Goal: Task Accomplishment & Management: Manage account settings

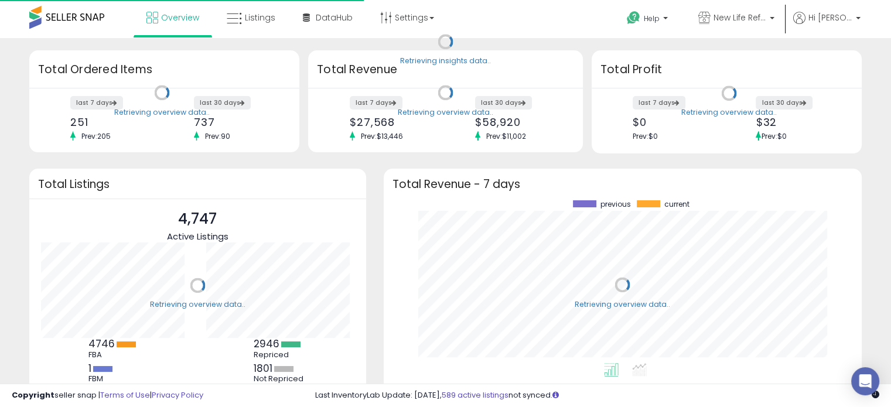
scroll to position [162, 454]
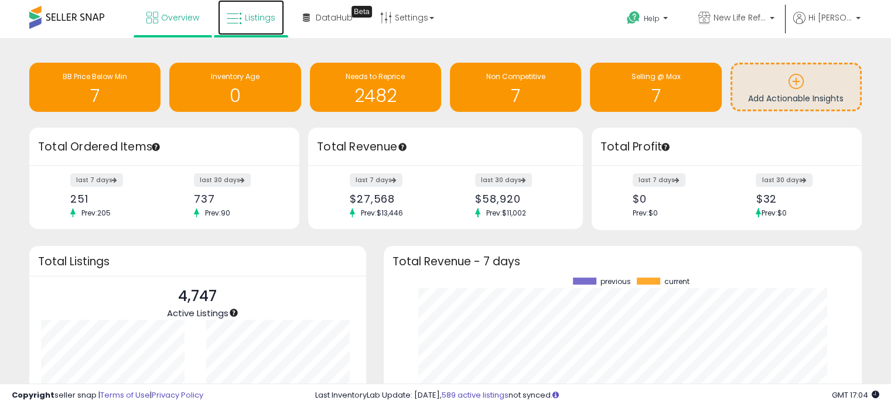
click at [259, 25] on link "Listings" at bounding box center [251, 17] width 66 height 35
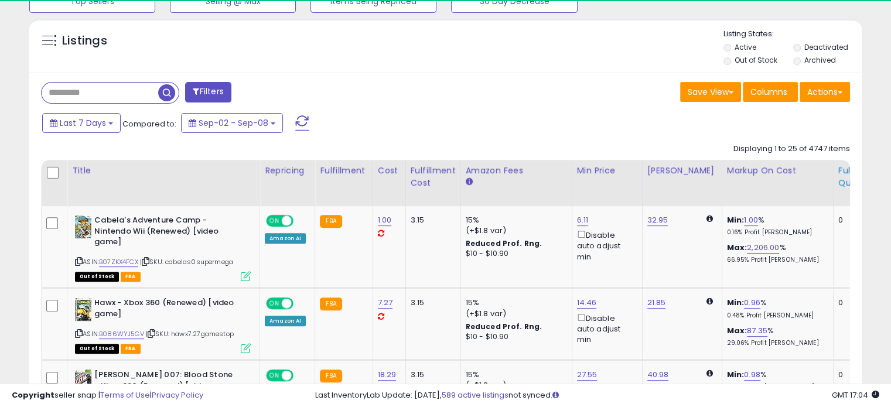
scroll to position [240, 481]
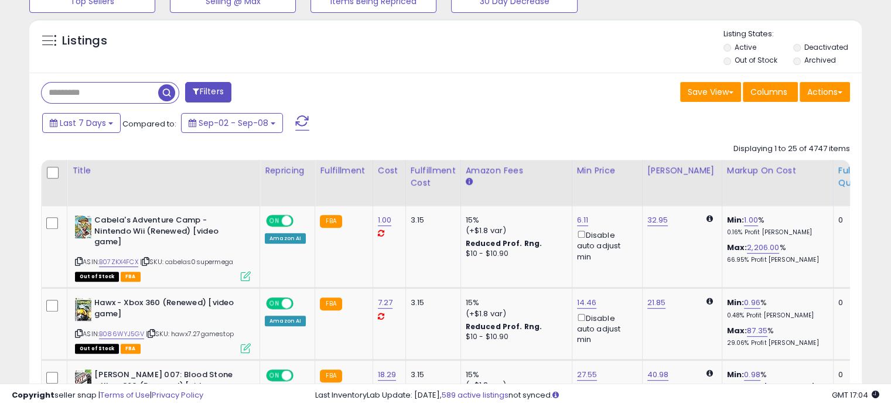
click at [838, 177] on div "Fulfillable Quantity" at bounding box center [858, 177] width 40 height 25
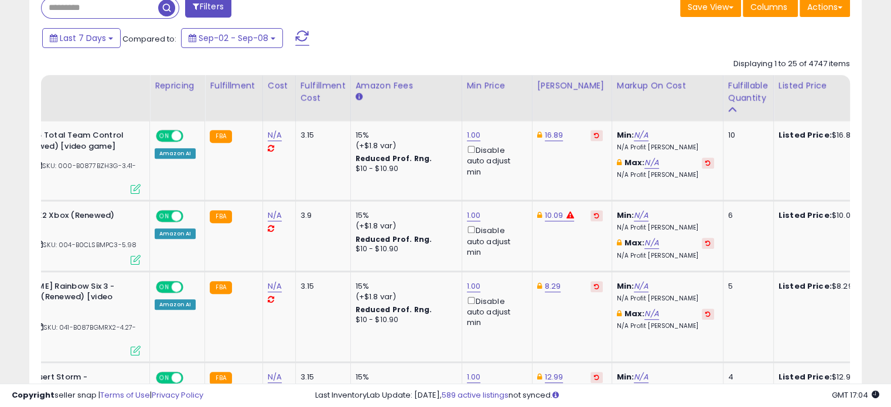
scroll to position [0, 110]
click at [555, 138] on link "16.89" at bounding box center [554, 135] width 19 height 12
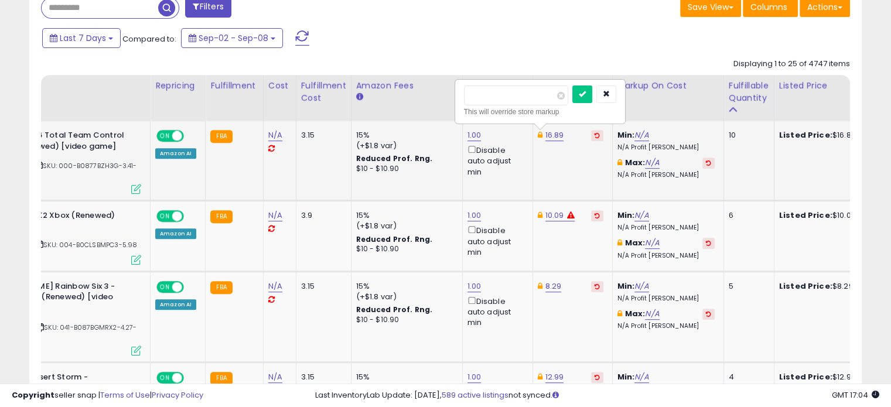
type input "*****"
click button "submit" at bounding box center [582, 95] width 20 height 18
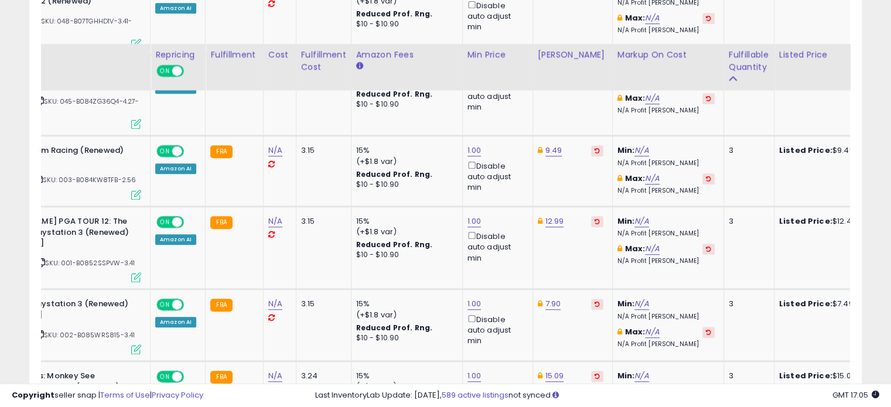
scroll to position [979, 0]
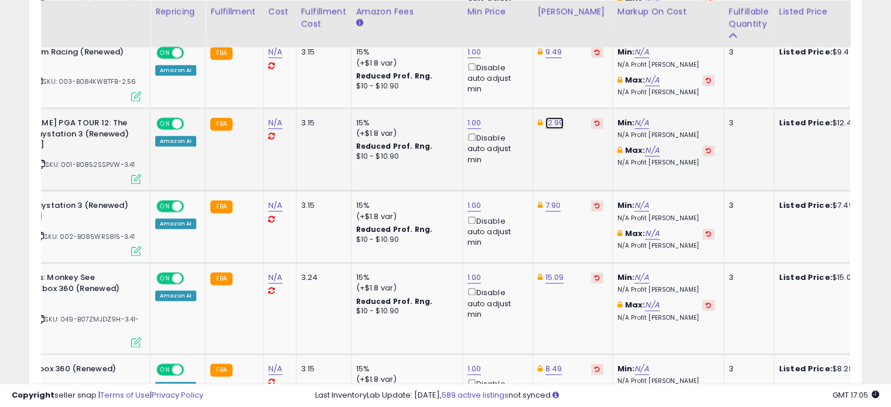
click at [549, 119] on link "12.99" at bounding box center [554, 123] width 19 height 12
type input "*"
type input "*****"
click button "submit" at bounding box center [582, 79] width 20 height 18
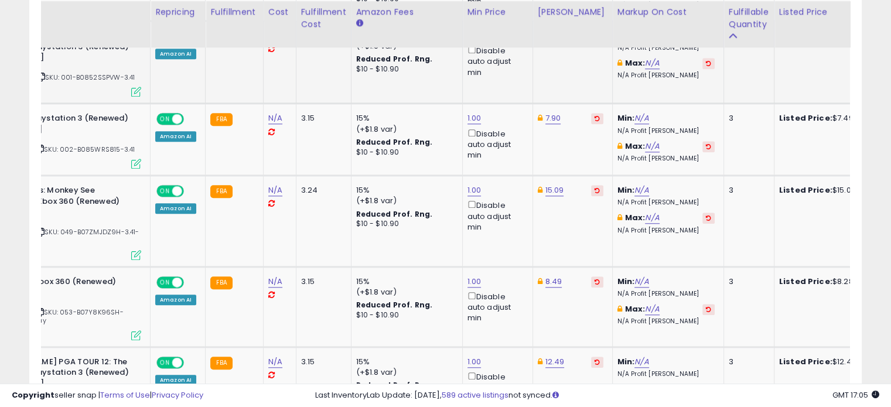
scroll to position [1067, 0]
click at [550, 116] on link "7.90" at bounding box center [553, 118] width 16 height 12
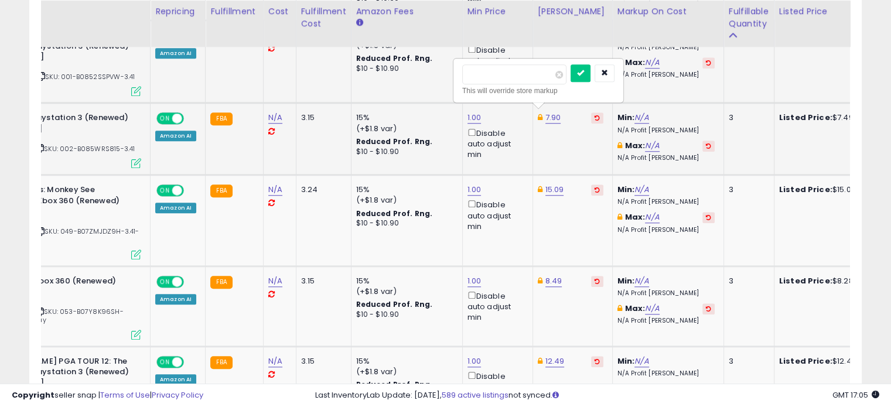
type input "****"
click button "submit" at bounding box center [580, 73] width 20 height 18
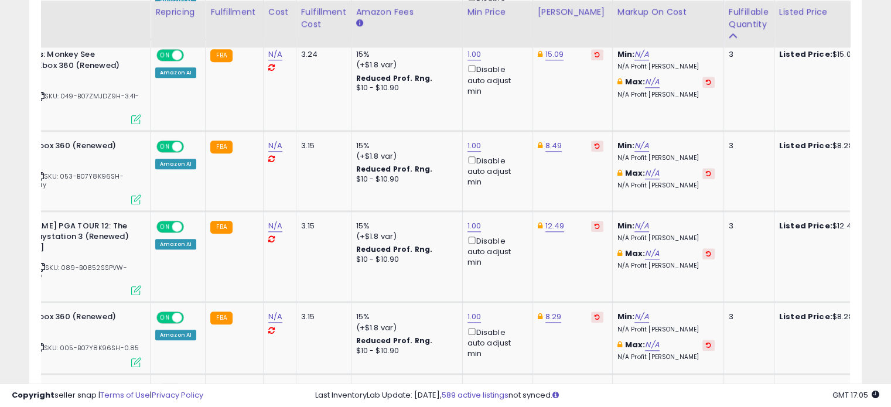
scroll to position [1203, 0]
click at [545, 140] on link "8.49" at bounding box center [553, 145] width 17 height 12
type input "****"
click button "submit" at bounding box center [580, 100] width 20 height 18
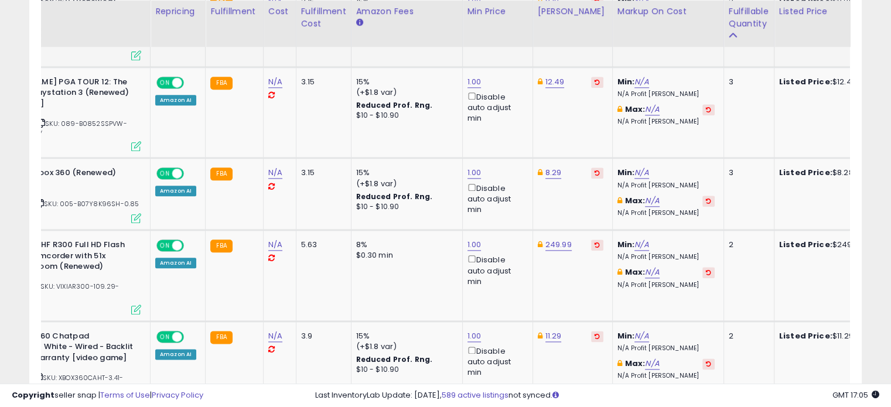
scroll to position [1384, 0]
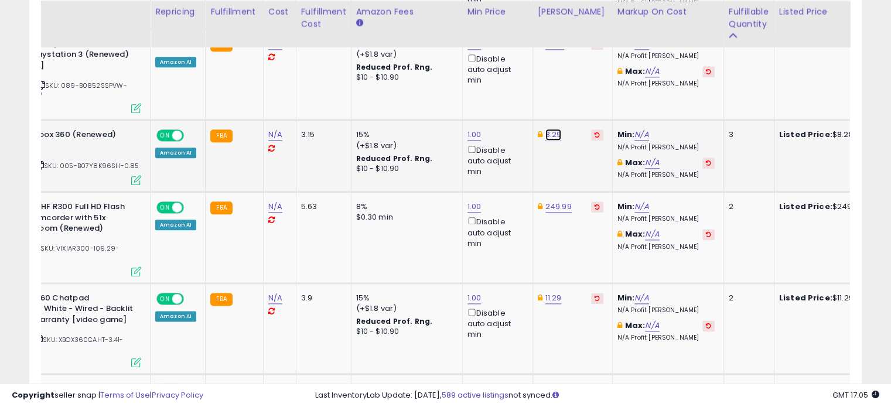
click at [548, 131] on link "8.29" at bounding box center [553, 135] width 16 height 12
type input "****"
click button "submit" at bounding box center [580, 89] width 20 height 18
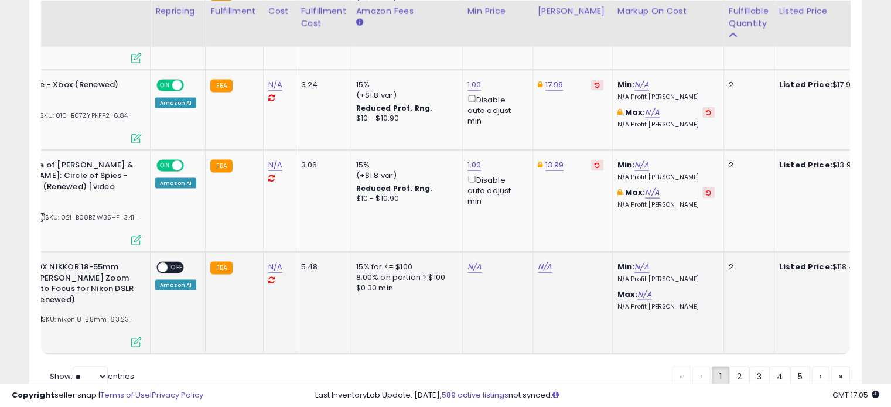
scroll to position [0, 0]
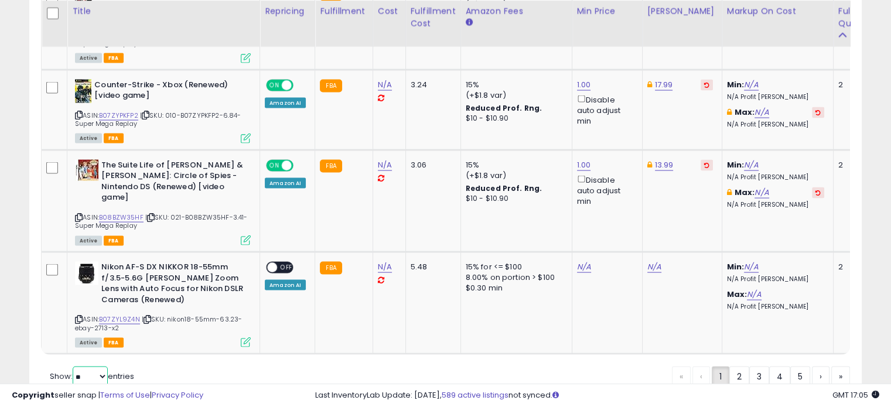
click at [94, 367] on select "** **" at bounding box center [90, 377] width 35 height 20
select select "**"
click at [74, 367] on select "** **" at bounding box center [90, 377] width 35 height 20
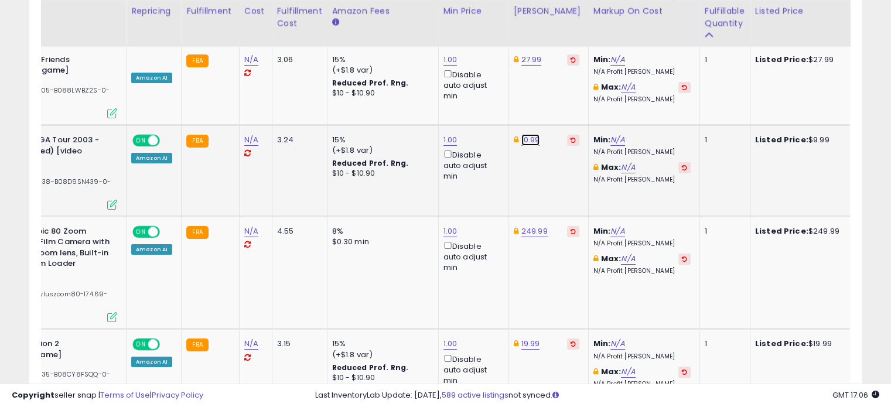
click at [525, 134] on link "10.99" at bounding box center [530, 140] width 19 height 12
type input "*"
type input "****"
click button "submit" at bounding box center [558, 52] width 20 height 18
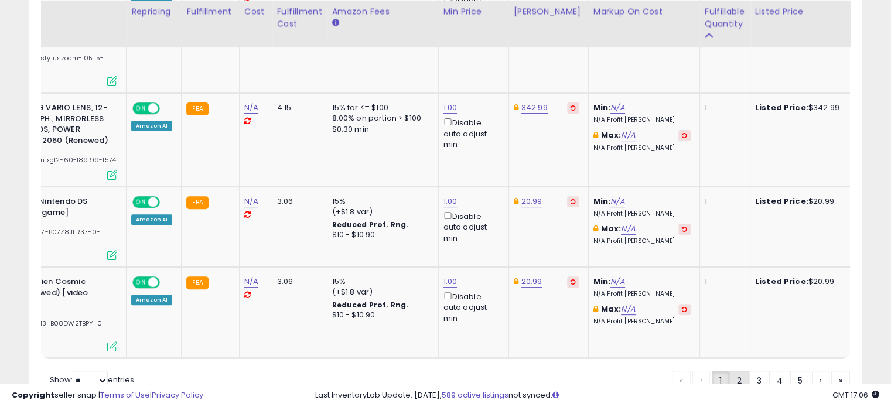
click at [736, 371] on link "2" at bounding box center [739, 381] width 20 height 20
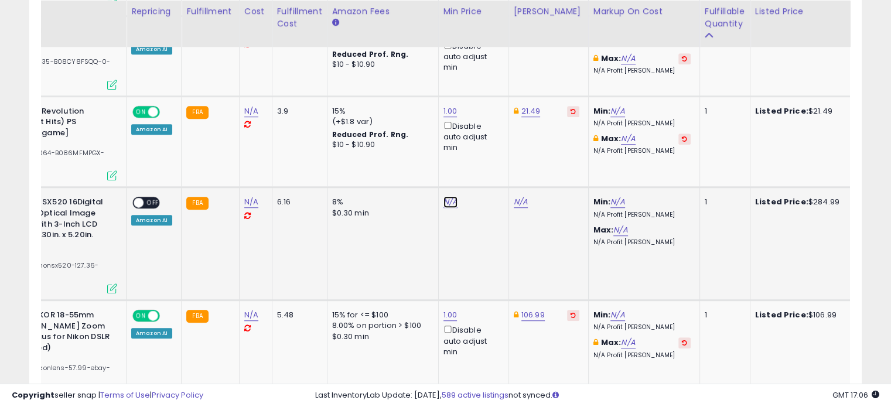
click at [447, 199] on link "N/A" at bounding box center [450, 202] width 14 height 12
type input "*"
click button "submit" at bounding box center [477, 160] width 20 height 18
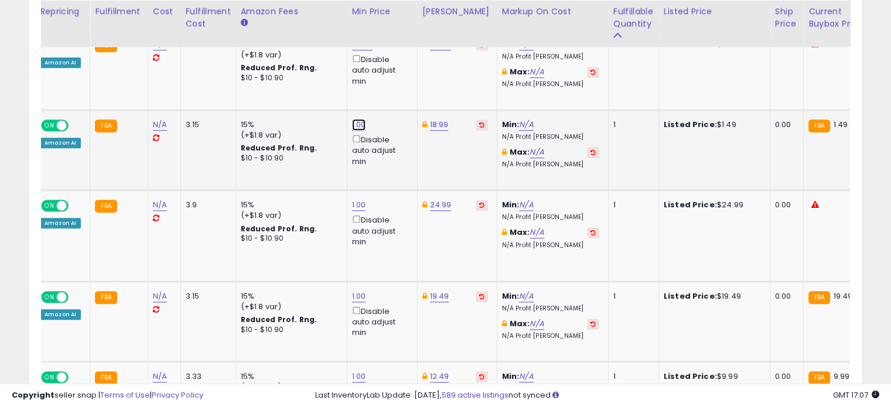
click at [353, 119] on link "1.00" at bounding box center [359, 125] width 14 height 12
type input "*"
type input "**"
click button "submit" at bounding box center [386, 82] width 20 height 18
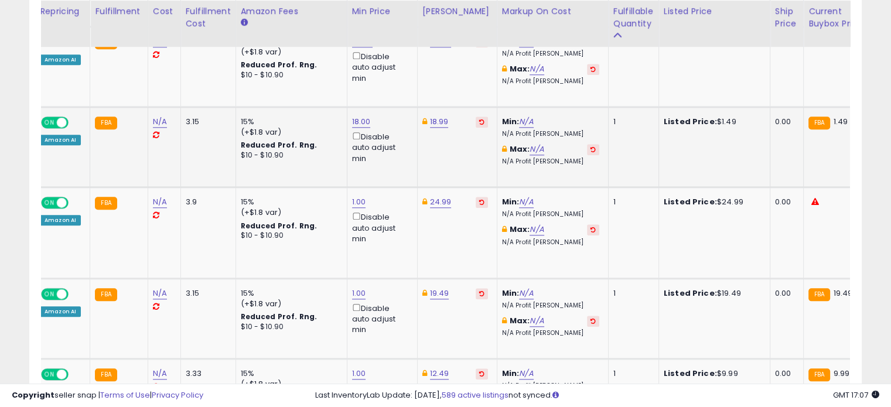
click at [59, 121] on span at bounding box center [62, 123] width 10 height 10
click at [59, 121] on span "OFF" at bounding box center [61, 123] width 19 height 10
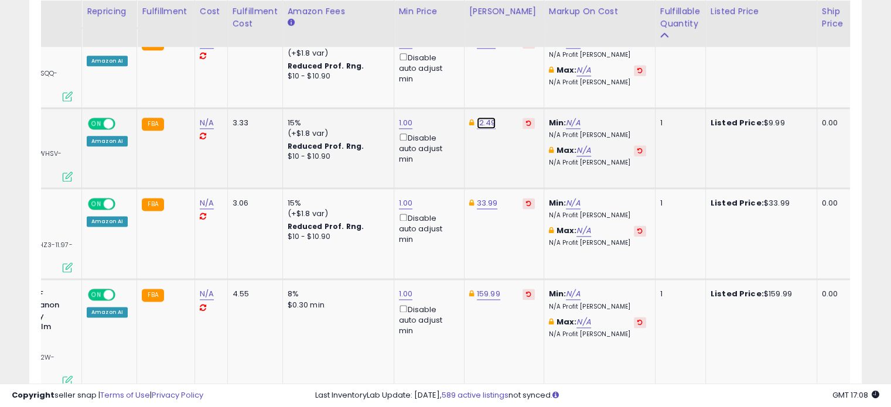
click at [483, 121] on link "12.49" at bounding box center [486, 123] width 19 height 12
type input "*"
type input "****"
click button "submit" at bounding box center [513, 79] width 20 height 18
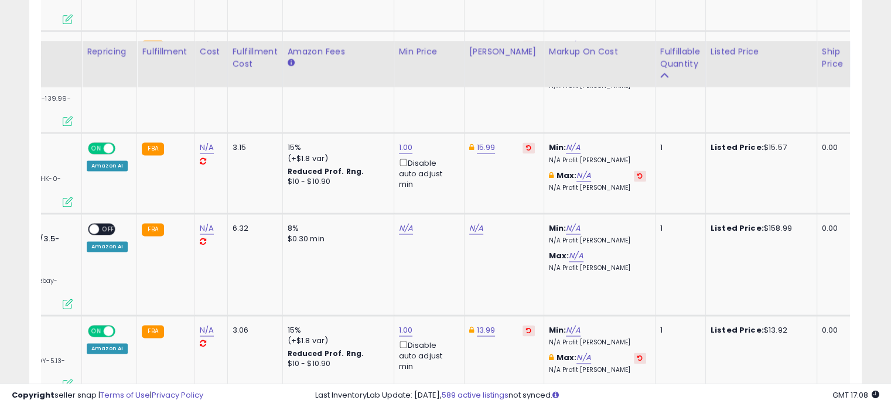
scroll to position [1892, 0]
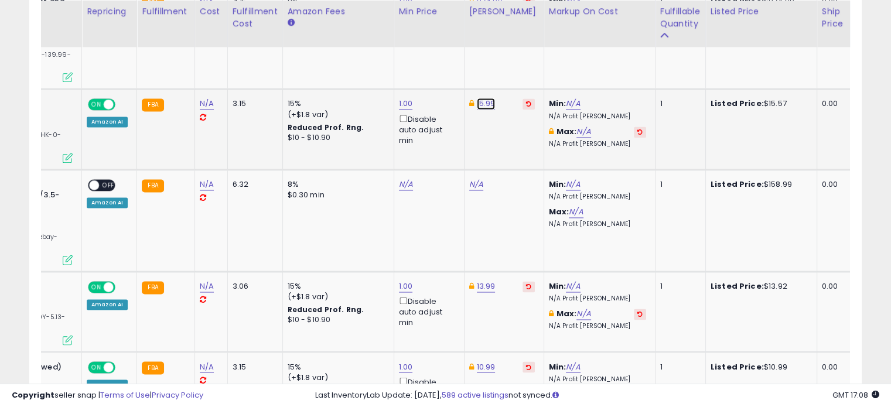
click at [485, 98] on link "15.99" at bounding box center [486, 104] width 19 height 12
type input "*****"
click button "submit" at bounding box center [514, 58] width 20 height 18
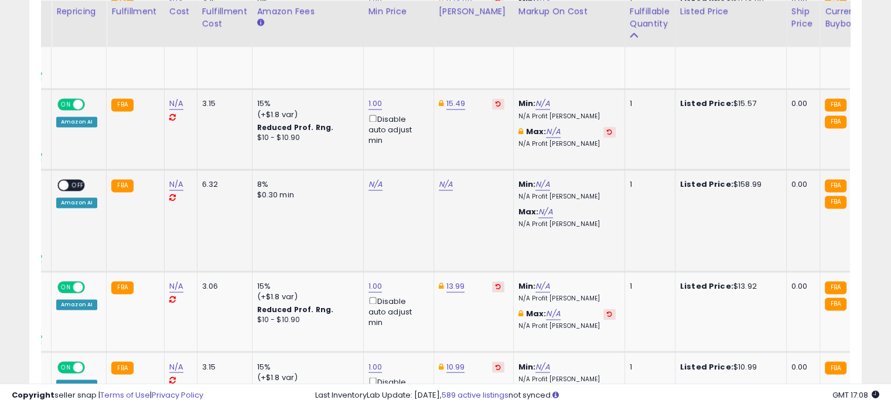
scroll to position [0, 216]
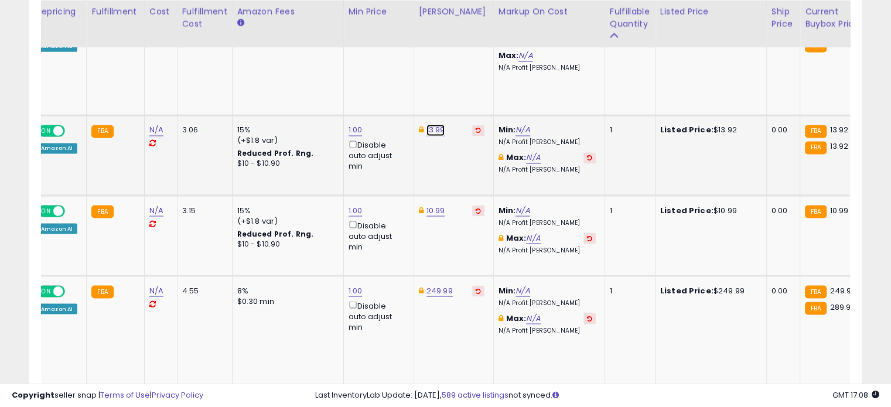
click at [436, 124] on link "13.99" at bounding box center [435, 130] width 19 height 12
type input "*****"
click button "submit" at bounding box center [463, 83] width 20 height 18
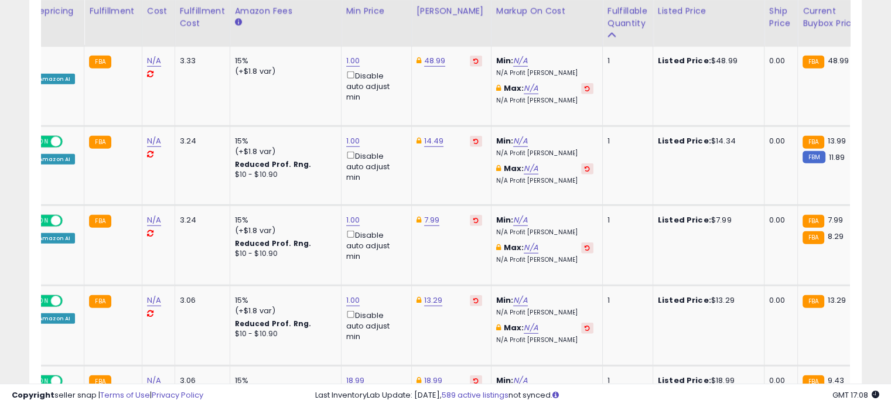
scroll to position [2996, 0]
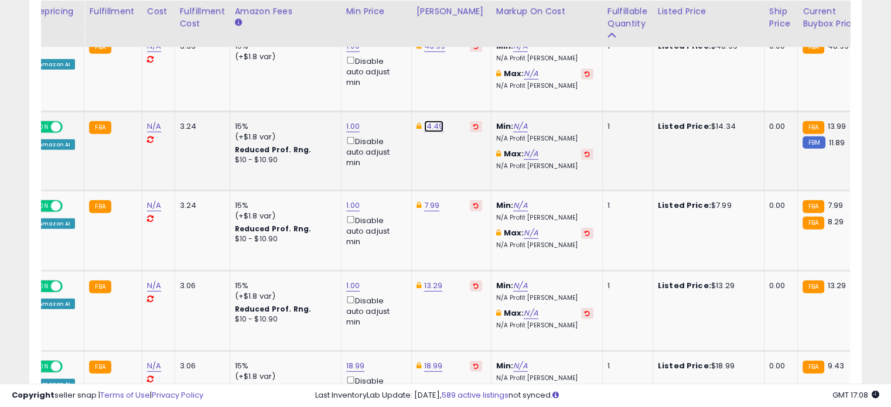
click at [429, 121] on link "14.49" at bounding box center [434, 127] width 20 height 12
type input "*"
type input "*****"
click button "submit" at bounding box center [461, 55] width 20 height 18
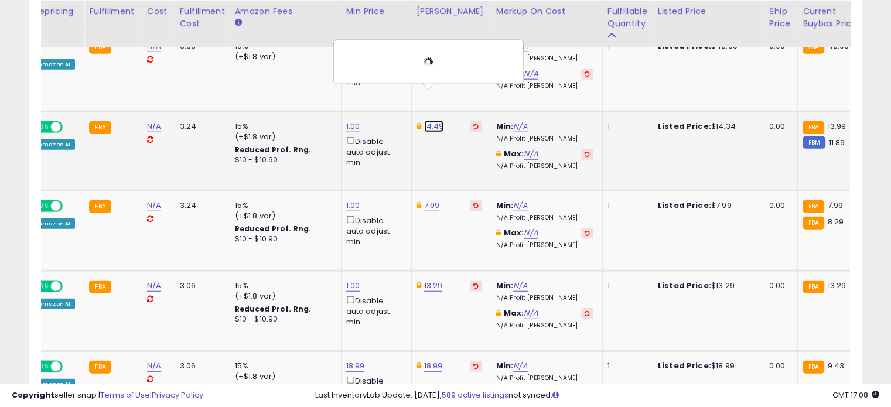
click at [429, 121] on link "14.49" at bounding box center [434, 127] width 20 height 12
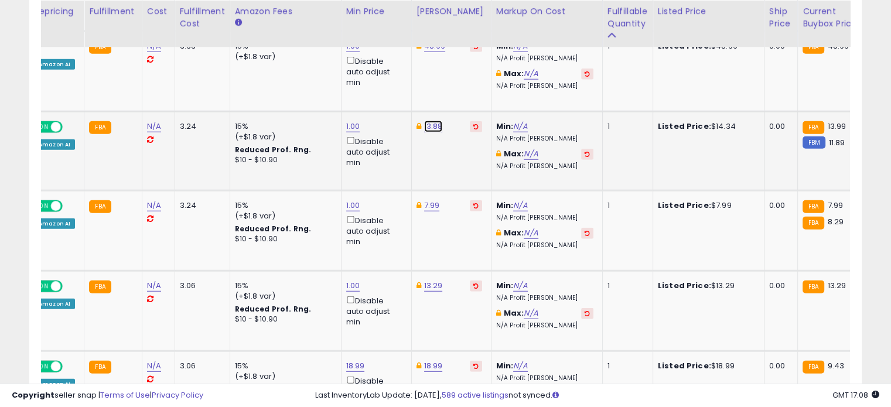
click at [429, 121] on link "13.88" at bounding box center [433, 127] width 19 height 12
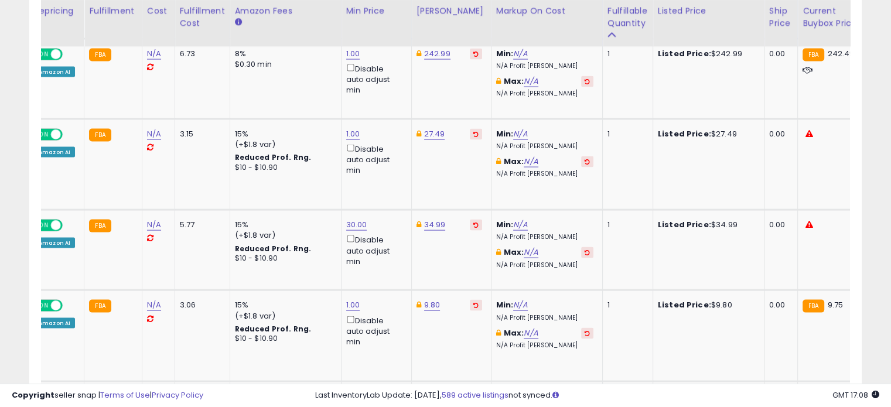
scroll to position [2399, 0]
click at [429, 299] on link "9.80" at bounding box center [432, 305] width 16 height 12
type input "****"
click button "submit" at bounding box center [459, 257] width 20 height 18
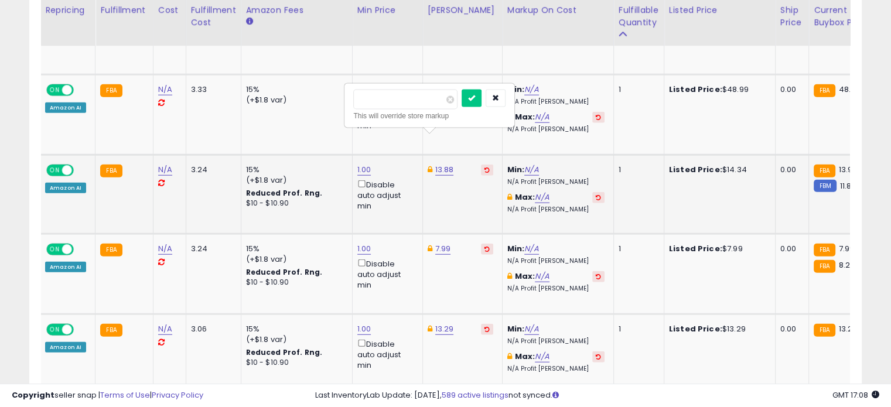
scroll to position [2952, 0]
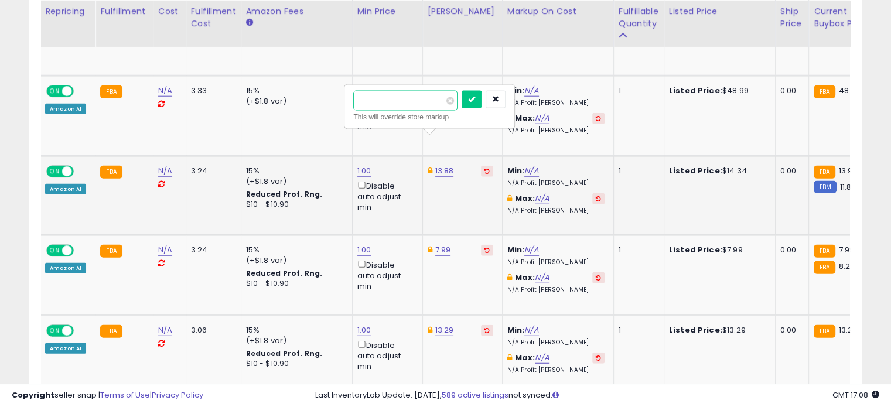
click at [404, 98] on input "*****" at bounding box center [405, 101] width 104 height 20
type input "*****"
click button "submit" at bounding box center [471, 100] width 20 height 18
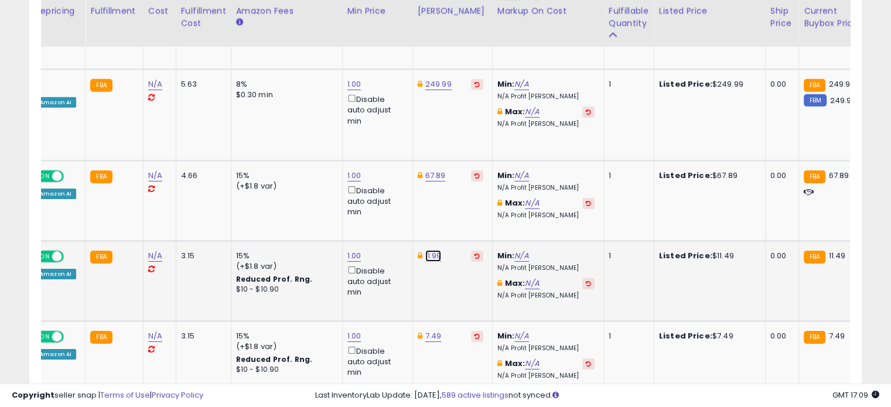
click at [430, 250] on link "11.99" at bounding box center [433, 256] width 16 height 12
type input "*****"
click button "submit" at bounding box center [461, 148] width 20 height 18
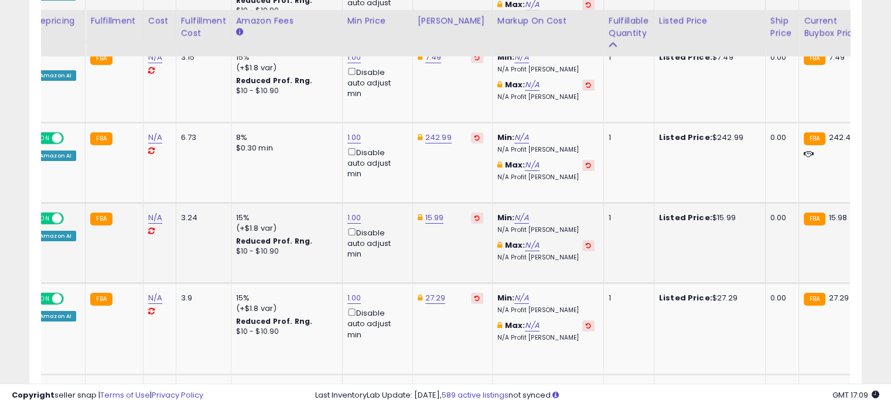
scroll to position [4108, 0]
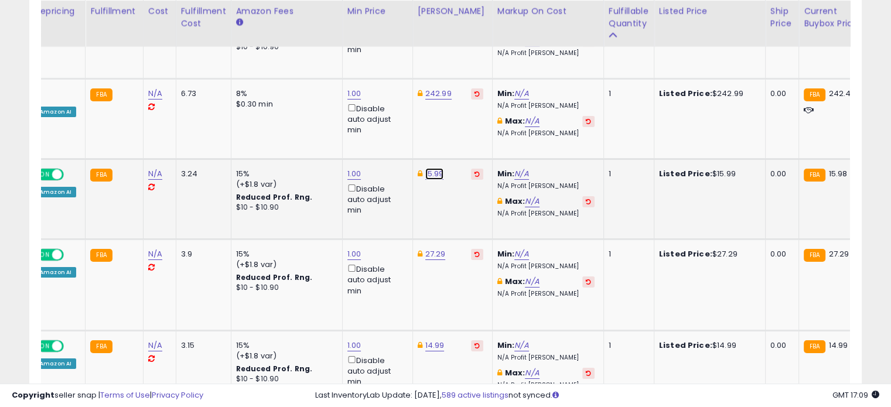
click at [428, 168] on link "15.99" at bounding box center [434, 174] width 19 height 12
type input "*****"
click button "submit" at bounding box center [462, 66] width 20 height 18
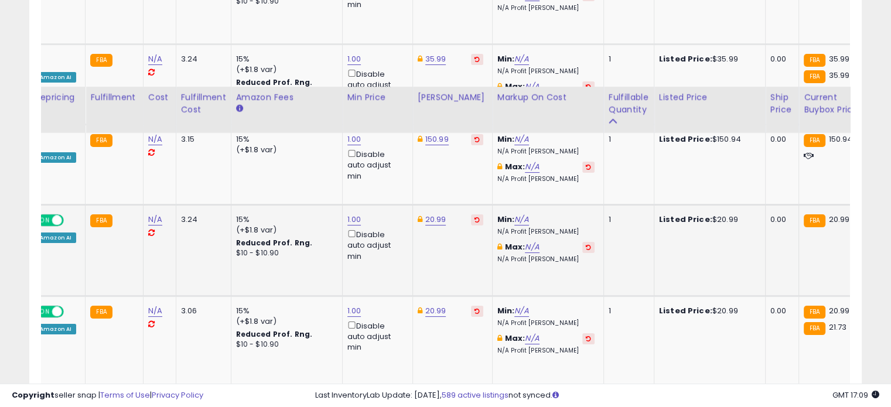
scroll to position [4757, 0]
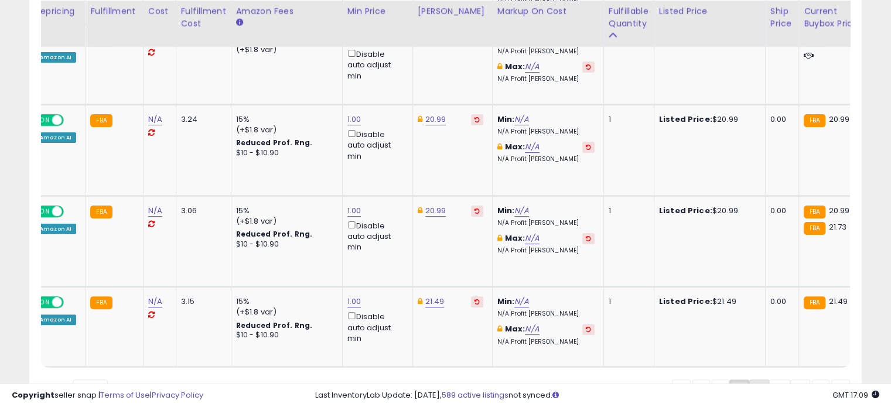
click at [762, 379] on link "3" at bounding box center [759, 389] width 20 height 20
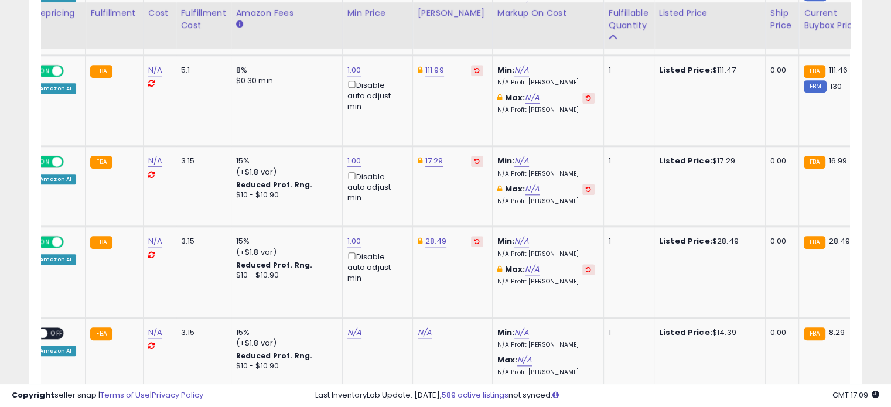
scroll to position [1167, 0]
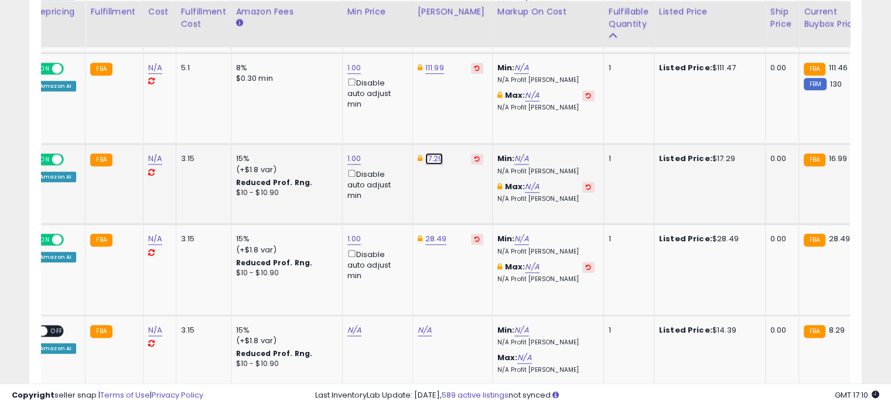
click at [429, 158] on link "17.29" at bounding box center [434, 159] width 18 height 12
type input "*"
type input "*****"
click button "submit" at bounding box center [462, 116] width 20 height 18
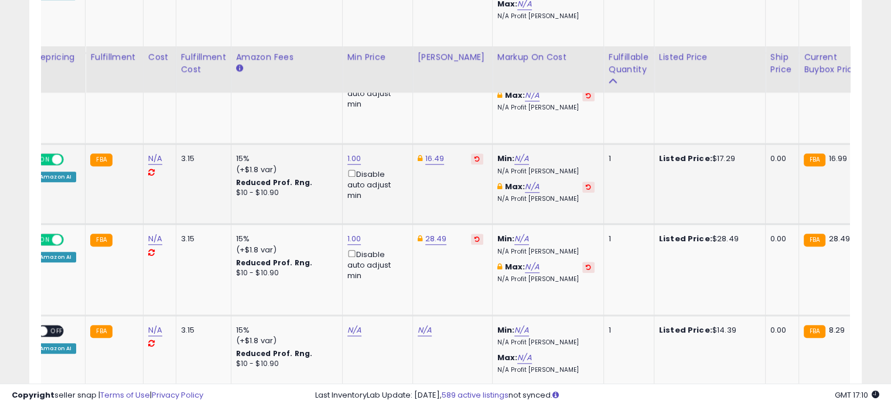
scroll to position [1267, 0]
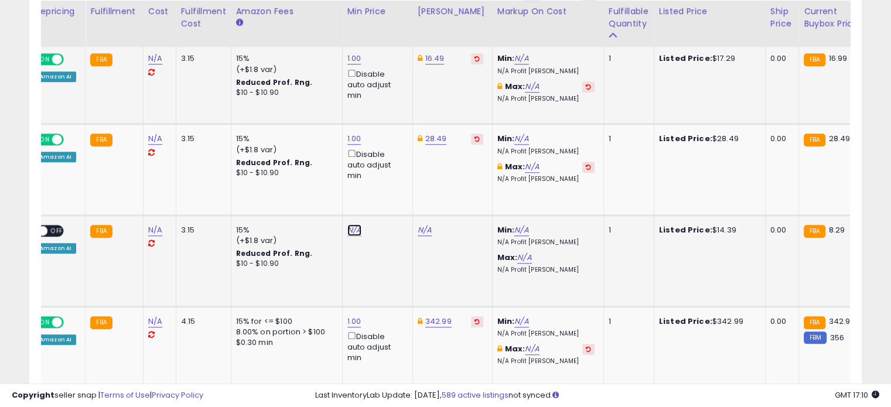
click at [353, 225] on link "N/A" at bounding box center [354, 230] width 14 height 12
type input "*"
click button "submit" at bounding box center [381, 186] width 20 height 18
click at [422, 224] on link "25.72" at bounding box center [428, 230] width 20 height 12
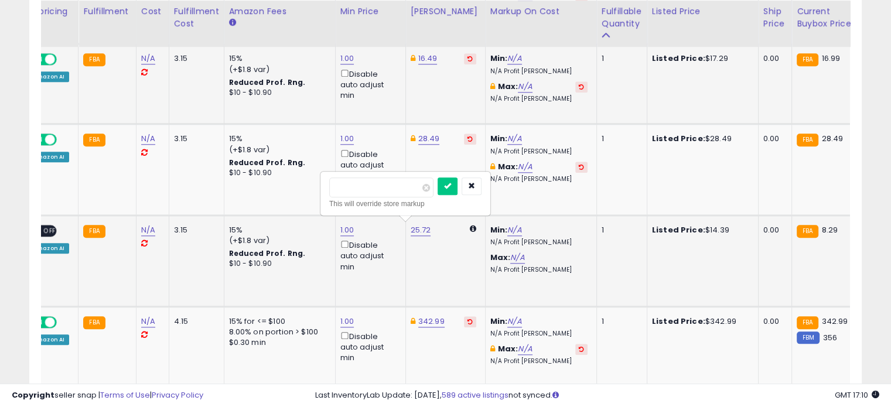
scroll to position [0, 237]
type input "*"
type input "****"
click button "submit" at bounding box center [447, 186] width 20 height 18
click at [49, 228] on span "OFF" at bounding box center [49, 231] width 19 height 10
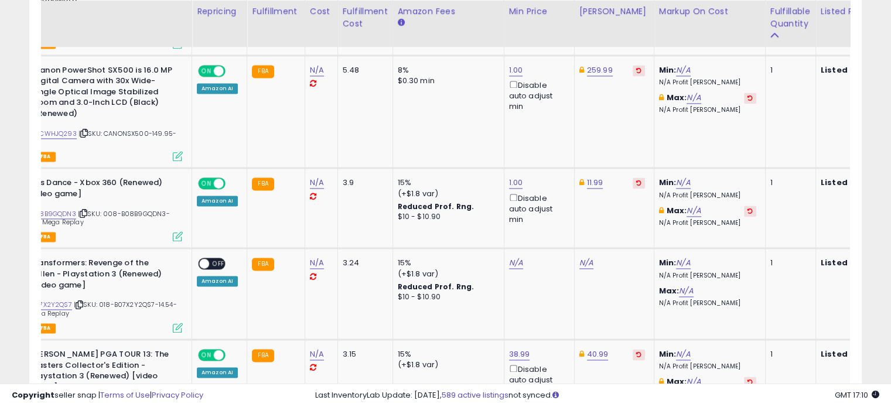
scroll to position [0, 49]
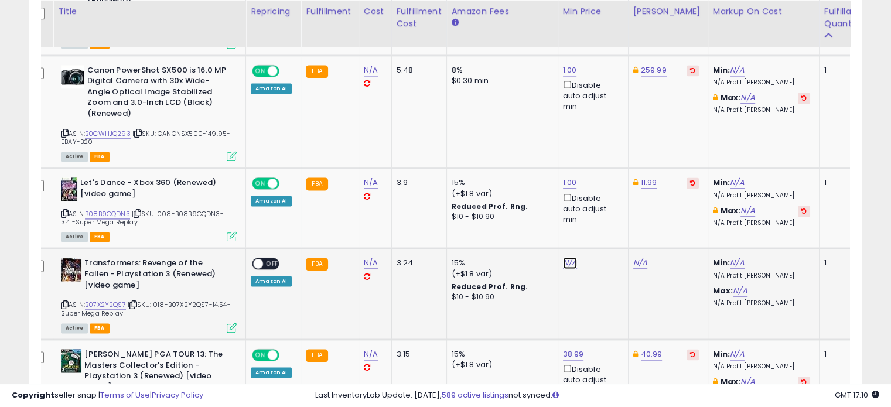
click at [565, 257] on link "N/A" at bounding box center [570, 263] width 14 height 12
type input "*"
click button "submit" at bounding box center [597, 217] width 20 height 18
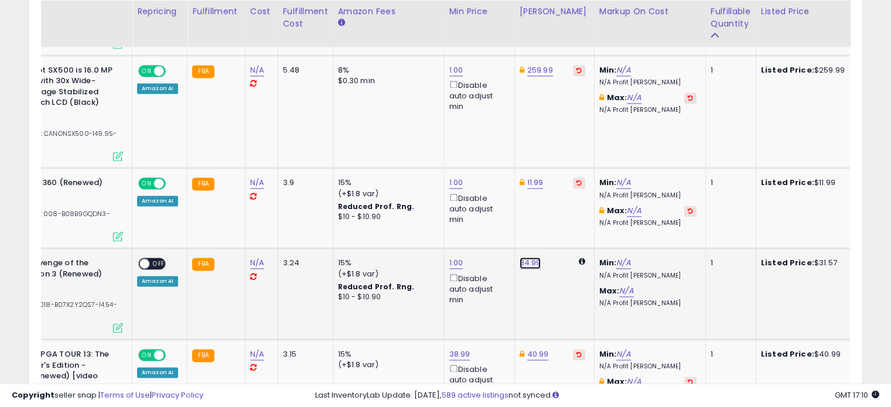
click at [519, 257] on link "34.99" at bounding box center [530, 263] width 22 height 12
type input "*"
type input "*****"
click button "submit" at bounding box center [557, 217] width 20 height 18
click at [149, 259] on span "OFF" at bounding box center [158, 264] width 19 height 10
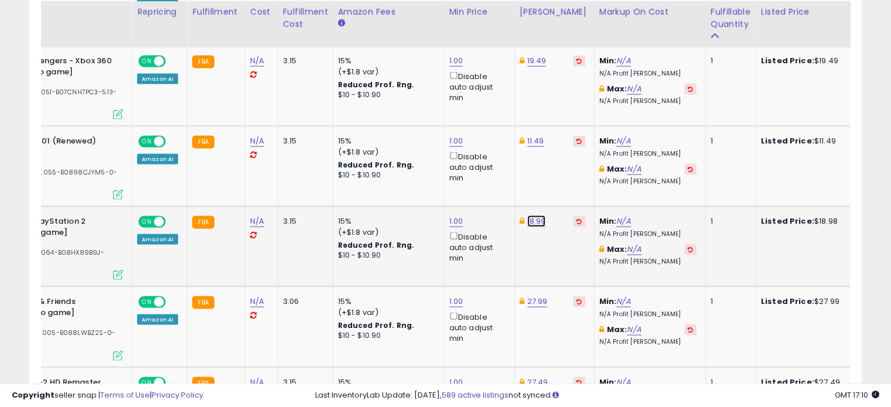
click at [536, 215] on link "18.99" at bounding box center [536, 221] width 19 height 12
type input "*****"
click button "submit" at bounding box center [564, 174] width 20 height 18
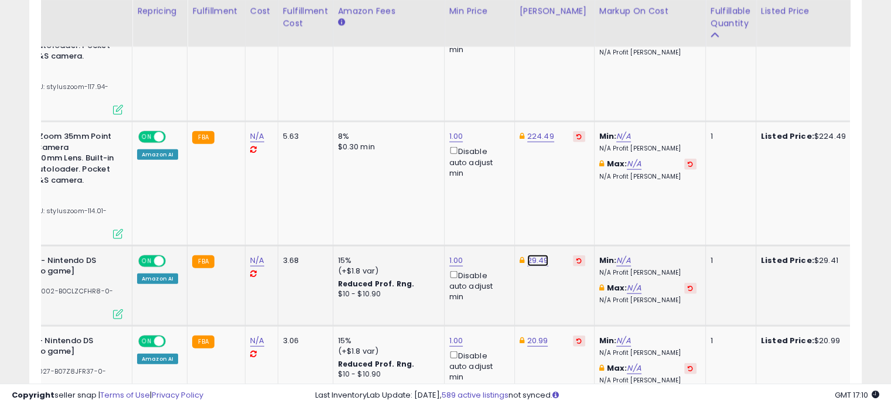
click at [531, 255] on link "29.49" at bounding box center [538, 261] width 22 height 12
type input "*"
type input "*****"
click button "submit" at bounding box center [565, 179] width 20 height 18
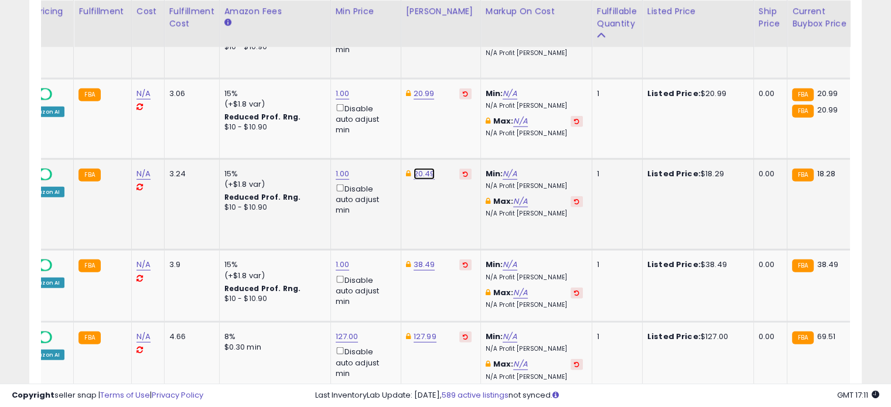
click at [420, 168] on link "20.49" at bounding box center [424, 174] width 22 height 12
type input "*"
type input "****"
click button "submit" at bounding box center [451, 91] width 20 height 18
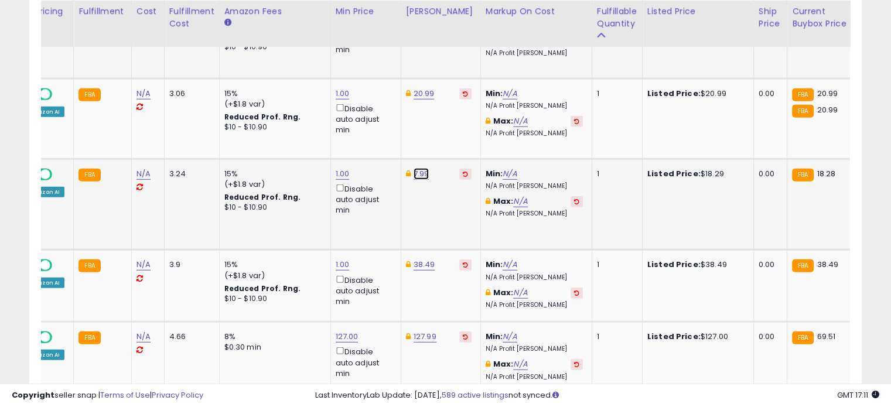
click at [418, 168] on link "7.99" at bounding box center [421, 174] width 16 height 12
click at [340, 93] on input "****" at bounding box center [382, 92] width 104 height 20
click at [335, 91] on input "****" at bounding box center [382, 92] width 104 height 20
type input "*****"
click button "submit" at bounding box center [449, 91] width 20 height 18
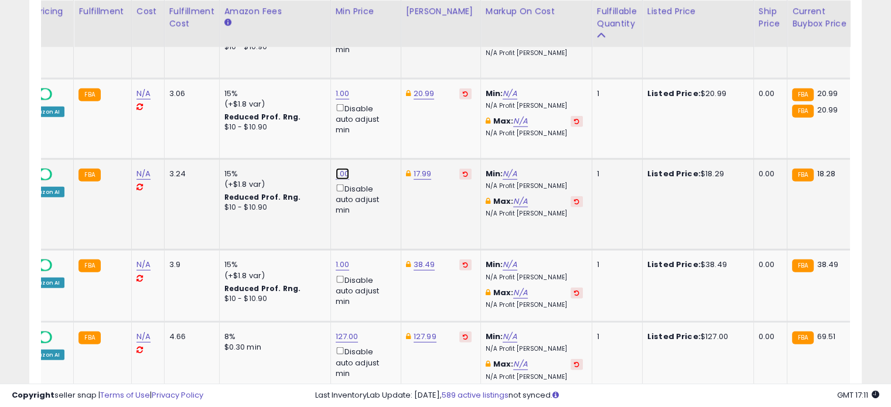
click at [341, 168] on link "1.00" at bounding box center [343, 174] width 14 height 12
click at [352, 91] on span at bounding box center [348, 92] width 8 height 8
type input "**"
click button "submit" at bounding box center [370, 91] width 20 height 18
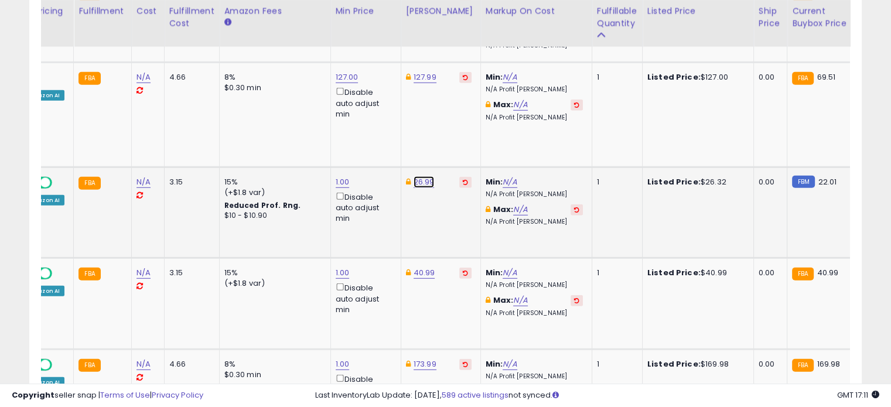
click at [425, 176] on link "26.99" at bounding box center [423, 182] width 21 height 12
type input "*"
type input "*****"
click button "submit" at bounding box center [451, 87] width 20 height 18
click at [421, 176] on link "20.49" at bounding box center [424, 182] width 22 height 12
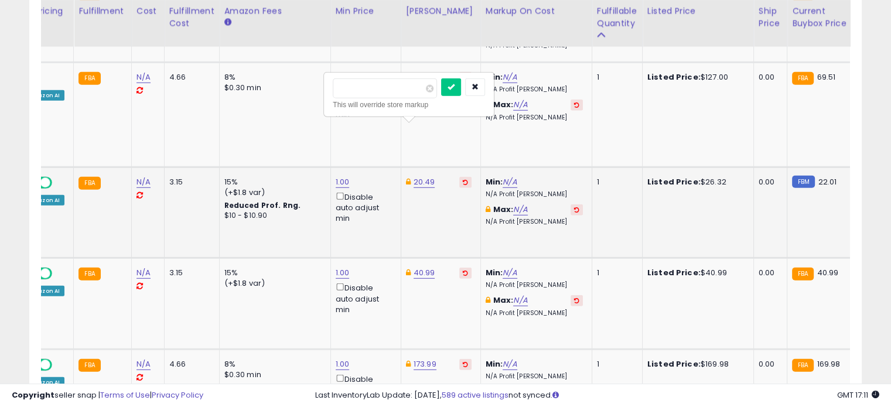
type input "*"
type input "*****"
click button "submit" at bounding box center [451, 87] width 20 height 18
click at [338, 176] on link "1.00" at bounding box center [343, 182] width 14 height 12
type input "*"
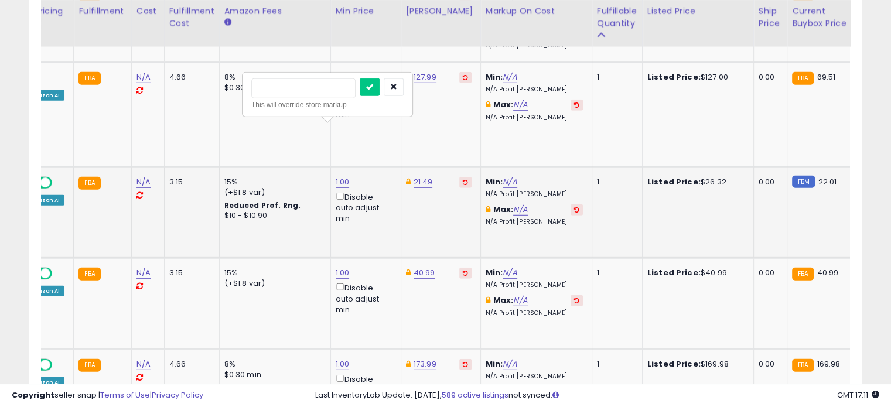
type input "**"
click button "submit" at bounding box center [370, 87] width 20 height 18
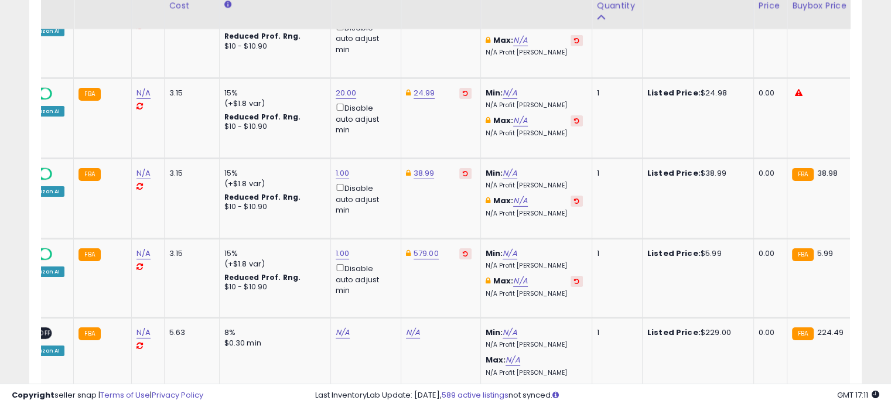
scroll to position [3825, 0]
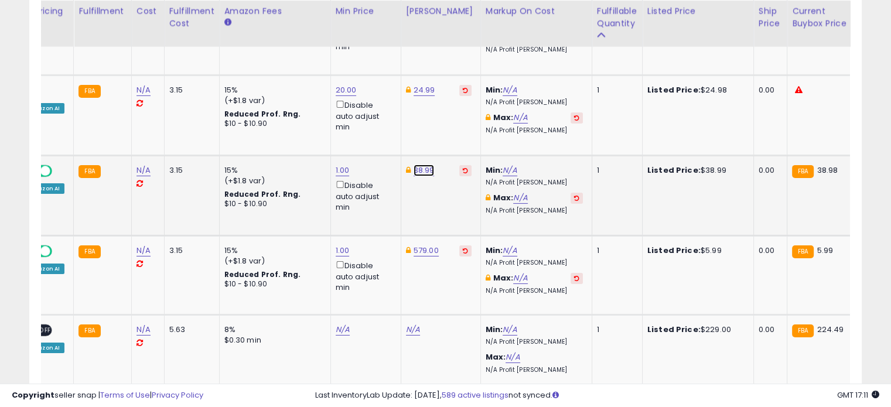
click at [416, 165] on link "38.99" at bounding box center [423, 171] width 21 height 12
type input "*****"
click button "submit" at bounding box center [451, 74] width 20 height 18
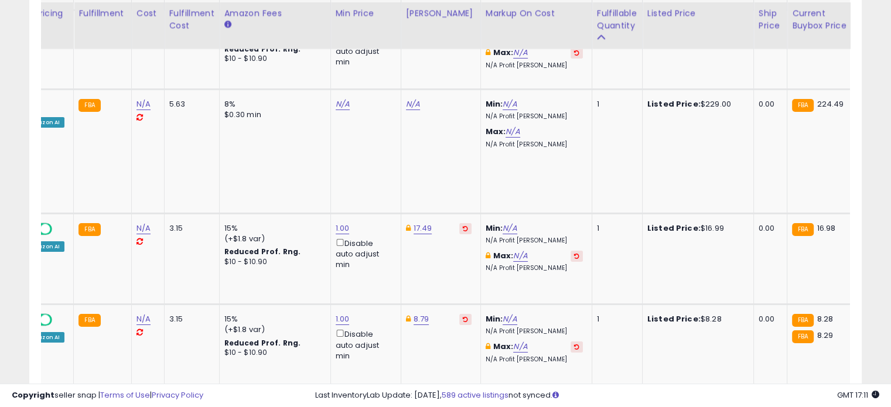
scroll to position [4053, 0]
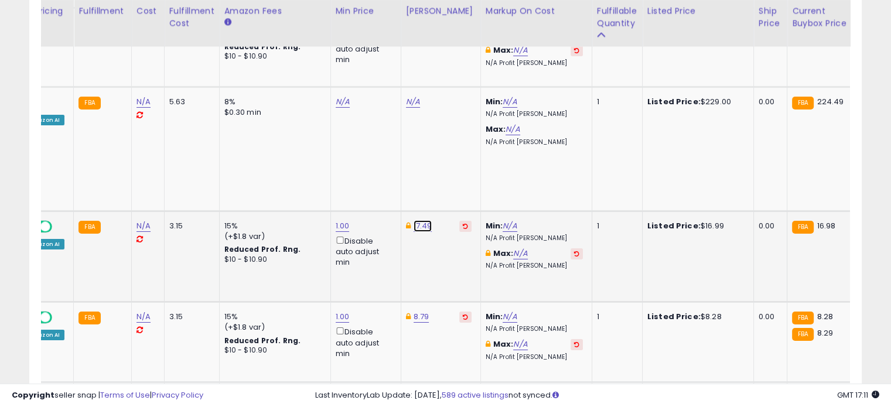
click at [418, 220] on link "17.49" at bounding box center [422, 226] width 19 height 12
type input "*"
type input "*****"
click button "submit" at bounding box center [450, 117] width 20 height 18
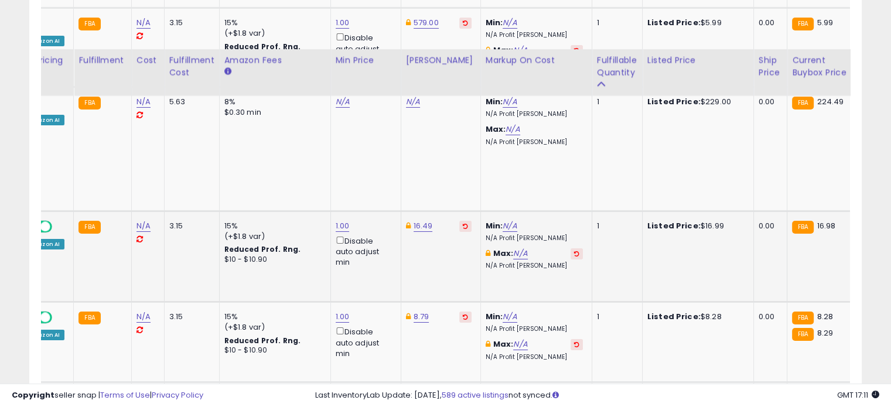
scroll to position [4147, 0]
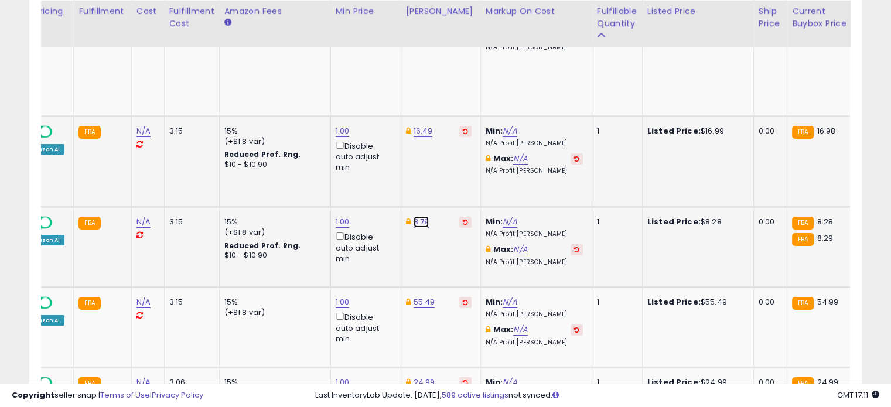
click at [413, 216] on link "8.79" at bounding box center [421, 222] width 16 height 12
type input "*"
type input "****"
click button "submit" at bounding box center [449, 113] width 20 height 18
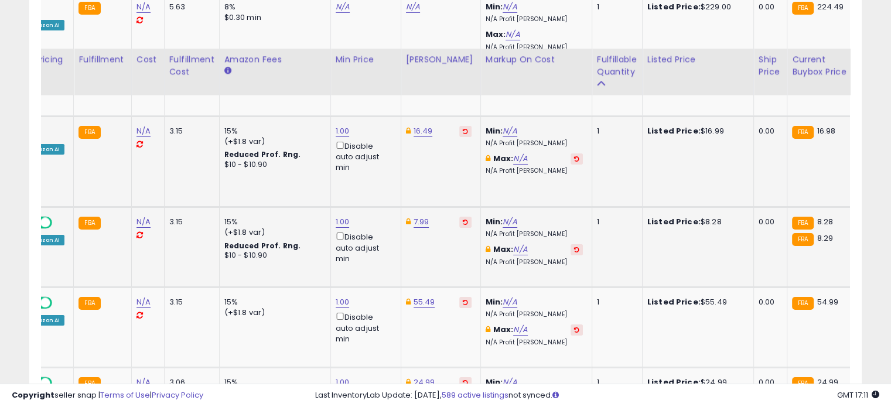
scroll to position [4211, 0]
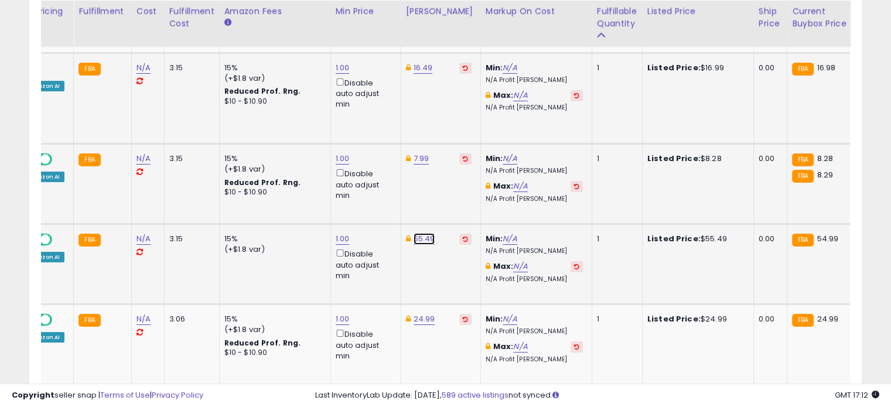
click at [419, 233] on link "55.49" at bounding box center [424, 239] width 22 height 12
type input "*"
type input "*****"
click button "submit" at bounding box center [452, 130] width 20 height 18
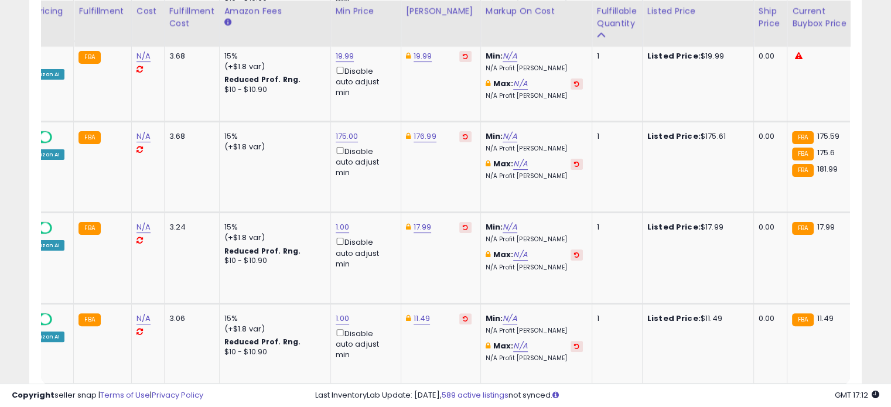
scroll to position [4753, 0]
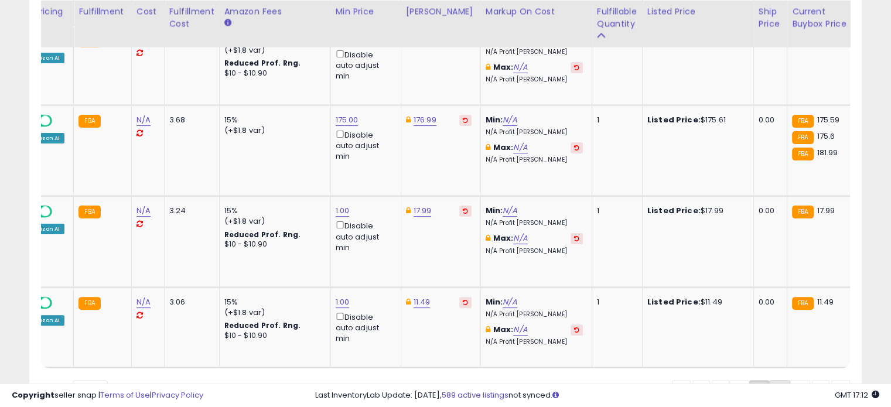
click at [773, 380] on link "4" at bounding box center [779, 390] width 21 height 20
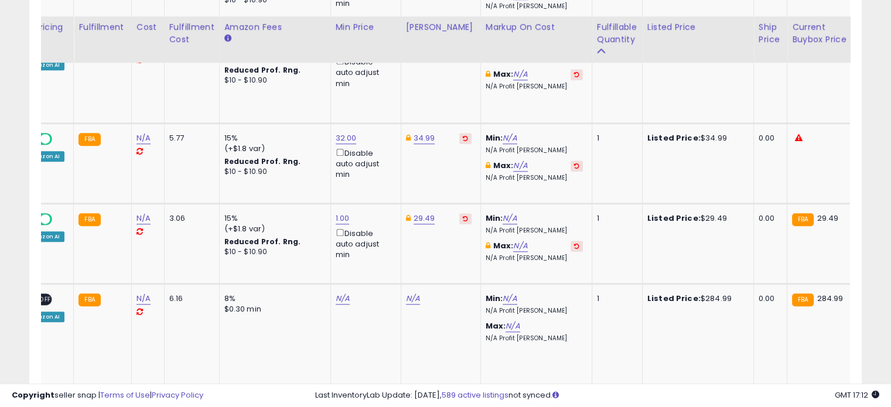
scroll to position [1143, 0]
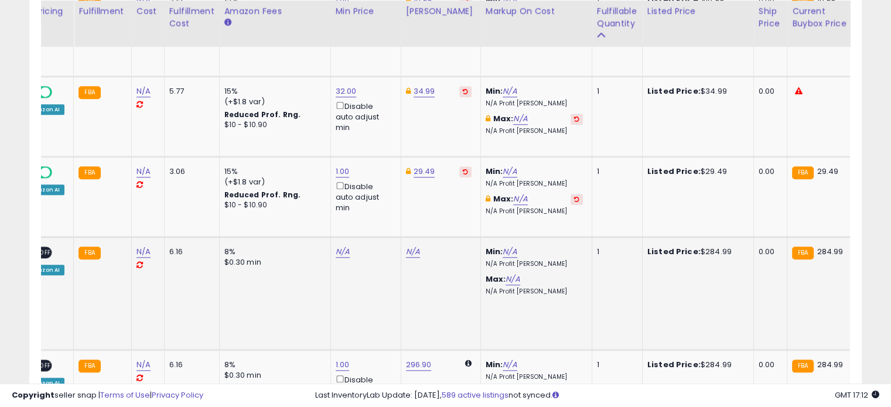
click at [365, 247] on div "N/A" at bounding box center [364, 252] width 56 height 11
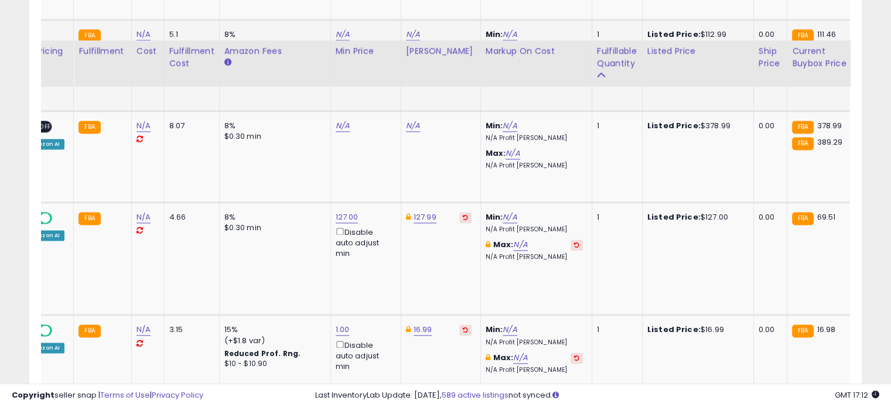
scroll to position [1738, 0]
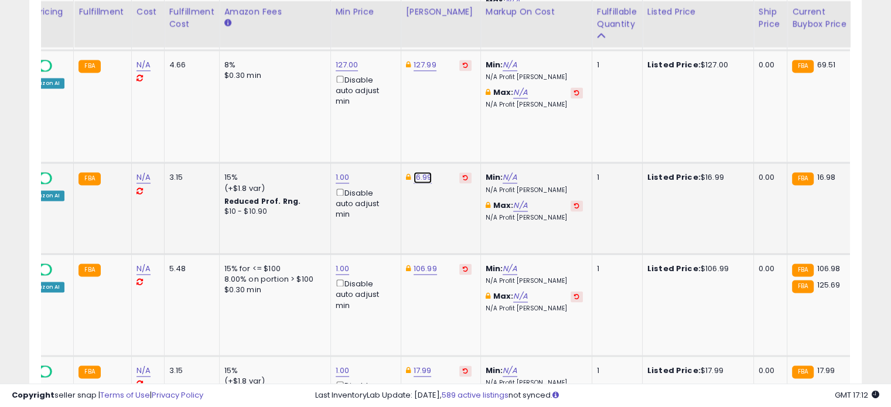
click at [419, 172] on link "16.99" at bounding box center [422, 178] width 19 height 12
type input "*****"
click button "submit" at bounding box center [450, 113] width 20 height 18
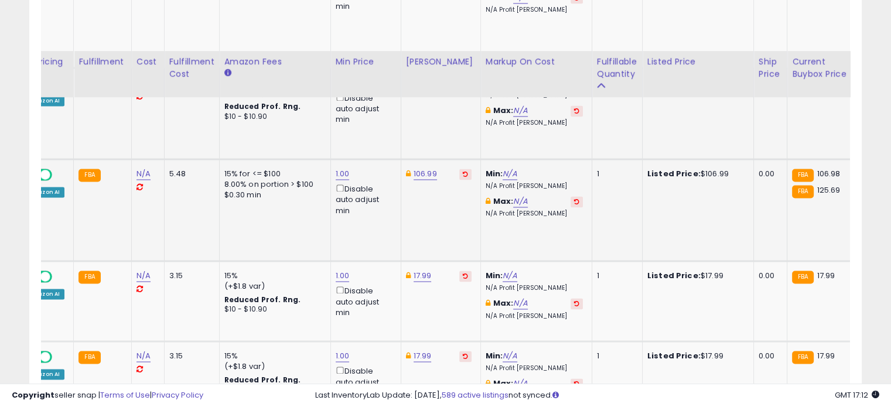
scroll to position [1908, 0]
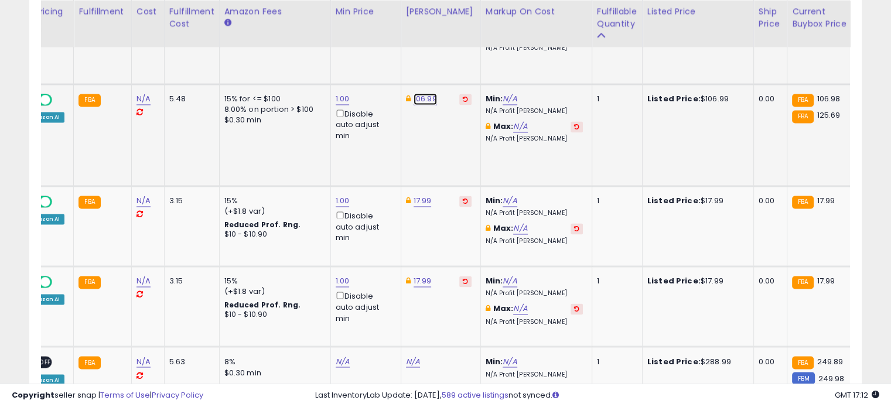
click at [424, 93] on link "106.99" at bounding box center [424, 99] width 23 height 12
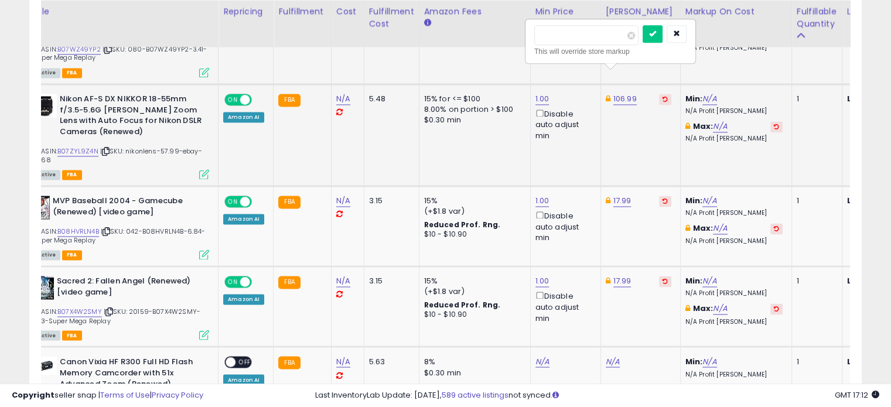
scroll to position [0, 145]
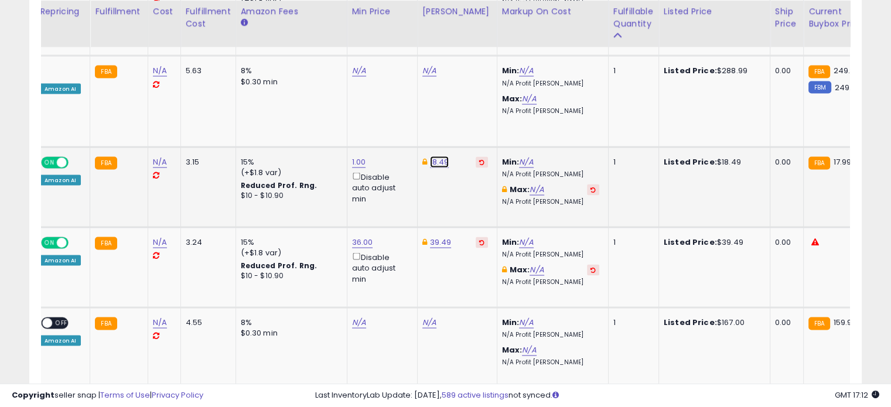
click at [434, 156] on link "18.49" at bounding box center [439, 162] width 19 height 12
type input "*"
type input "*****"
click button "submit" at bounding box center [467, 96] width 20 height 18
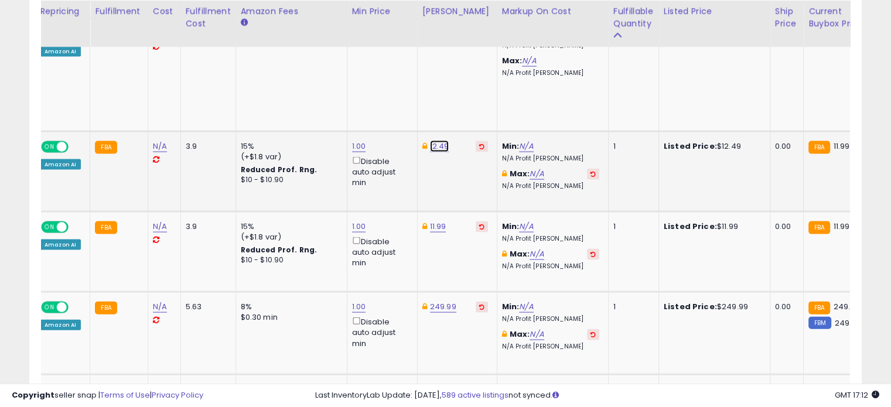
click at [436, 141] on link "12.49" at bounding box center [439, 147] width 19 height 12
type input "*"
type input "*****"
click button "submit" at bounding box center [466, 79] width 20 height 18
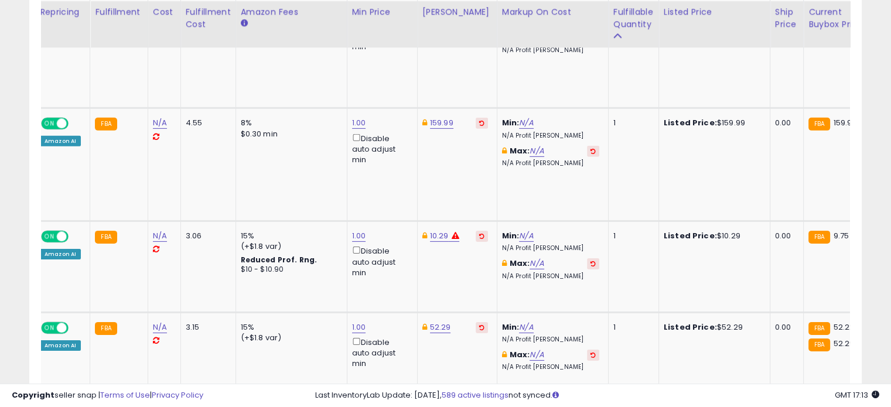
scroll to position [3678, 0]
click at [436, 230] on link "10.29" at bounding box center [439, 236] width 19 height 12
type input "*"
type input "****"
click button "submit" at bounding box center [466, 164] width 20 height 18
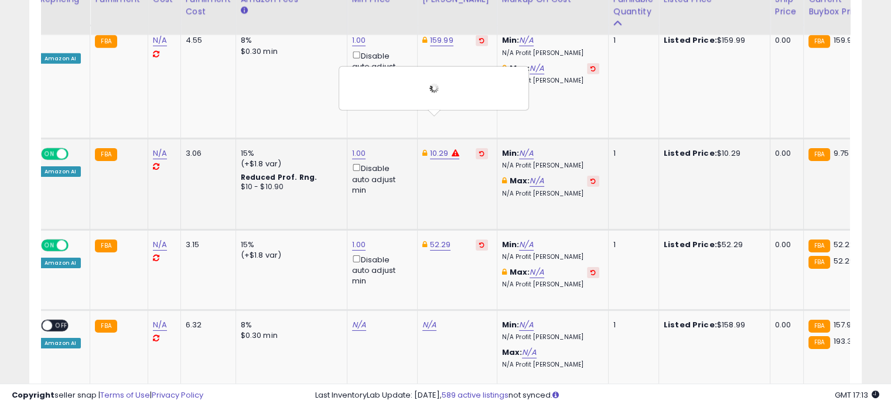
scroll to position [3776, 0]
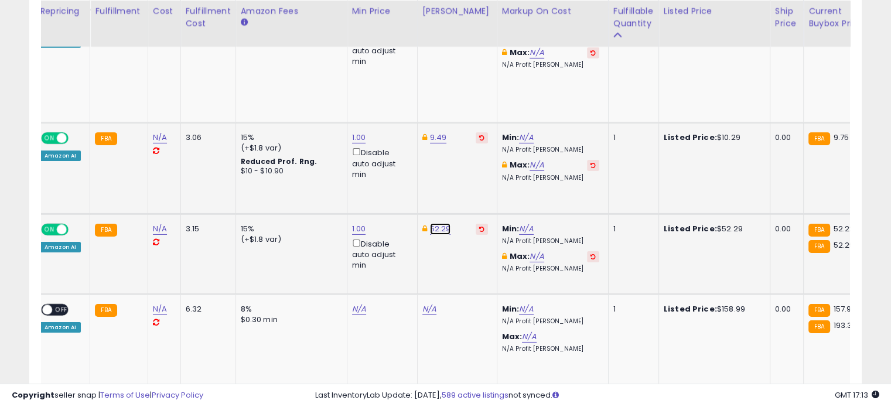
click at [436, 223] on link "52.29" at bounding box center [440, 229] width 21 height 12
type input "*"
type input "****"
click button "submit" at bounding box center [467, 157] width 20 height 18
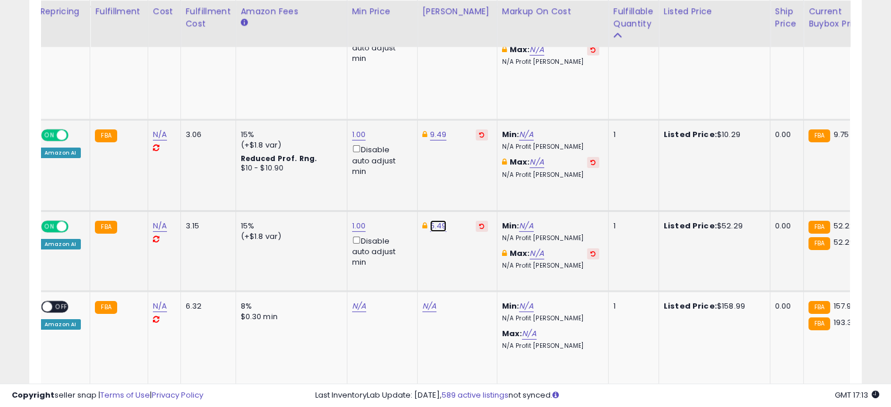
click at [433, 220] on link "5.49" at bounding box center [438, 226] width 17 height 12
click at [359, 151] on input "****" at bounding box center [399, 155] width 104 height 20
type input "*****"
click at [475, 152] on button "submit" at bounding box center [465, 154] width 20 height 18
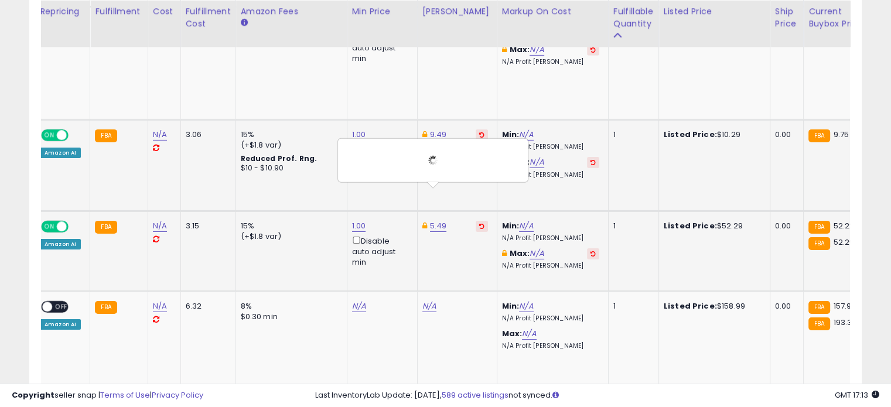
click at [361, 221] on div "1.00 Disable auto adjust min" at bounding box center [380, 244] width 56 height 47
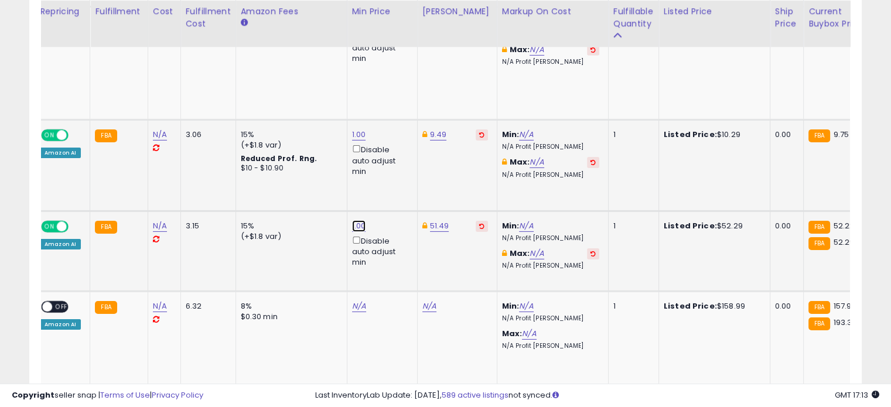
click at [356, 220] on link "1.00" at bounding box center [359, 226] width 14 height 12
drag, startPoint x: 333, startPoint y: 154, endPoint x: 237, endPoint y: 152, distance: 96.1
type input "**"
click button "submit" at bounding box center [386, 154] width 20 height 18
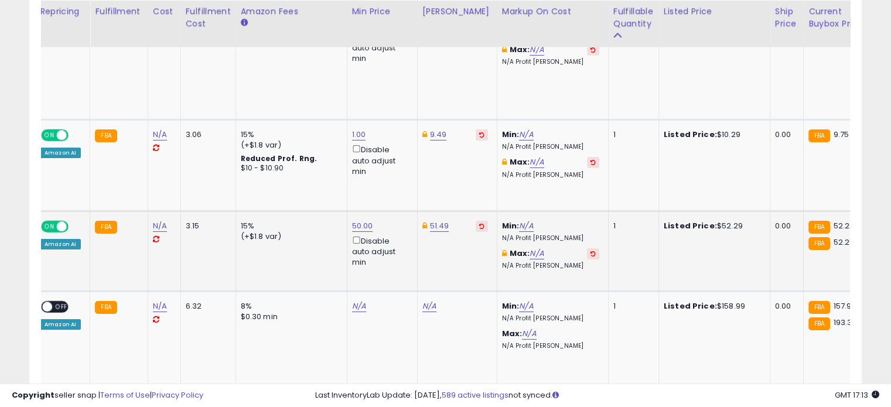
click at [62, 221] on span at bounding box center [62, 226] width 10 height 10
click at [62, 221] on span "OFF" at bounding box center [61, 226] width 19 height 10
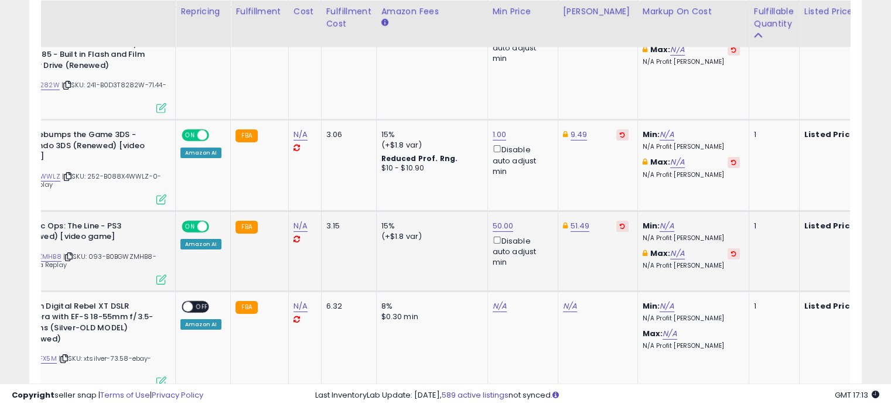
scroll to position [0, 37]
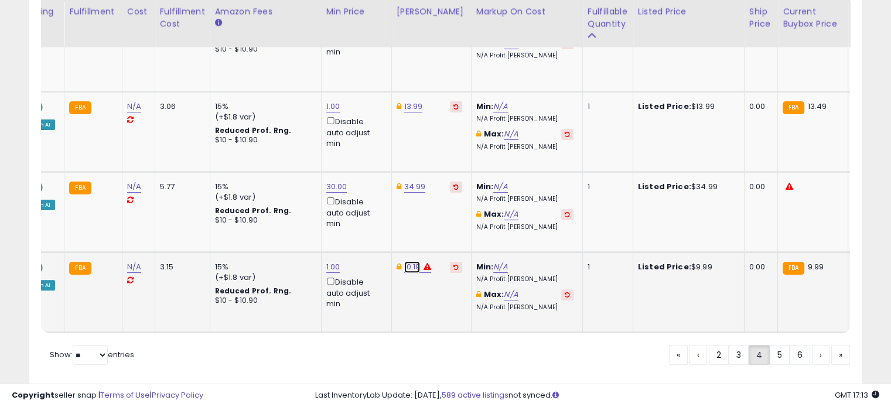
click at [405, 261] on link "10.19" at bounding box center [412, 267] width 16 height 12
type input "*"
type input "****"
click button "submit" at bounding box center [440, 191] width 20 height 18
click at [775, 345] on link "5" at bounding box center [780, 355] width 20 height 20
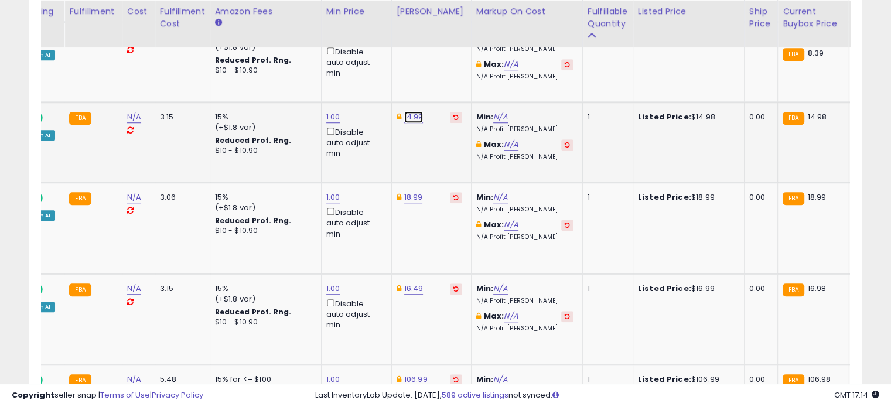
click at [408, 114] on link "14.99" at bounding box center [413, 117] width 19 height 12
type input "*****"
click button "submit" at bounding box center [441, 75] width 20 height 18
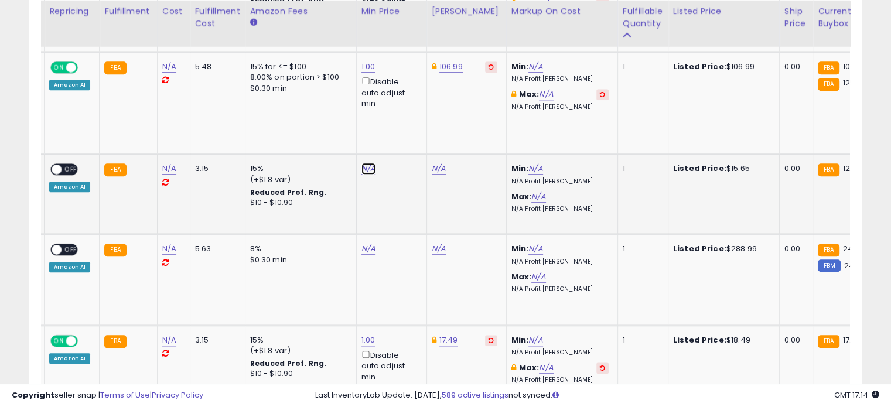
click at [361, 165] on link "N/A" at bounding box center [368, 169] width 14 height 12
type input "*"
click button "submit" at bounding box center [395, 126] width 20 height 18
click at [432, 166] on link "17.09" at bounding box center [441, 169] width 18 height 12
type input "*"
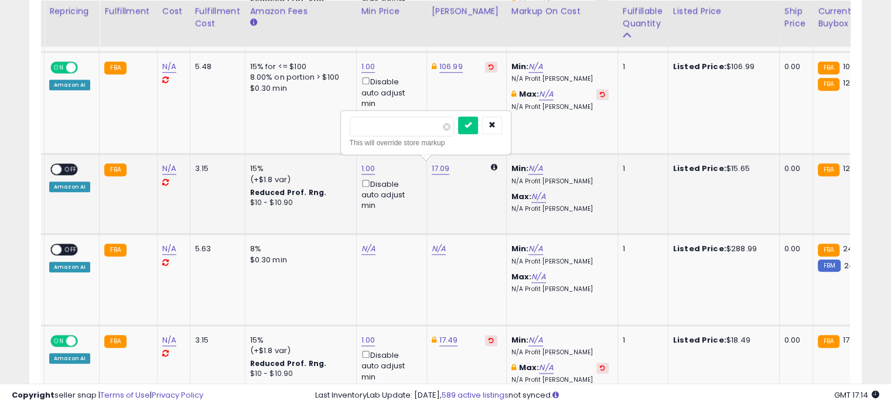
type input "*****"
click button "submit" at bounding box center [468, 126] width 20 height 18
click at [68, 166] on span "OFF" at bounding box center [70, 170] width 19 height 10
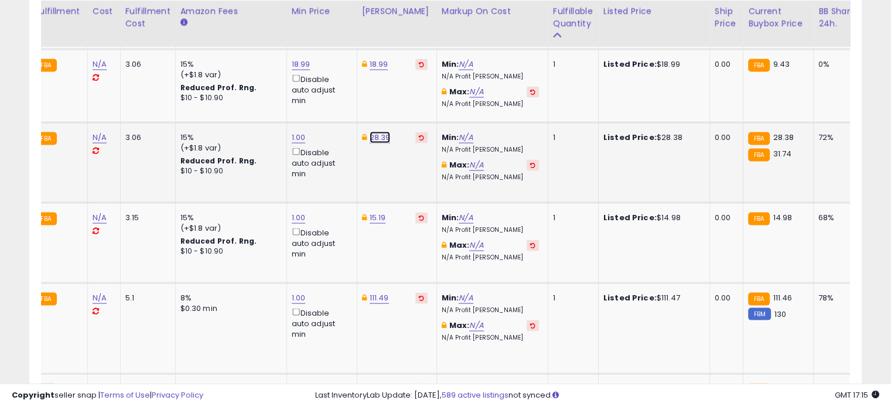
drag, startPoint x: 381, startPoint y: 97, endPoint x: 372, endPoint y: 97, distance: 8.8
click at [372, 132] on link "28.39" at bounding box center [380, 138] width 21 height 12
type input "*"
type input "*****"
click button "submit" at bounding box center [407, 57] width 20 height 18
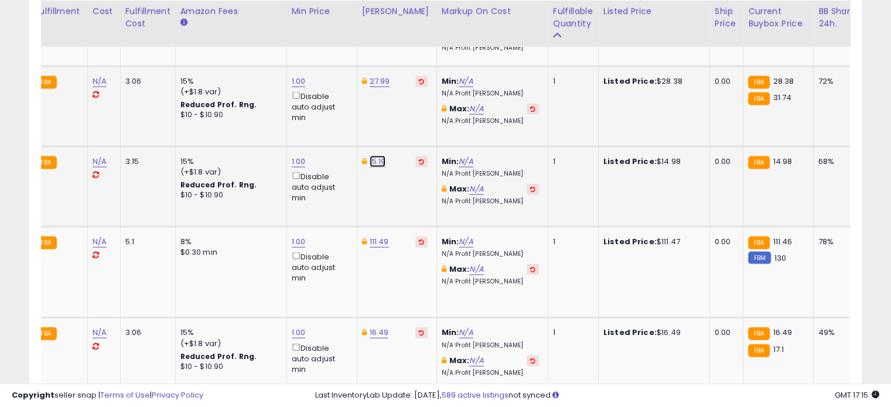
click at [370, 156] on link "15.19" at bounding box center [378, 162] width 16 height 12
type input "*"
type input "*****"
click button "submit" at bounding box center [405, 81] width 20 height 18
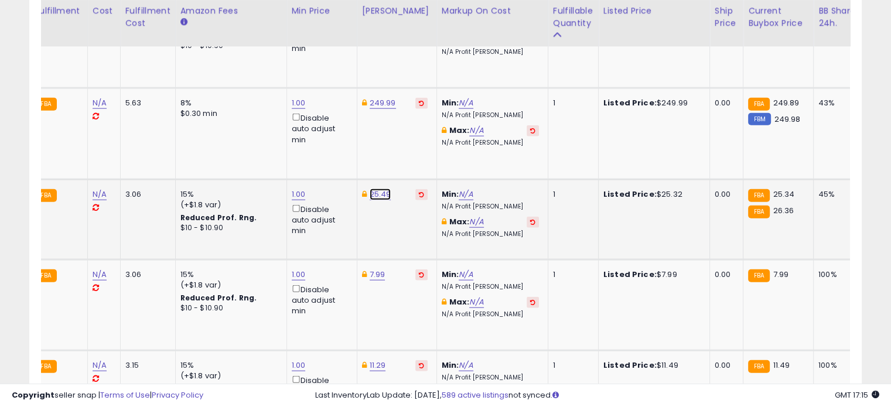
click at [379, 189] on link "25.49" at bounding box center [381, 195] width 22 height 12
type input "*"
type input "*****"
click button "submit" at bounding box center [407, 112] width 20 height 18
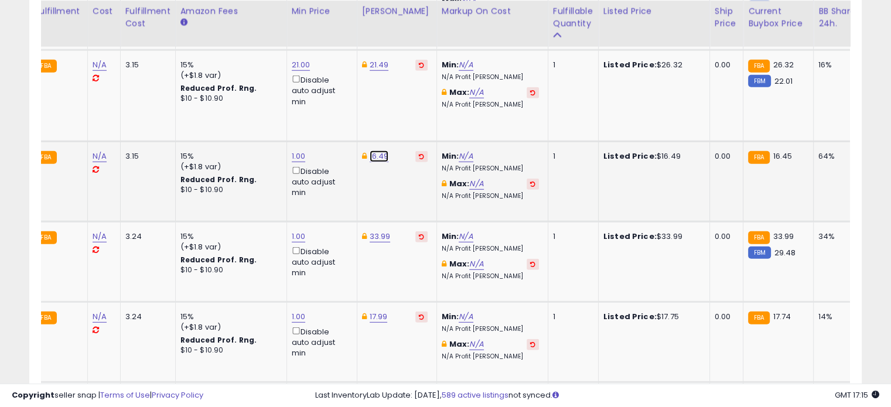
click at [376, 151] on link "16.49" at bounding box center [379, 157] width 19 height 12
type input "*"
type input "*****"
click button "submit" at bounding box center [406, 73] width 20 height 18
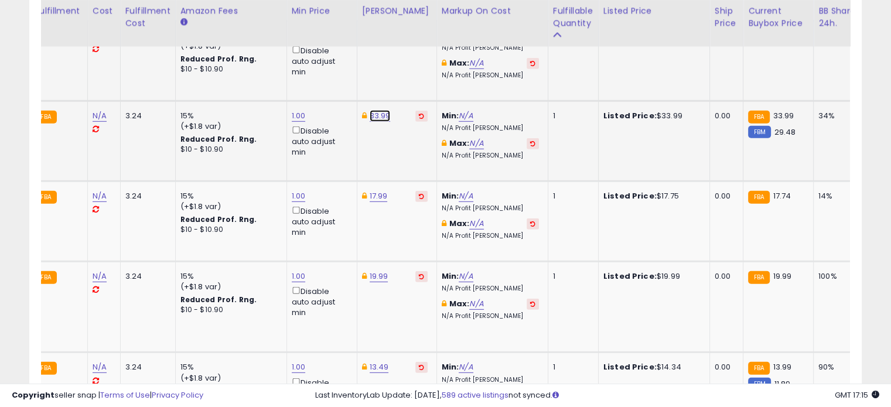
click at [378, 110] on link "33.99" at bounding box center [380, 116] width 21 height 12
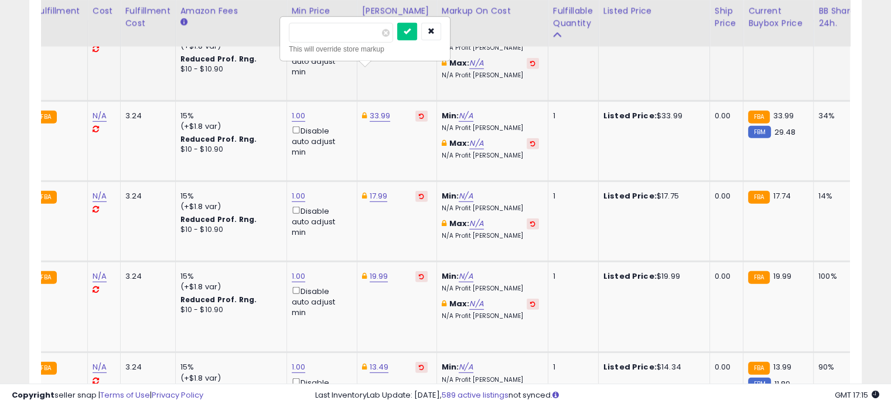
drag, startPoint x: 347, startPoint y: 32, endPoint x: 264, endPoint y: 44, distance: 84.0
type input "*****"
click button "submit" at bounding box center [407, 32] width 20 height 18
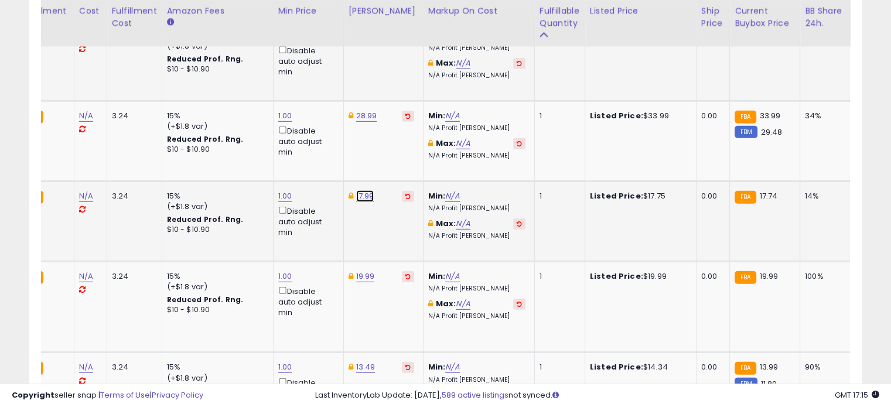
click at [368, 190] on link "17.99" at bounding box center [365, 196] width 18 height 12
type input "*****"
click button "submit" at bounding box center [392, 111] width 20 height 18
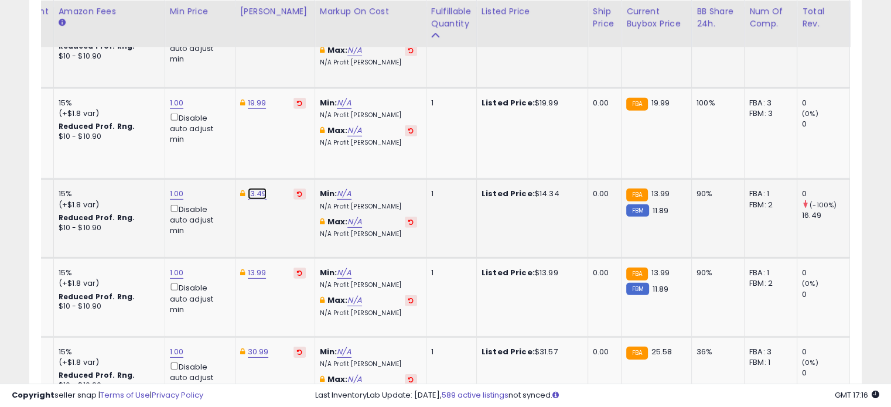
click at [260, 188] on link "13.49" at bounding box center [257, 194] width 19 height 12
type input "*"
type input "*****"
click button "submit" at bounding box center [284, 109] width 20 height 18
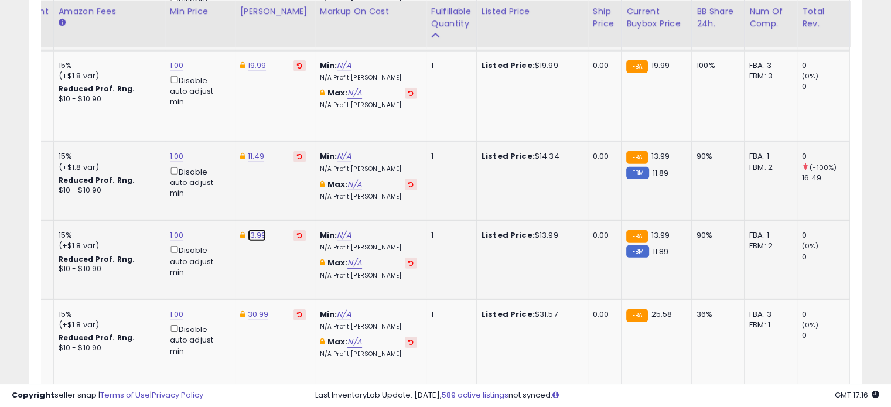
click at [253, 230] on link "13.99" at bounding box center [257, 236] width 19 height 12
type input "*"
type input "*****"
click button "submit" at bounding box center [284, 150] width 20 height 18
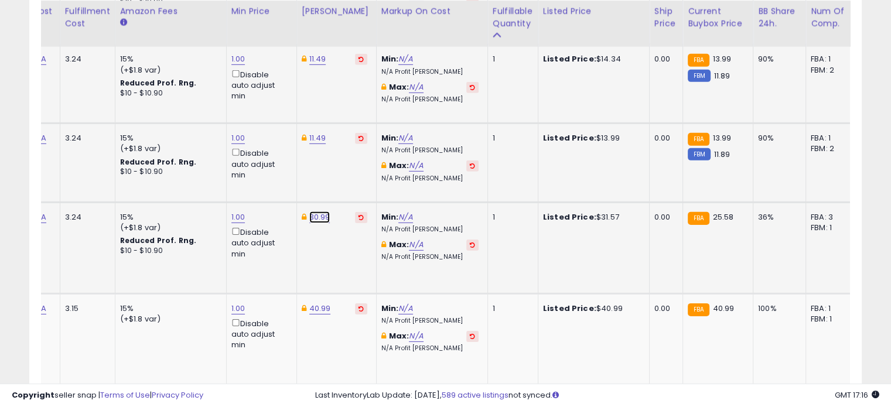
click at [315, 211] on link "30.99" at bounding box center [319, 217] width 21 height 12
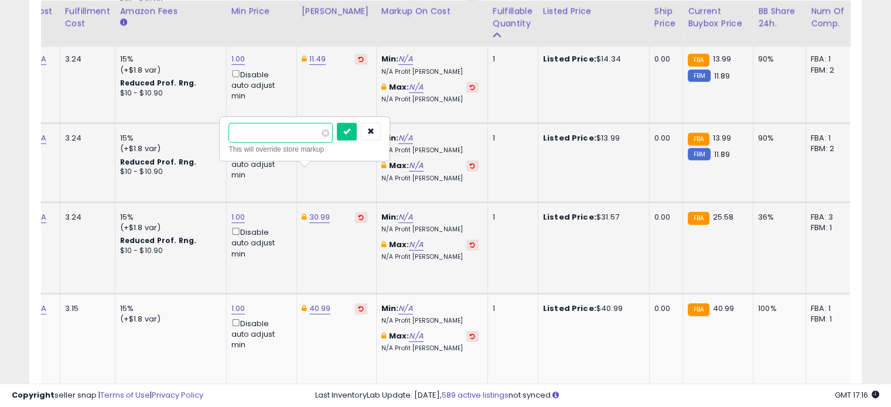
type input "*"
type input "*****"
click button "submit" at bounding box center [347, 132] width 20 height 18
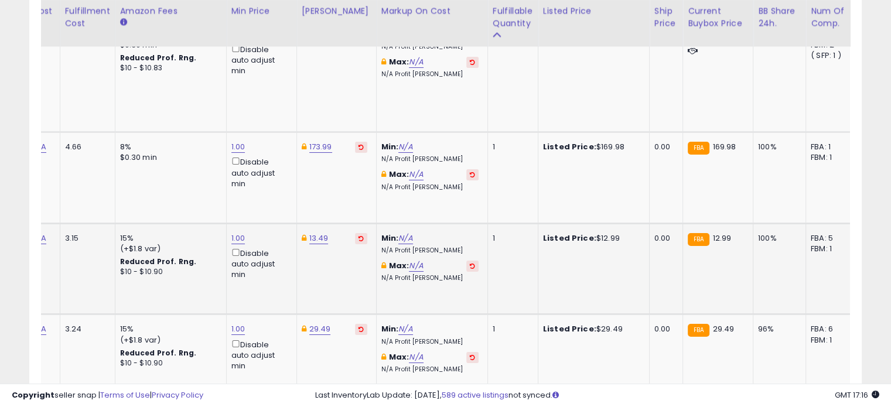
click at [322, 233] on div "13.49" at bounding box center [335, 238] width 66 height 11
click at [319, 232] on link "13.49" at bounding box center [318, 238] width 19 height 12
drag, startPoint x: 300, startPoint y: 152, endPoint x: 201, endPoint y: 152, distance: 98.4
type input "*****"
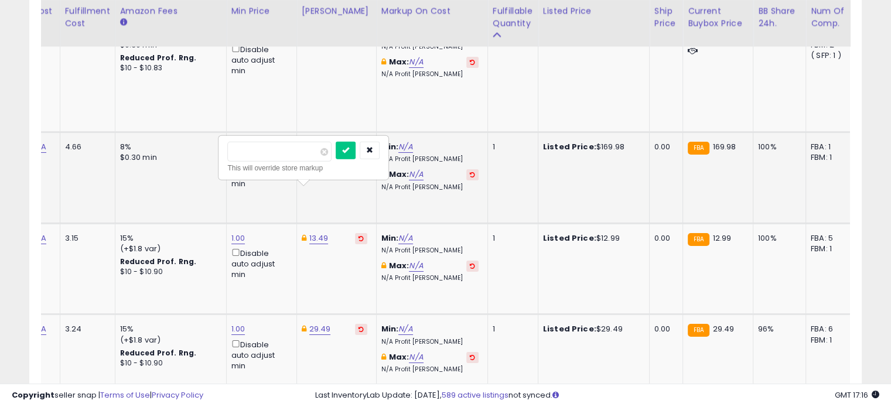
click button "submit" at bounding box center [346, 151] width 20 height 18
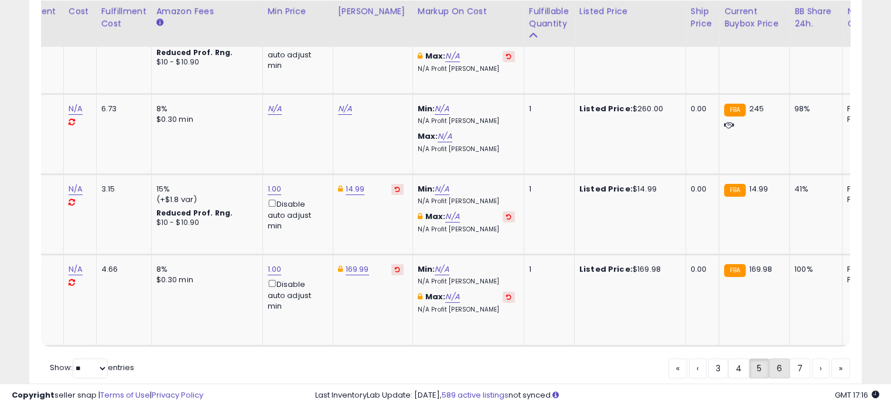
click at [777, 358] on link "6" at bounding box center [779, 368] width 20 height 20
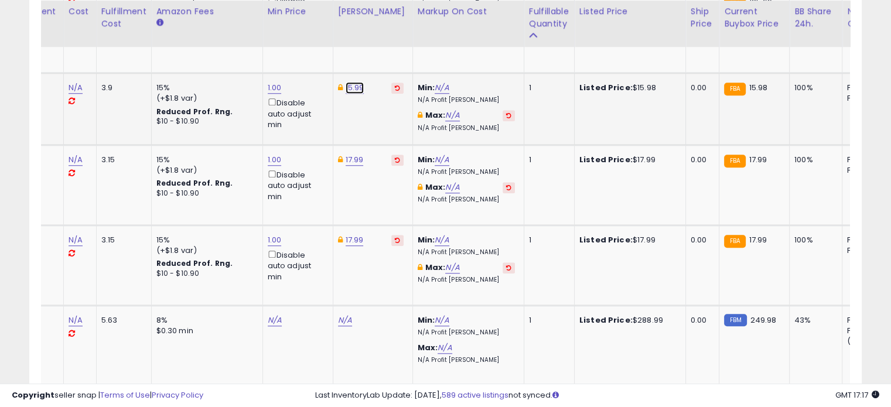
click at [354, 88] on link "15.99" at bounding box center [355, 88] width 19 height 12
type input "*****"
click button "submit" at bounding box center [382, 46] width 20 height 18
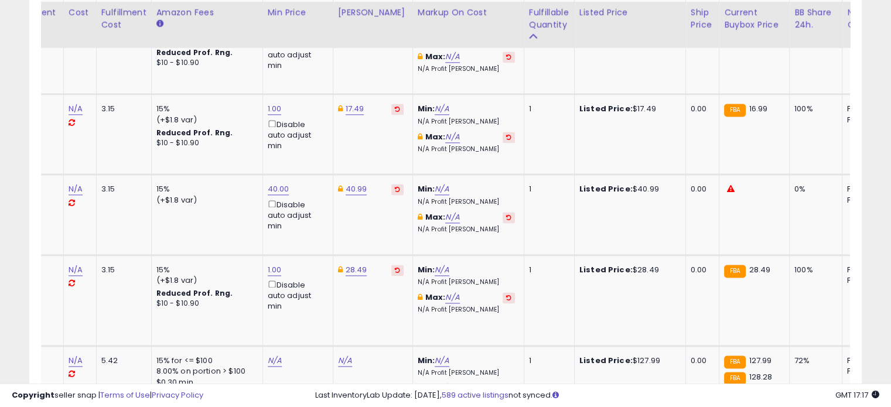
scroll to position [1612, 0]
click at [348, 105] on link "17.49" at bounding box center [355, 108] width 19 height 12
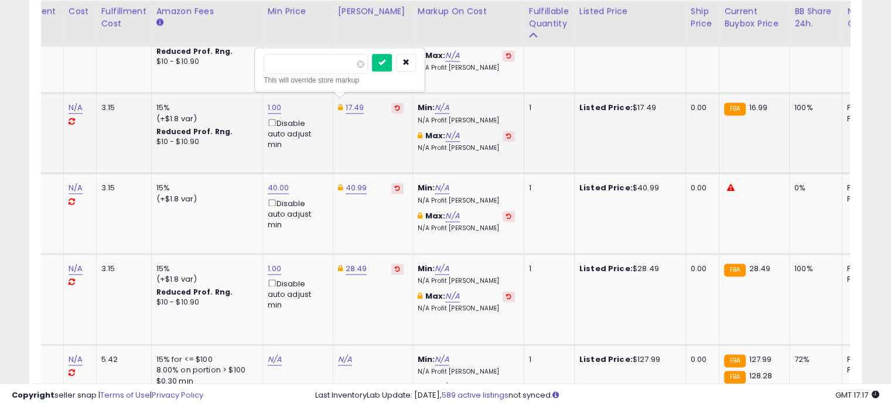
type input "*"
type input "*****"
click button "submit" at bounding box center [382, 63] width 20 height 18
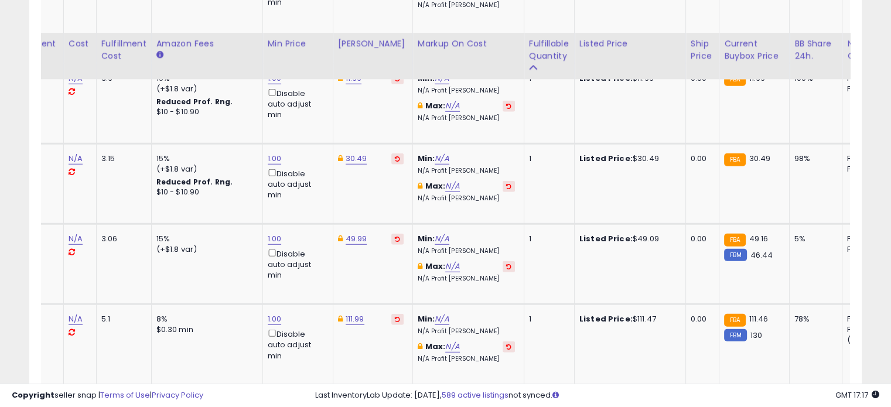
scroll to position [3180, 0]
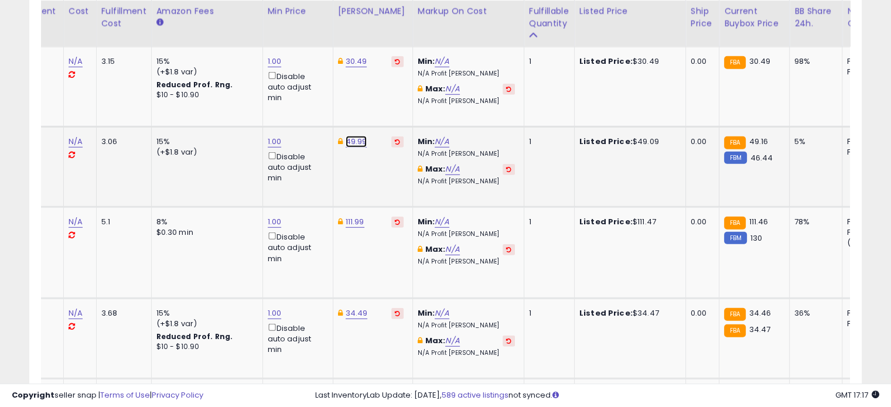
click at [355, 136] on link "49.99" at bounding box center [357, 142] width 22 height 12
drag, startPoint x: 323, startPoint y: 91, endPoint x: 239, endPoint y: 105, distance: 85.6
click at [239, 105] on td "15% (+$1.8 var) Reduced Prof. Rng. $10 - $10.90" at bounding box center [206, 86] width 111 height 80
click at [366, 90] on span at bounding box center [362, 92] width 8 height 8
type input "*****"
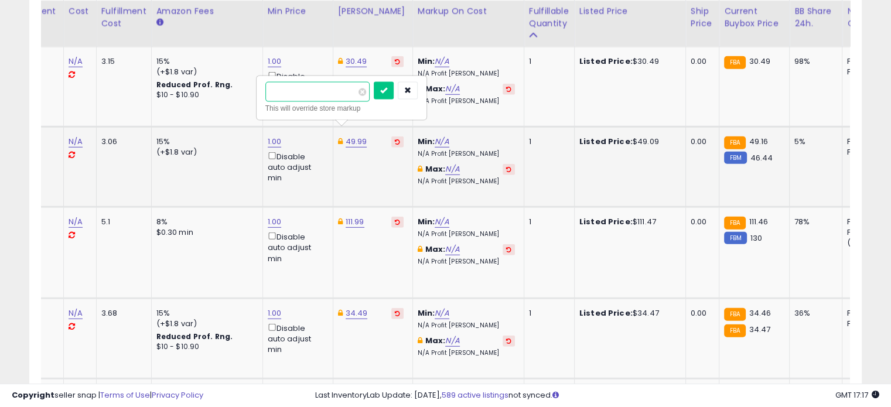
click button "submit" at bounding box center [384, 91] width 20 height 18
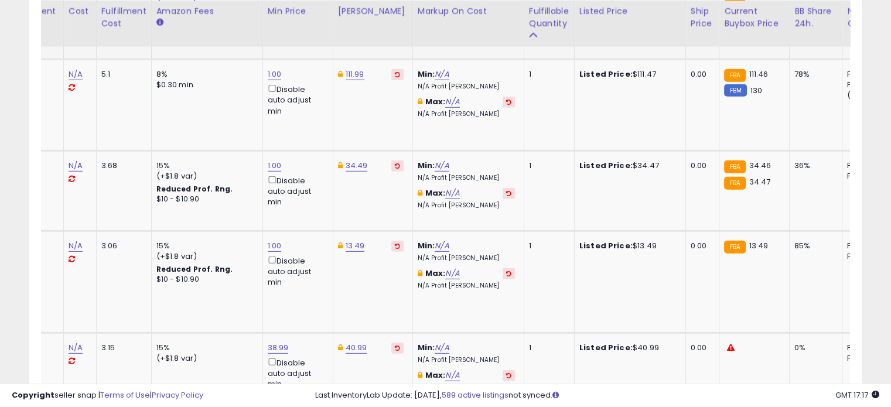
scroll to position [3328, 0]
click at [354, 159] on link "34.49" at bounding box center [357, 165] width 22 height 12
type input "*"
type input "*****"
click button "submit" at bounding box center [383, 113] width 20 height 18
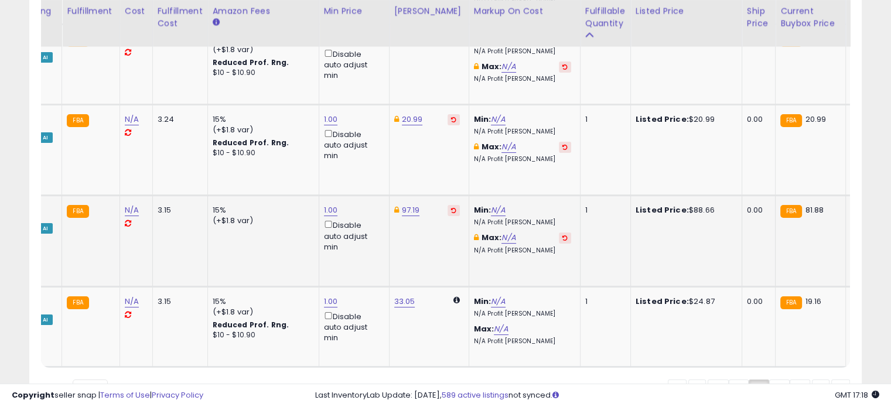
scroll to position [0, 257]
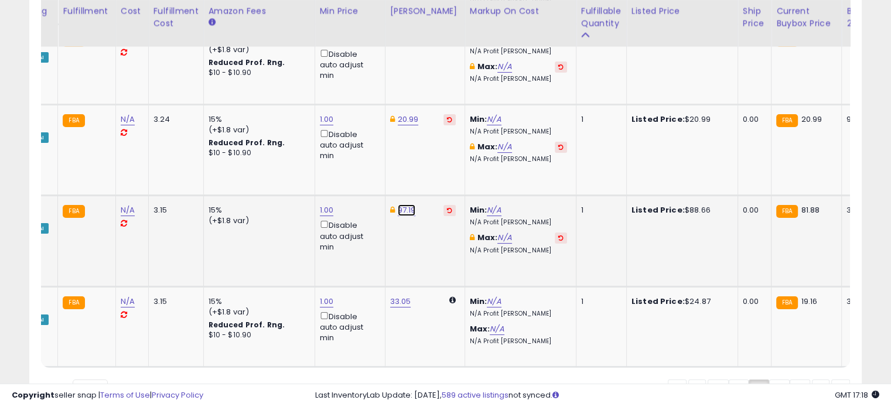
click at [408, 204] on link "97.19" at bounding box center [407, 210] width 18 height 12
drag, startPoint x: 358, startPoint y: 152, endPoint x: 288, endPoint y: 158, distance: 70.0
drag, startPoint x: 288, startPoint y: 158, endPoint x: 352, endPoint y: 149, distance: 64.4
click at [352, 149] on input "*****" at bounding box center [368, 155] width 104 height 20
click at [416, 154] on span at bounding box center [413, 155] width 8 height 8
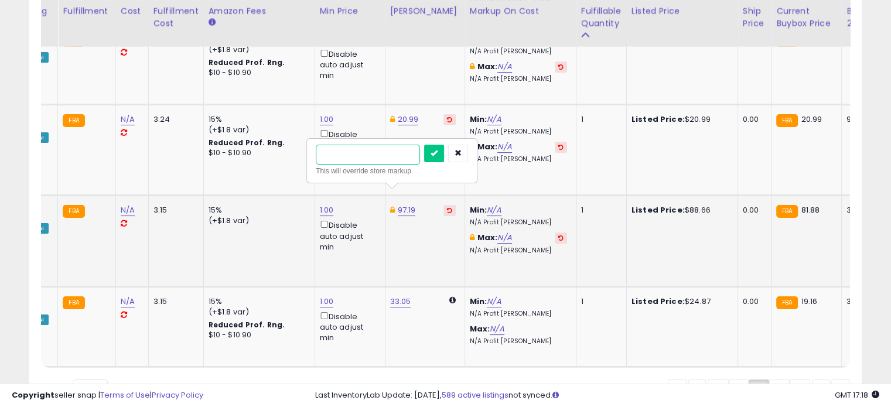
type input "*"
type input "*****"
click button "submit" at bounding box center [434, 154] width 20 height 18
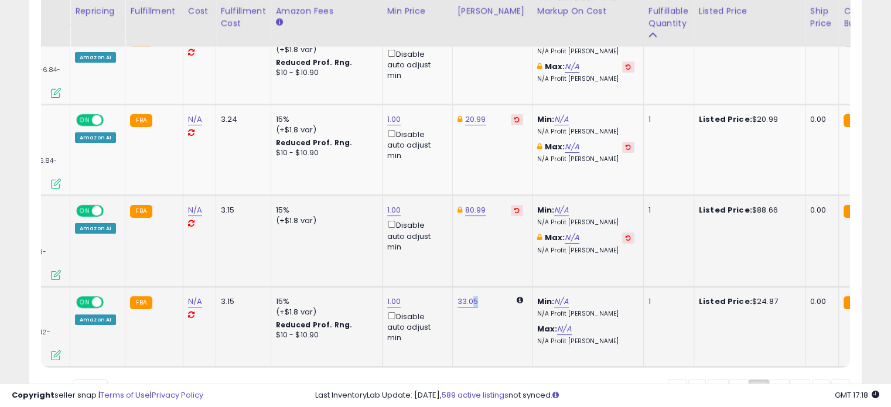
drag, startPoint x: 464, startPoint y: 273, endPoint x: 470, endPoint y: 268, distance: 8.3
click at [470, 286] on td "33.05" at bounding box center [492, 326] width 80 height 80
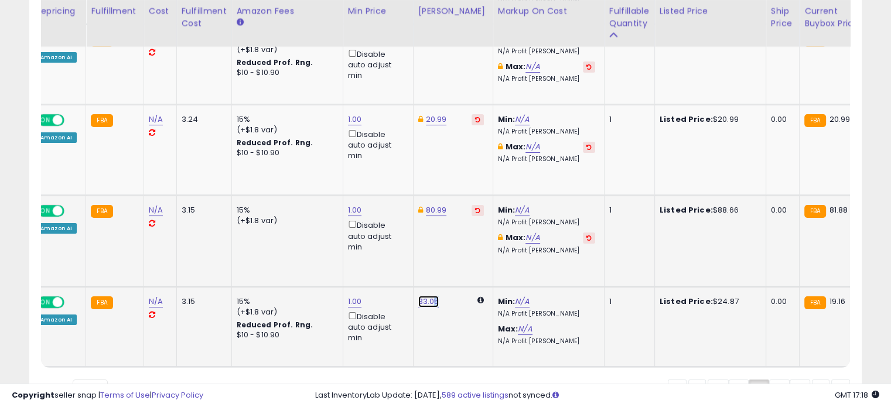
click at [422, 296] on link "33.05" at bounding box center [428, 302] width 21 height 12
drag, startPoint x: 380, startPoint y: 237, endPoint x: 310, endPoint y: 237, distance: 70.3
type input "*****"
click button "submit" at bounding box center [456, 234] width 20 height 18
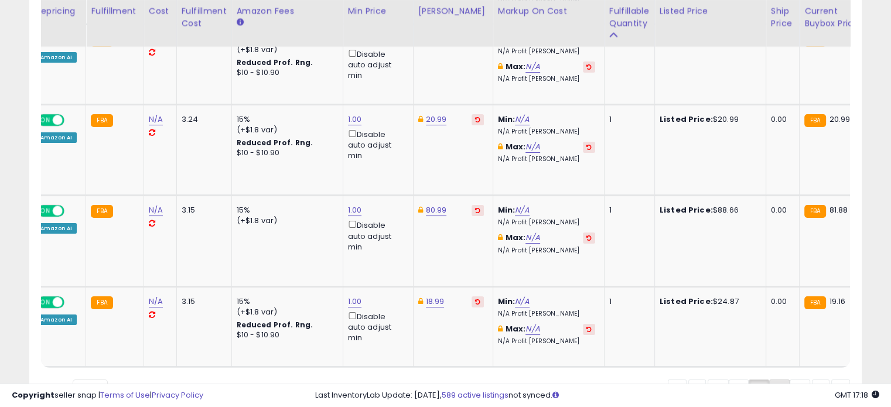
click at [784, 379] on link "7" at bounding box center [779, 389] width 20 height 20
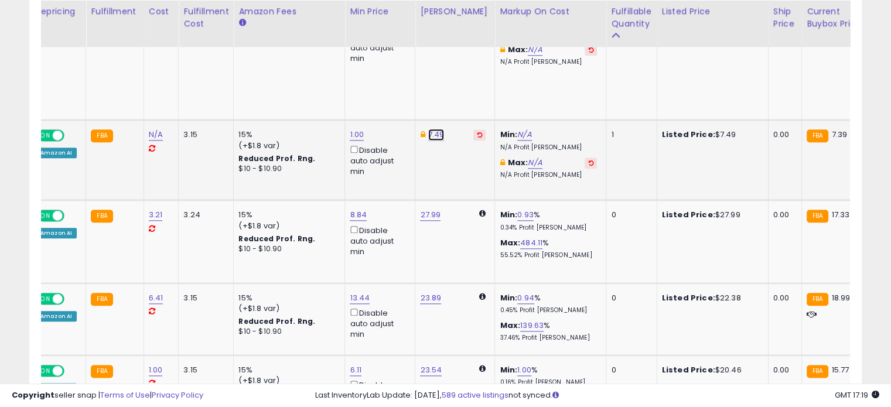
click at [432, 129] on link "7.49" at bounding box center [436, 135] width 16 height 12
type input "****"
click button "submit" at bounding box center [464, 80] width 20 height 18
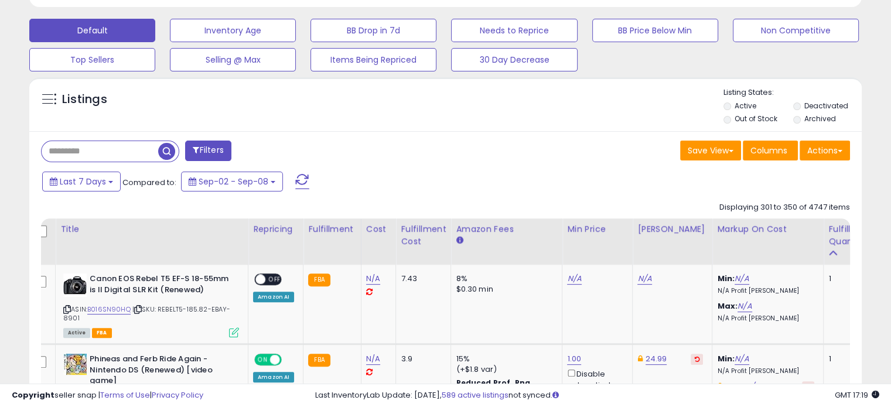
click at [748, 119] on label "Out of Stock" at bounding box center [755, 119] width 43 height 10
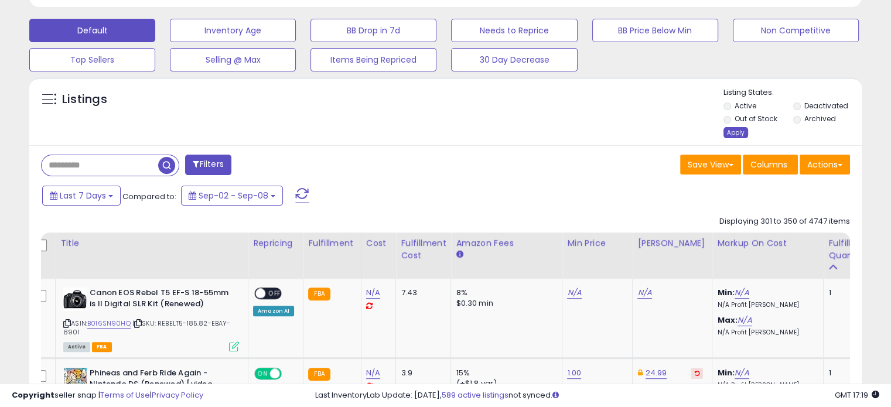
click at [741, 134] on div "Apply" at bounding box center [735, 132] width 25 height 11
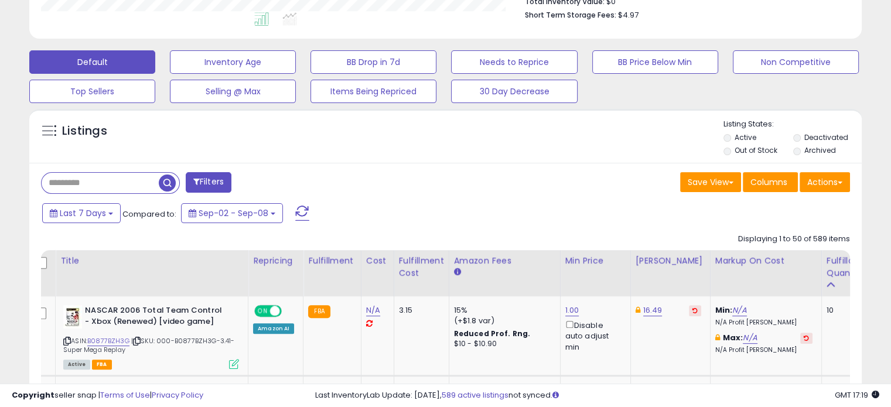
click at [133, 176] on input "text" at bounding box center [100, 183] width 117 height 20
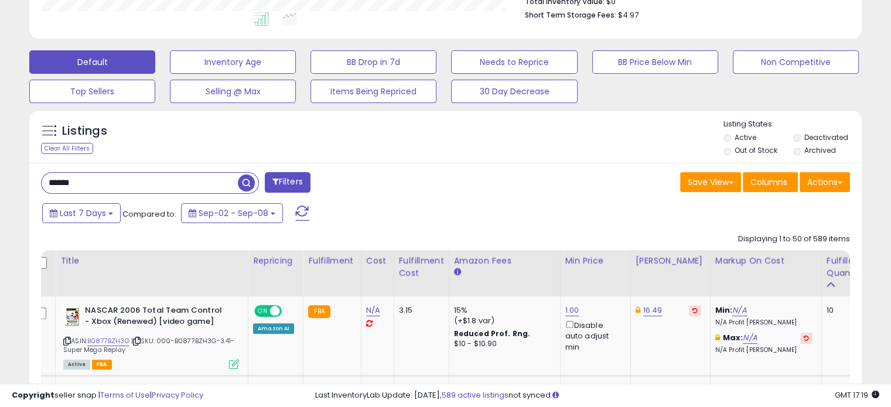
type input "******"
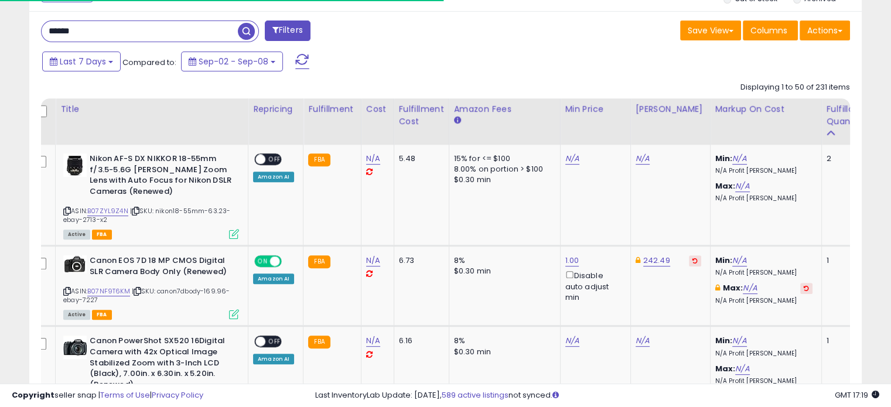
scroll to position [240, 481]
click at [570, 158] on link "N/A" at bounding box center [572, 159] width 14 height 12
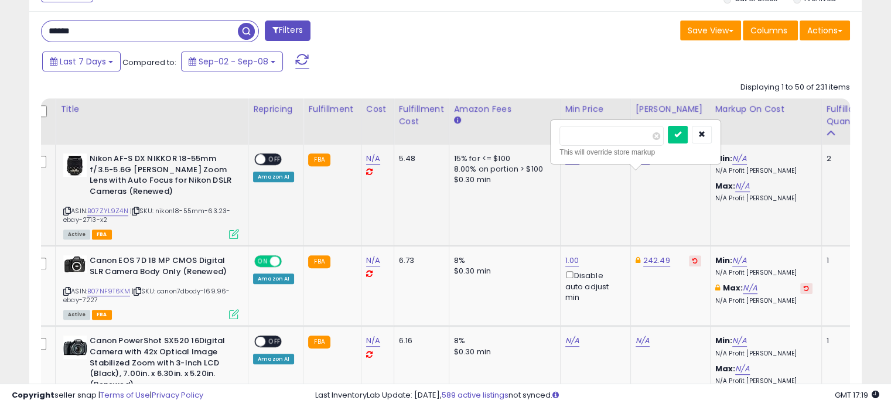
type input "*"
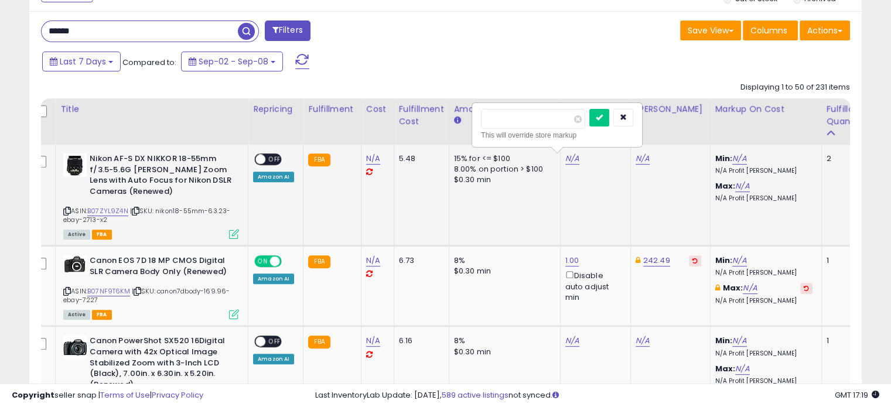
click button "submit" at bounding box center [599, 118] width 20 height 18
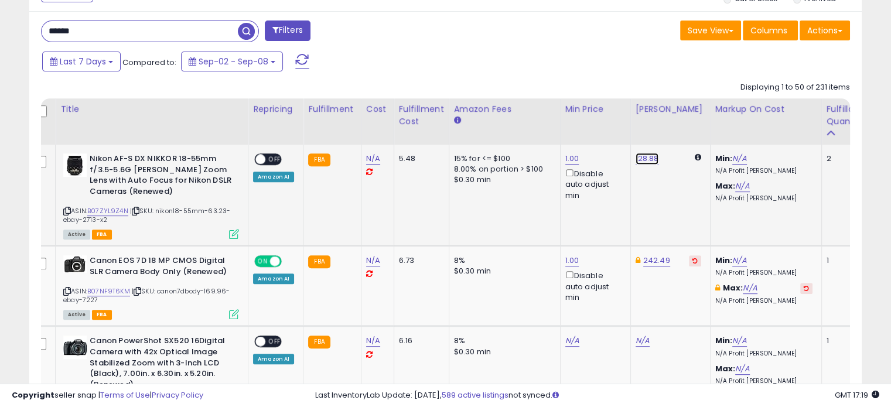
click at [638, 155] on link "128.88" at bounding box center [646, 159] width 23 height 12
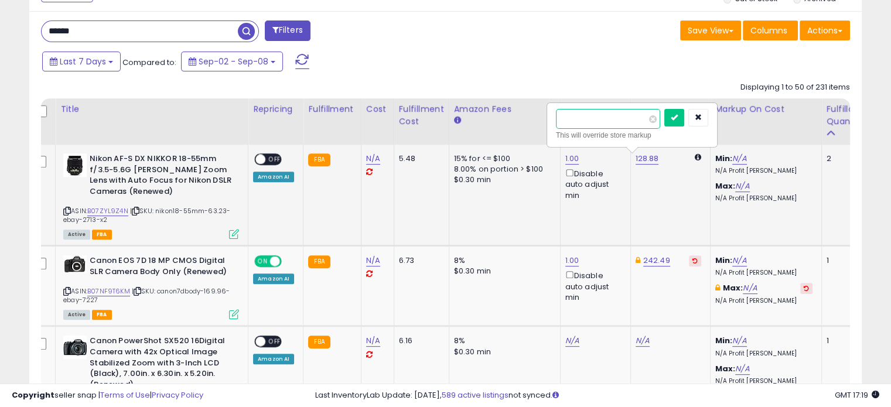
type input "*"
type input "******"
click button "submit" at bounding box center [674, 118] width 20 height 18
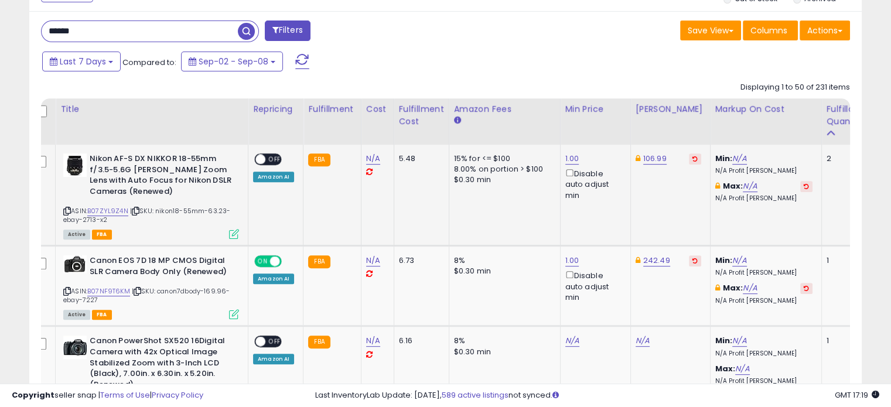
click at [273, 160] on span "OFF" at bounding box center [274, 160] width 19 height 10
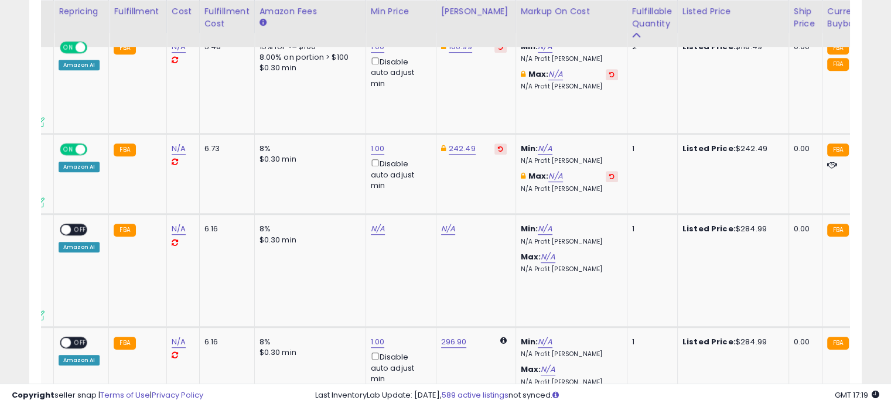
scroll to position [0, 231]
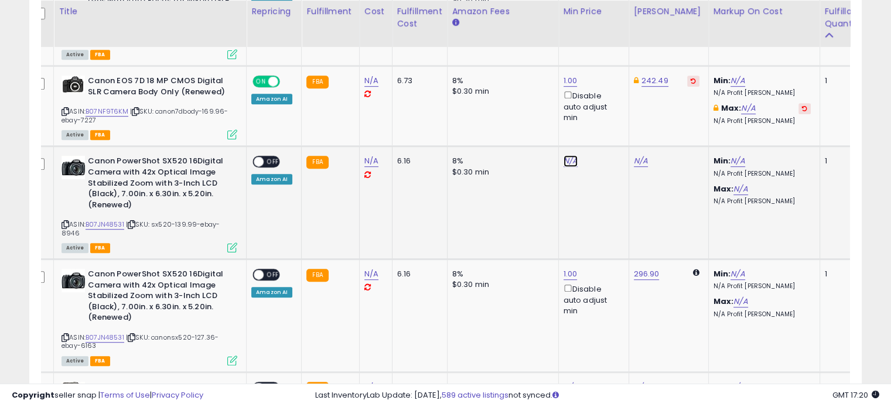
click at [569, 161] on link "N/A" at bounding box center [570, 161] width 14 height 12
type input "*"
click button "submit" at bounding box center [597, 120] width 20 height 18
click at [643, 161] on link "294.86" at bounding box center [647, 161] width 26 height 12
type input "*"
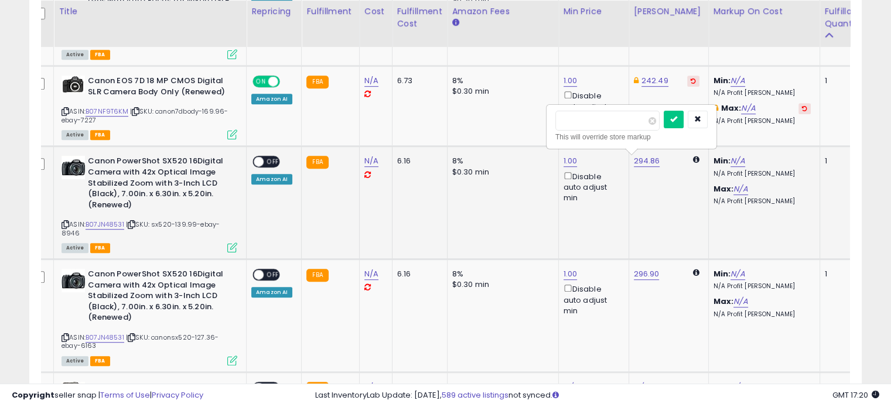
type input "******"
click button "submit" at bounding box center [674, 120] width 20 height 18
click at [274, 161] on span "OFF" at bounding box center [273, 162] width 19 height 10
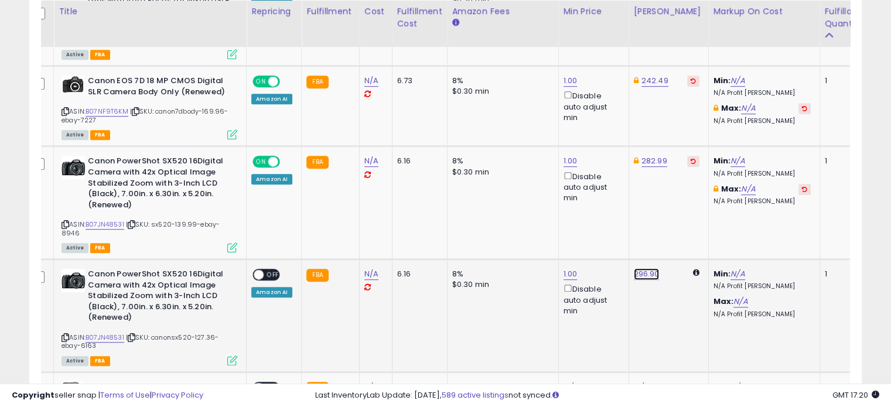
click at [644, 268] on link "296.90" at bounding box center [647, 274] width 26 height 12
type input "*"
type input "******"
click button "submit" at bounding box center [674, 224] width 20 height 18
click at [268, 270] on span "OFF" at bounding box center [273, 275] width 19 height 10
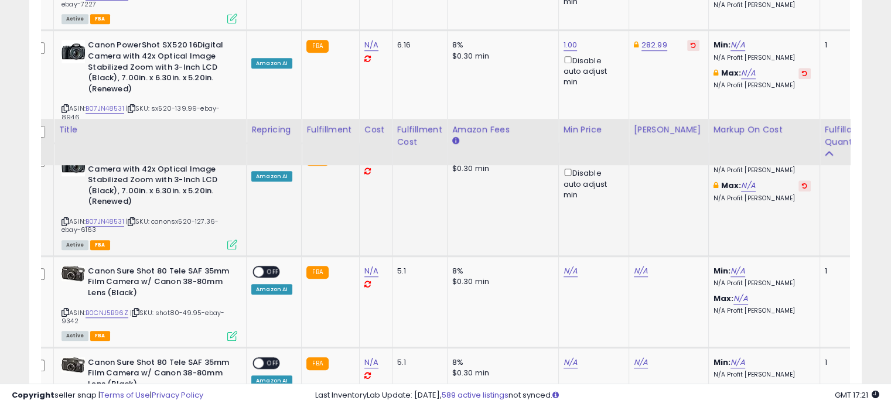
scroll to position [885, 0]
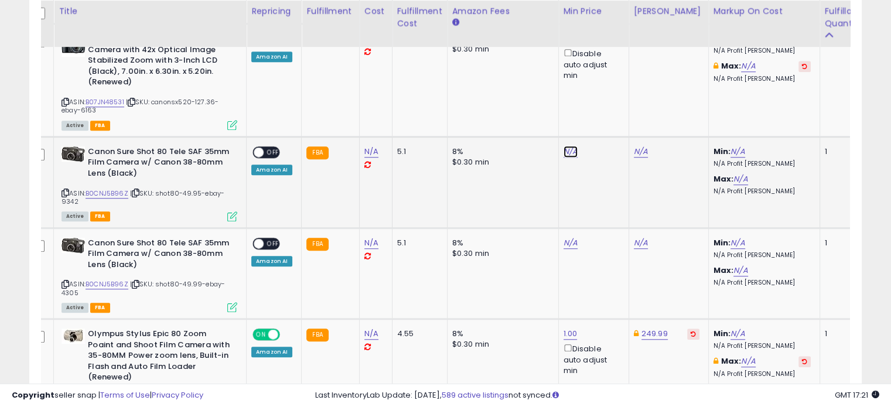
click at [567, 146] on link "N/A" at bounding box center [570, 152] width 14 height 12
click at [587, 93] on button "submit" at bounding box center [597, 102] width 20 height 18
type input "*"
click at [601, 100] on icon "submit" at bounding box center [597, 100] width 7 height 7
click at [648, 146] on link "158.89" at bounding box center [645, 152] width 23 height 12
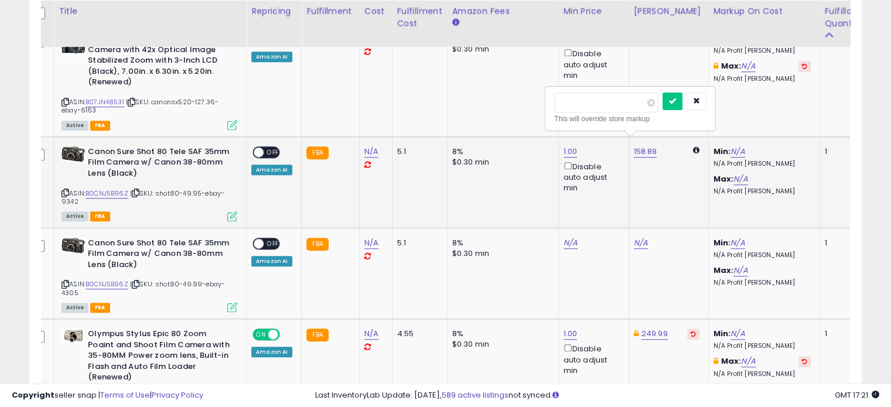
type input "*"
type input "******"
click button "submit" at bounding box center [672, 102] width 20 height 18
click at [265, 148] on span "OFF" at bounding box center [273, 153] width 19 height 10
click at [637, 237] on link "N/A" at bounding box center [641, 243] width 14 height 12
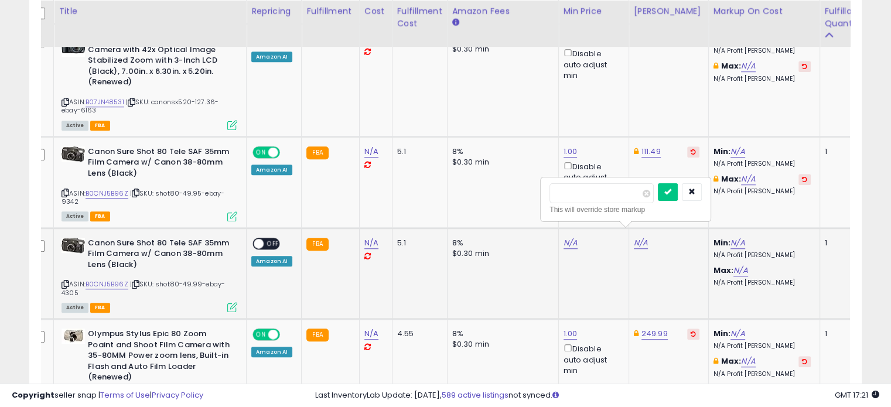
type input "******"
click button "submit" at bounding box center [668, 192] width 20 height 18
click at [563, 237] on link "N/A" at bounding box center [570, 243] width 14 height 12
type input "*"
click button "submit" at bounding box center [597, 192] width 20 height 18
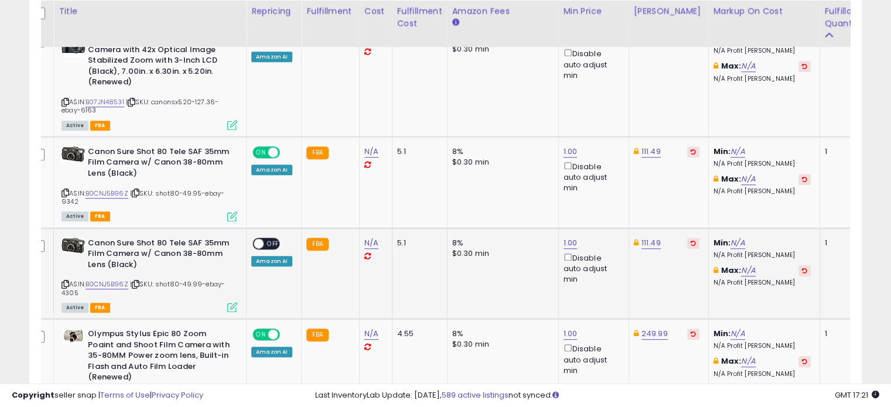
click at [271, 238] on span "OFF" at bounding box center [273, 243] width 19 height 10
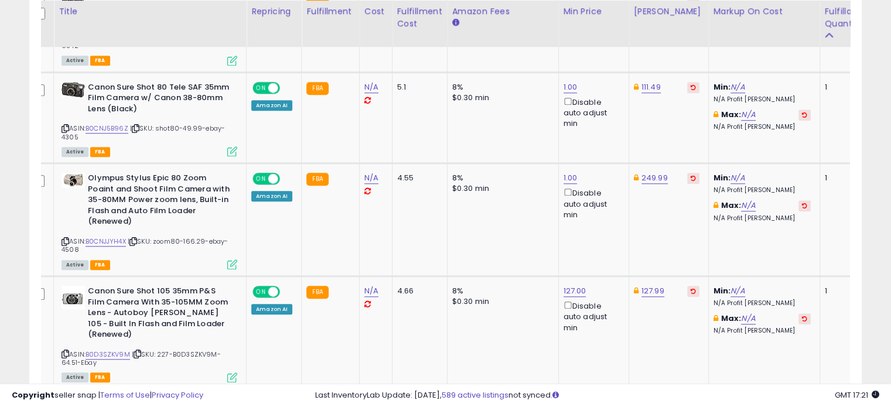
scroll to position [1042, 0]
click at [654, 172] on link "249.99" at bounding box center [654, 178] width 26 height 12
type input "******"
click at [671, 118] on button "submit" at bounding box center [681, 127] width 20 height 18
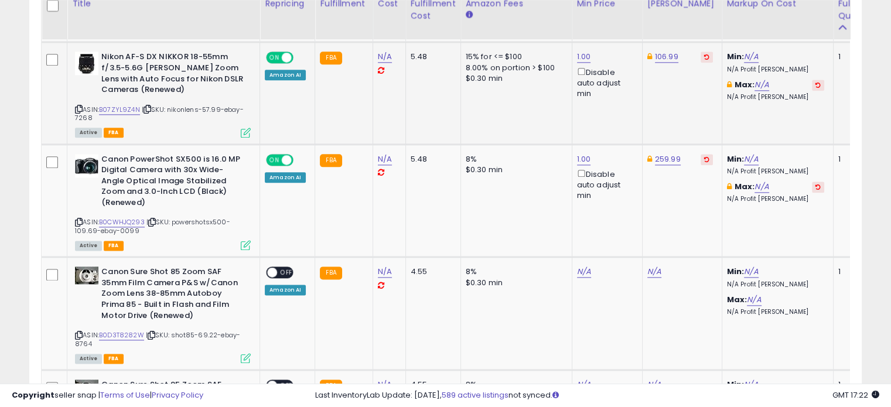
scroll to position [1480, 0]
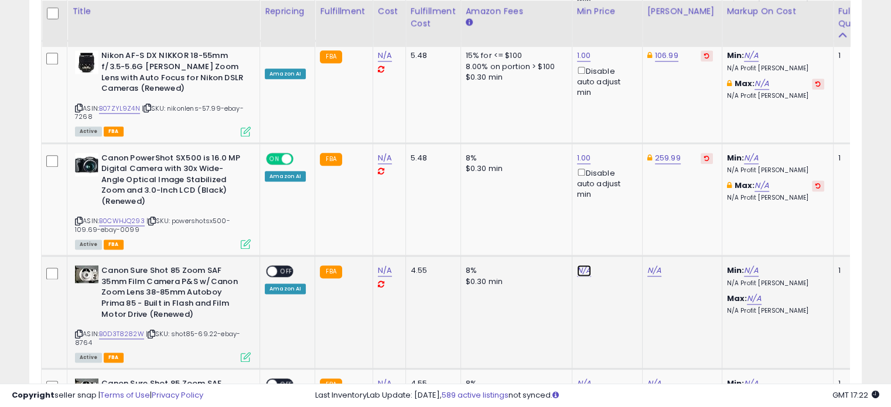
click at [582, 265] on link "N/A" at bounding box center [584, 271] width 14 height 12
type input "*"
click button "submit" at bounding box center [611, 208] width 20 height 18
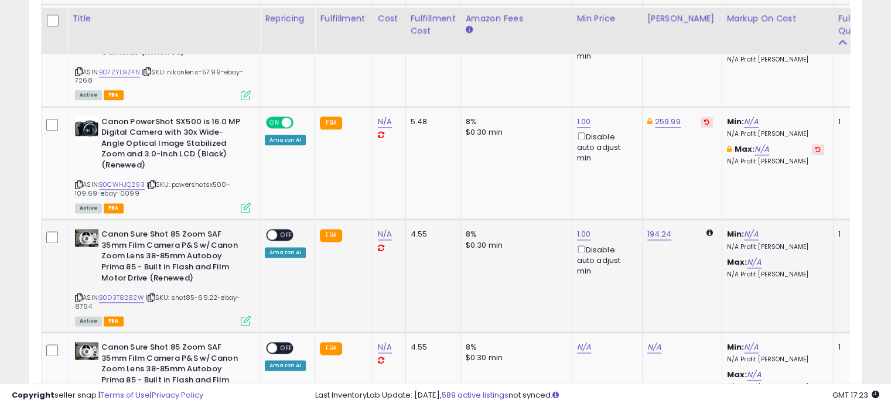
scroll to position [1526, 0]
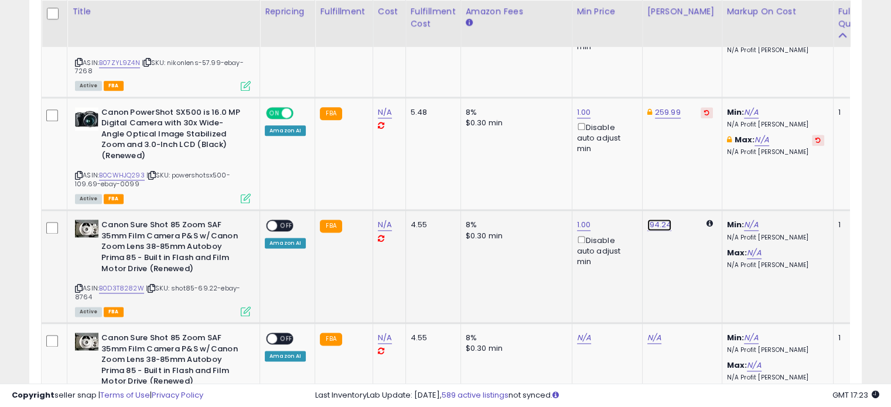
click at [658, 219] on link "194.24" at bounding box center [659, 225] width 25 height 12
type input "*"
type input "******"
click button "submit" at bounding box center [686, 162] width 20 height 18
click at [274, 221] on span at bounding box center [272, 226] width 10 height 10
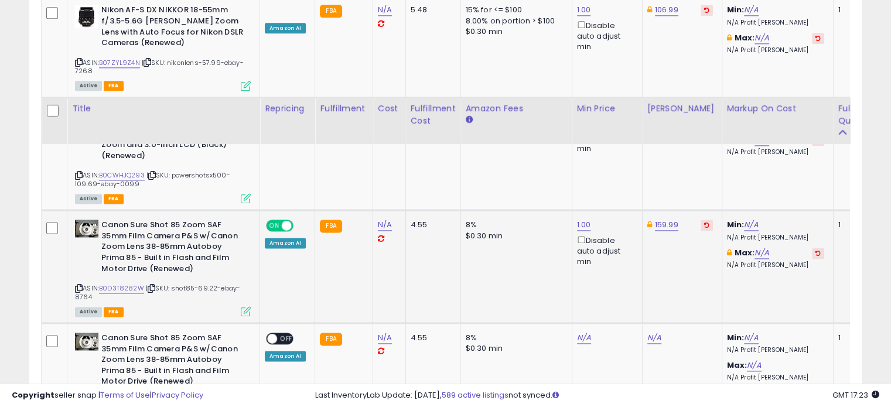
scroll to position [1640, 0]
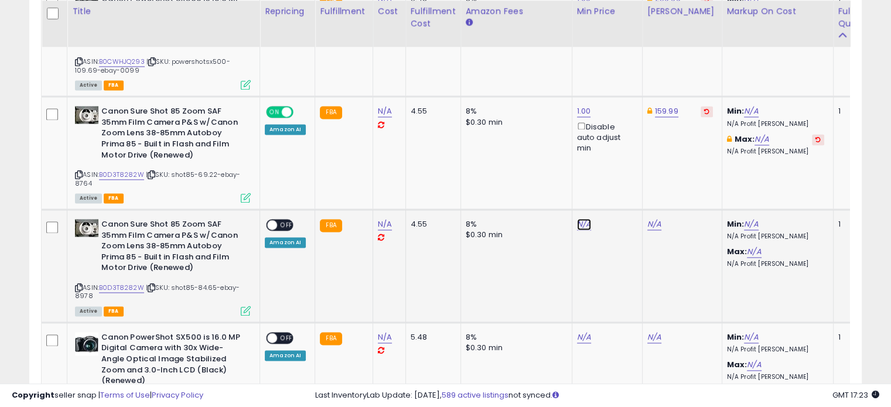
click at [582, 218] on link "N/A" at bounding box center [584, 224] width 14 height 12
type input "*"
click button "submit" at bounding box center [611, 161] width 20 height 18
click at [647, 218] on link "194.24" at bounding box center [659, 224] width 25 height 12
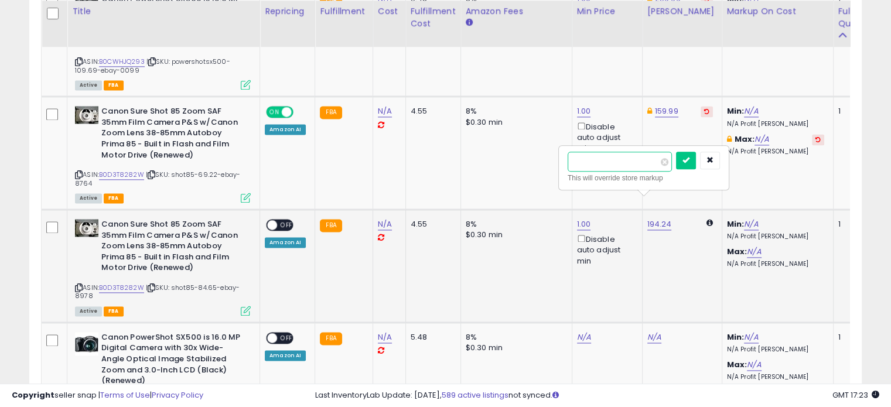
type input "******"
click button "submit" at bounding box center [686, 161] width 20 height 18
click at [288, 210] on td "ON OFF Amazon AI" at bounding box center [287, 266] width 55 height 113
click at [280, 220] on span "OFF" at bounding box center [286, 225] width 19 height 10
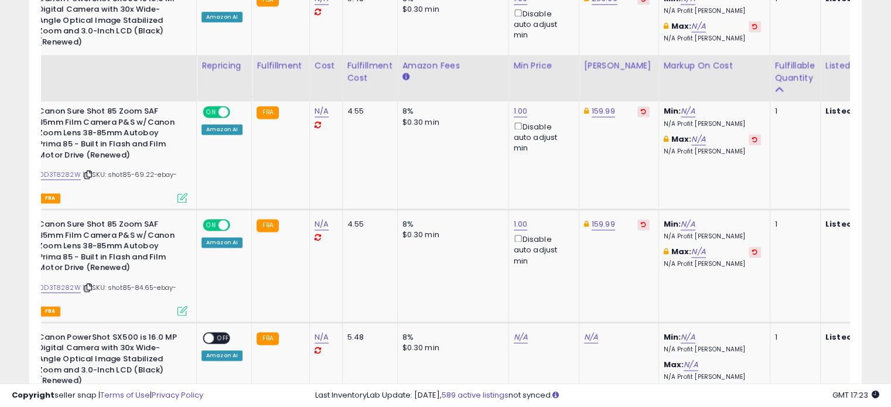
scroll to position [1710, 0]
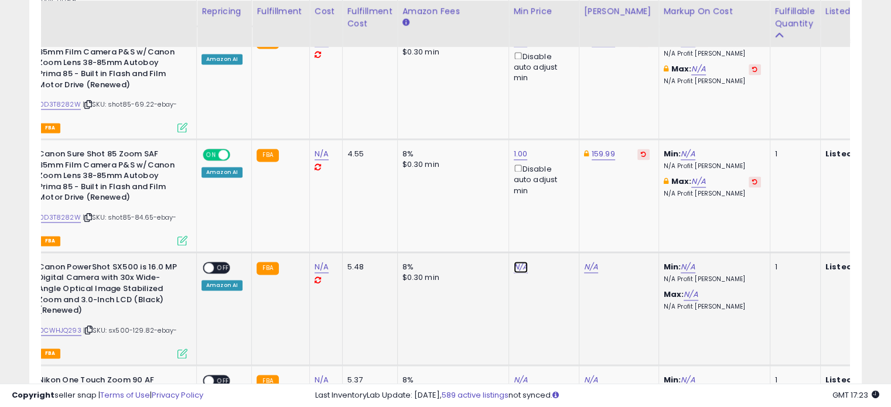
click at [521, 261] on link "N/A" at bounding box center [521, 267] width 14 height 12
type input "*"
click button "submit" at bounding box center [548, 203] width 20 height 18
click at [587, 261] on link "289.29" at bounding box center [597, 267] width 26 height 12
type input "*"
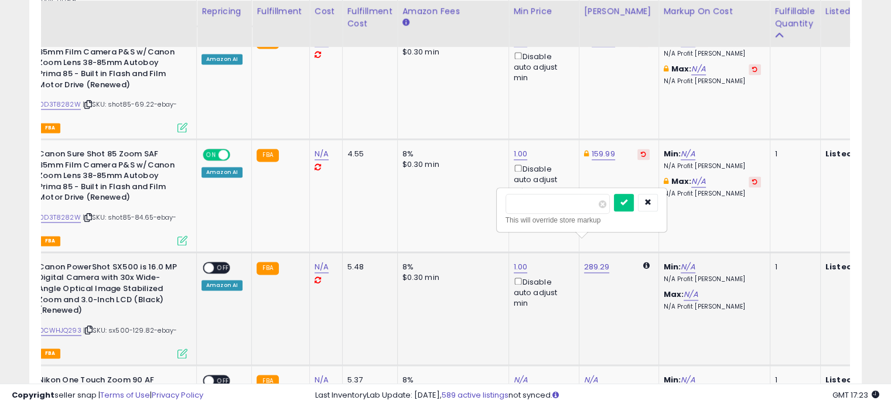
type input "******"
click button "submit" at bounding box center [624, 203] width 20 height 18
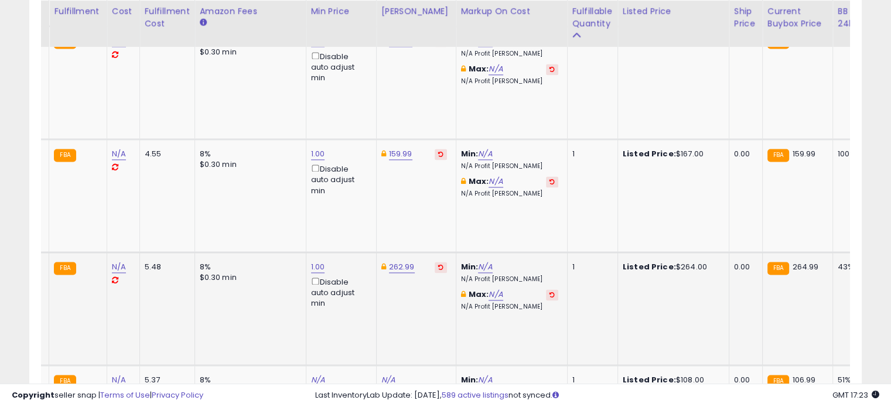
scroll to position [0, 0]
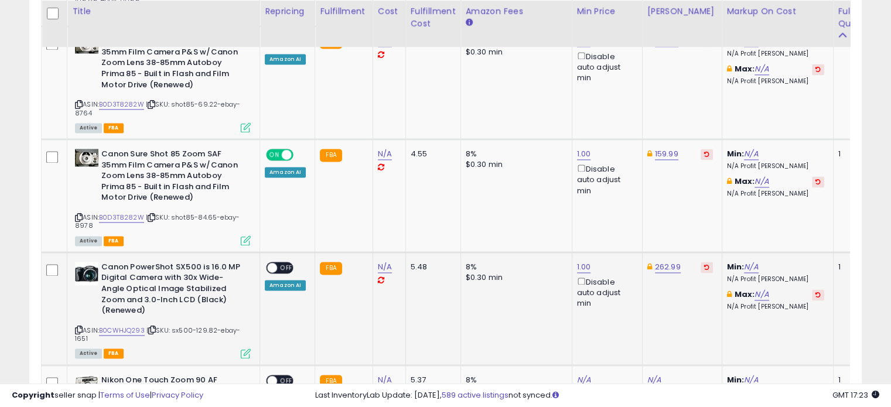
click at [282, 262] on span "OFF" at bounding box center [286, 267] width 19 height 10
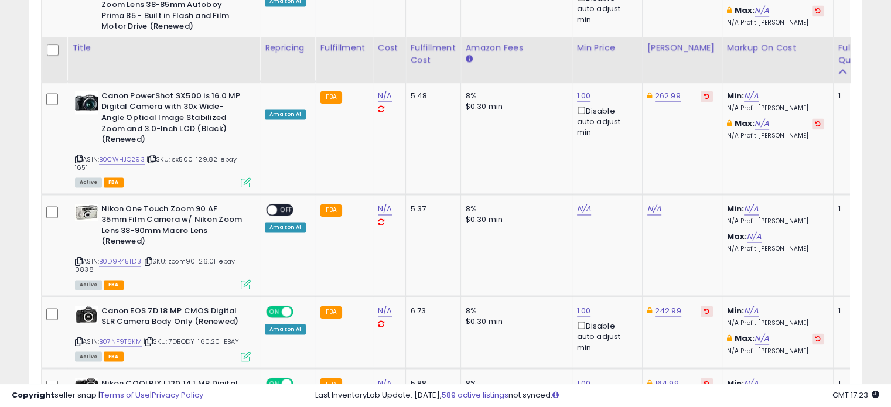
scroll to position [1920, 0]
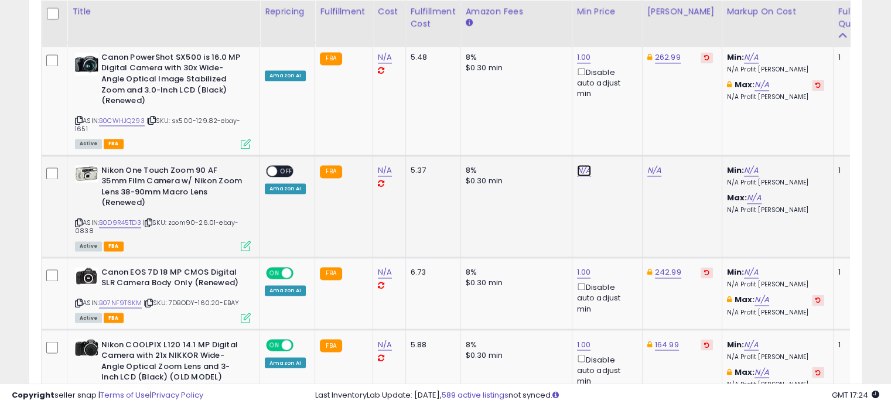
click at [578, 165] on link "N/A" at bounding box center [584, 171] width 14 height 12
type input "*"
click button "submit" at bounding box center [611, 106] width 20 height 18
click at [655, 165] on link "160.89" at bounding box center [658, 171] width 23 height 12
type input "*"
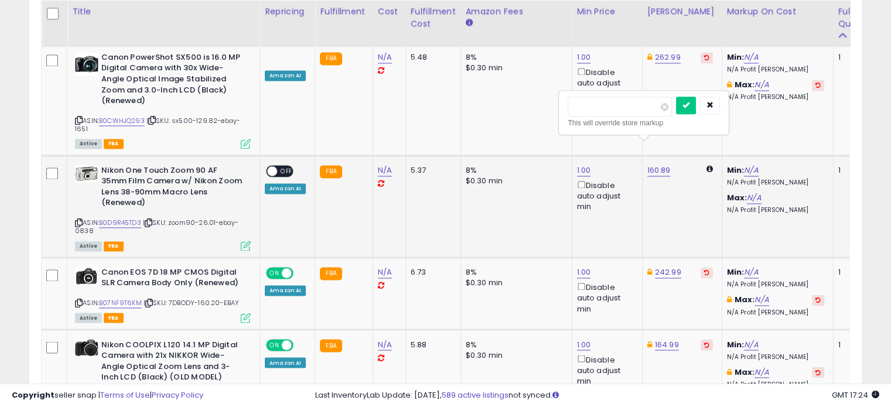
type input "******"
click button "submit" at bounding box center [686, 106] width 20 height 18
click at [288, 166] on span "OFF" at bounding box center [286, 171] width 19 height 10
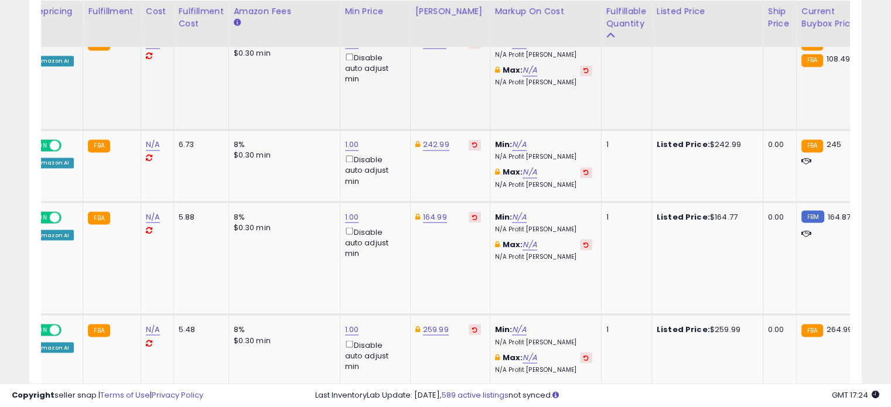
scroll to position [0, 262]
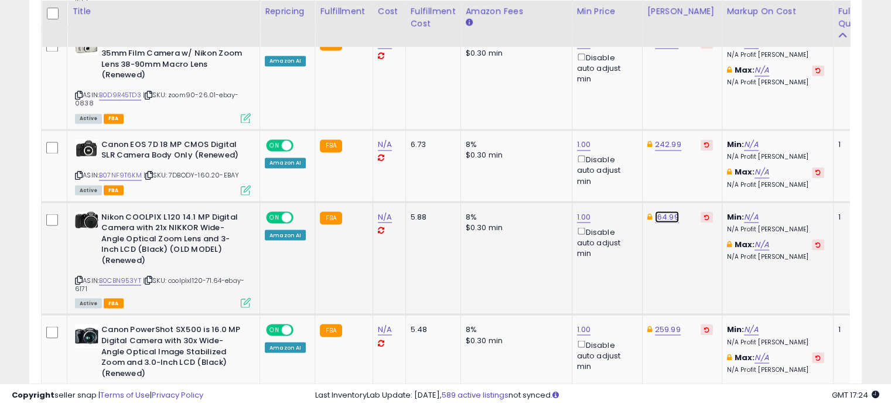
click at [662, 211] on link "164.99" at bounding box center [667, 217] width 24 height 12
type input "*"
type input "******"
click button "submit" at bounding box center [694, 151] width 20 height 18
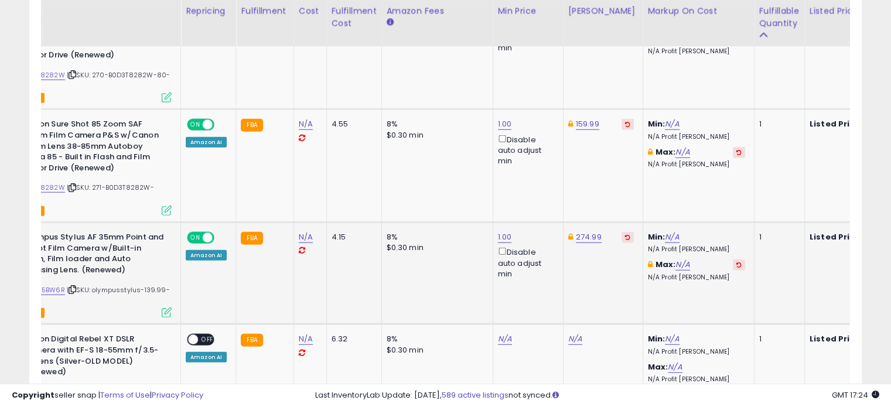
scroll to position [0, 0]
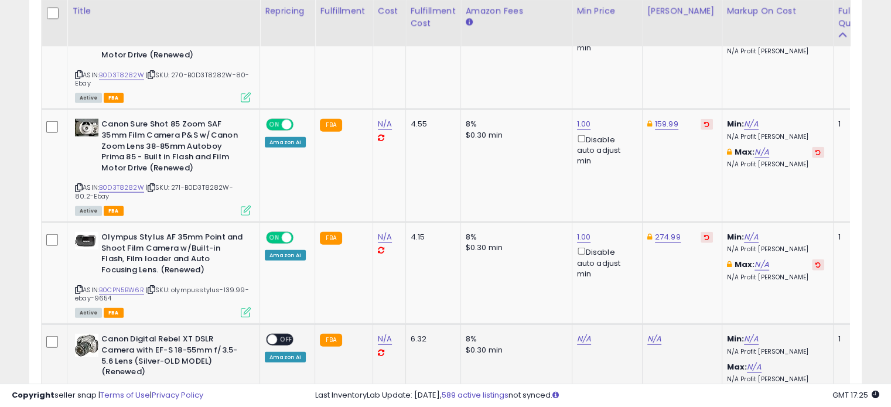
click at [572, 324] on td "N/A" at bounding box center [607, 375] width 70 height 102
click at [577, 333] on link "N/A" at bounding box center [584, 339] width 14 height 12
click at [601, 262] on button "submit" at bounding box center [611, 271] width 20 height 18
click at [546, 275] on input "number" at bounding box center [545, 272] width 104 height 20
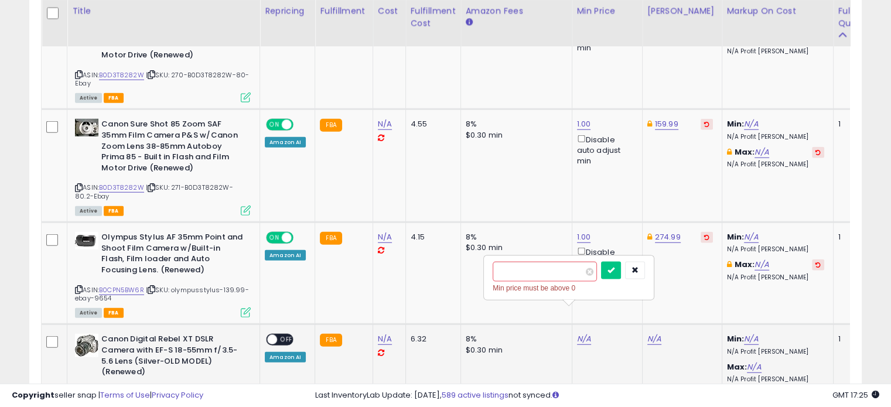
type input "*"
click button "submit" at bounding box center [611, 271] width 20 height 18
click at [651, 333] on link "193.31" at bounding box center [657, 339] width 21 height 12
type input "******"
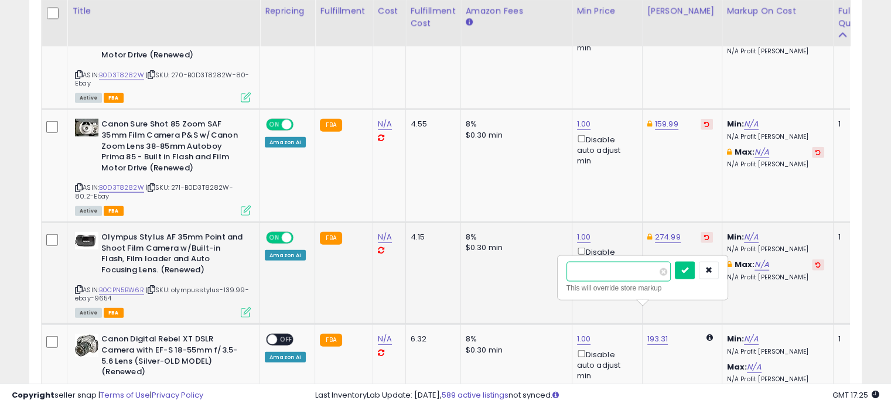
drag, startPoint x: 607, startPoint y: 271, endPoint x: 549, endPoint y: 279, distance: 58.5
type input "******"
click button "submit" at bounding box center [685, 271] width 20 height 18
click at [278, 335] on span "OFF" at bounding box center [286, 340] width 19 height 10
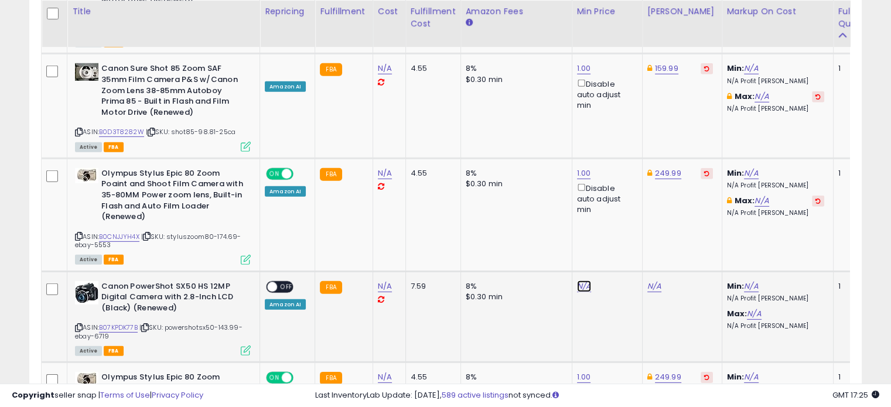
click at [583, 281] on link "N/A" at bounding box center [584, 287] width 14 height 12
type input "*"
click button "submit" at bounding box center [611, 216] width 20 height 18
click at [649, 281] on link "431.56" at bounding box center [659, 287] width 24 height 12
type input "*"
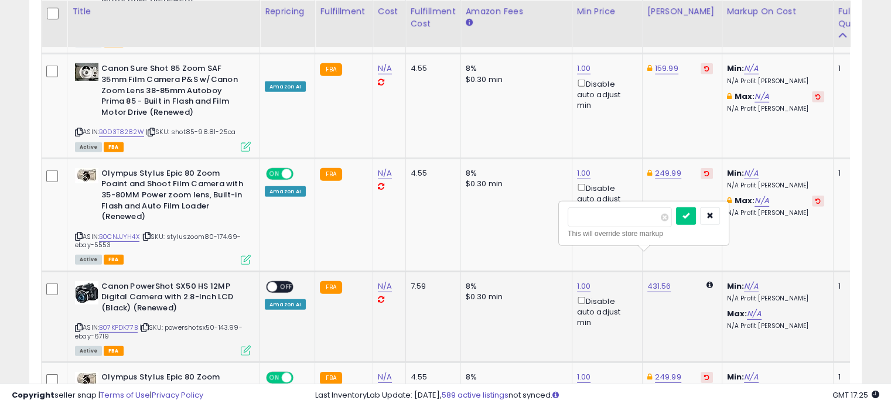
type input "******"
click button "submit" at bounding box center [686, 216] width 20 height 18
click at [286, 282] on span "OFF" at bounding box center [286, 287] width 19 height 10
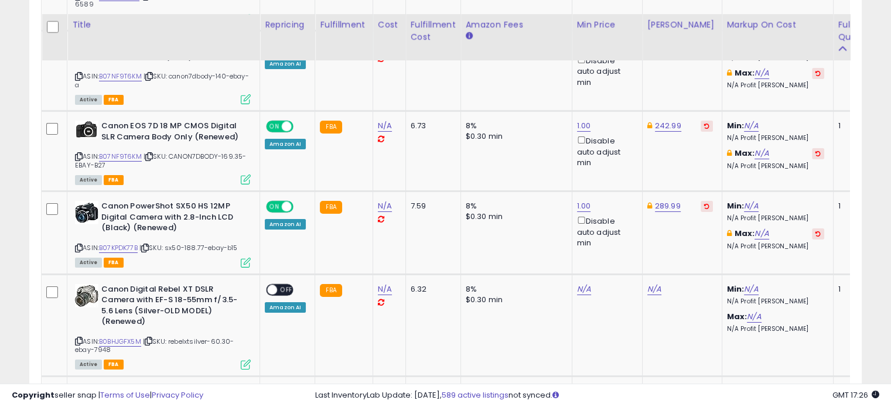
scroll to position [4021, 0]
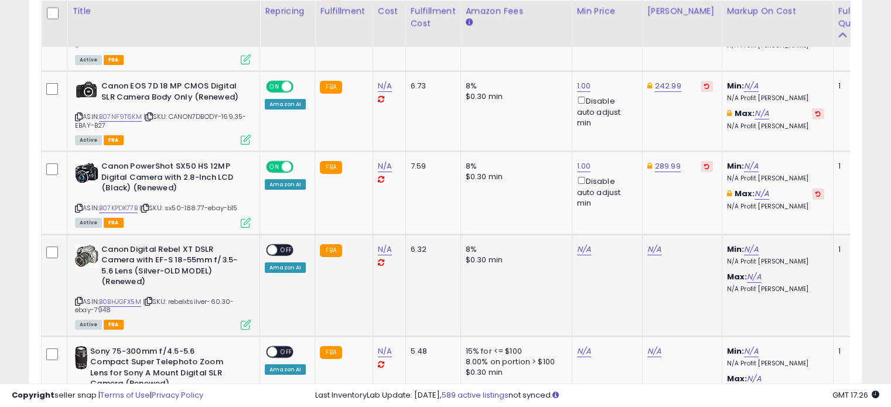
click at [588, 244] on div "N/A" at bounding box center [605, 249] width 56 height 11
click at [580, 244] on link "N/A" at bounding box center [584, 250] width 14 height 12
type input "*"
click button "submit" at bounding box center [611, 178] width 20 height 18
click at [656, 244] on link "193.31" at bounding box center [657, 250] width 21 height 12
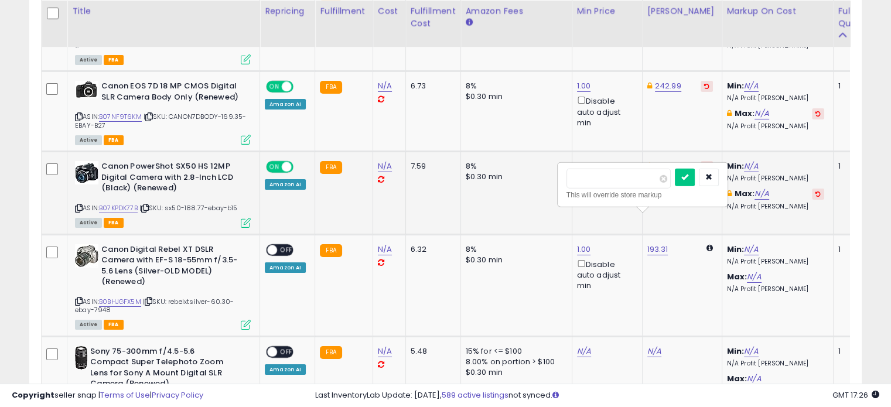
drag, startPoint x: 615, startPoint y: 178, endPoint x: 547, endPoint y: 177, distance: 68.5
type input "******"
click button "submit" at bounding box center [685, 178] width 20 height 18
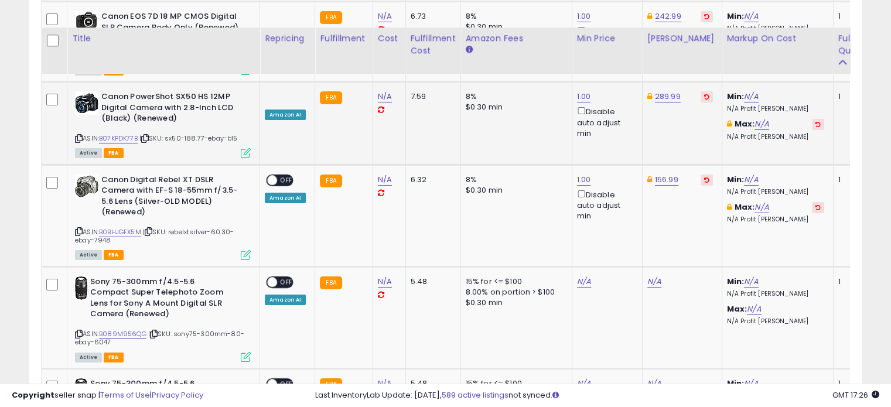
scroll to position [4119, 0]
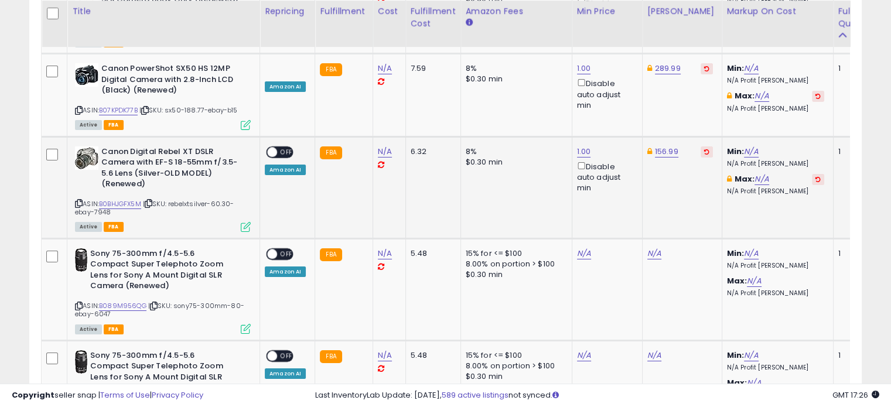
click at [272, 147] on span at bounding box center [272, 152] width 10 height 10
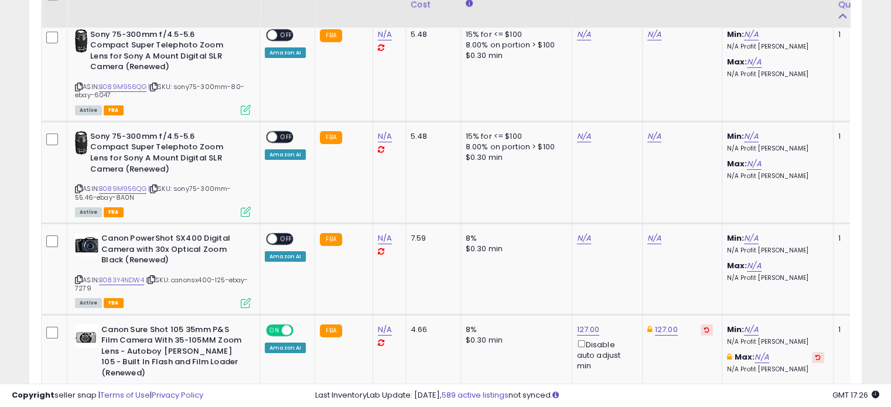
scroll to position [4338, 0]
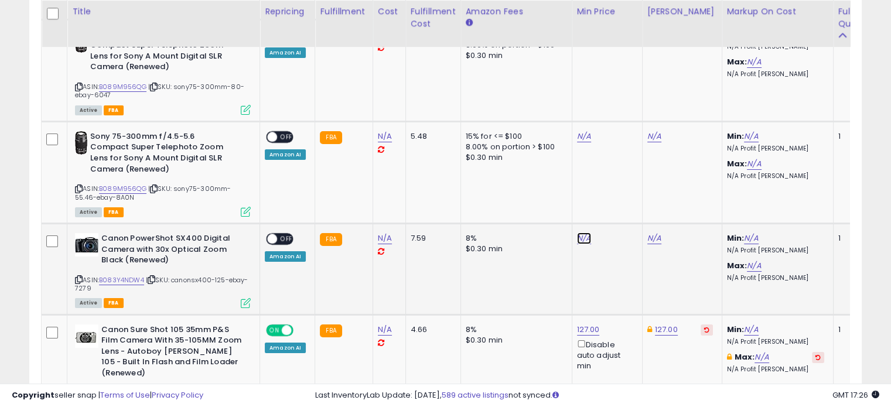
click at [583, 232] on link "N/A" at bounding box center [584, 238] width 14 height 12
type input "*"
click button "submit" at bounding box center [611, 166] width 20 height 18
click at [661, 232] on link "299.00" at bounding box center [660, 238] width 26 height 12
type input "*"
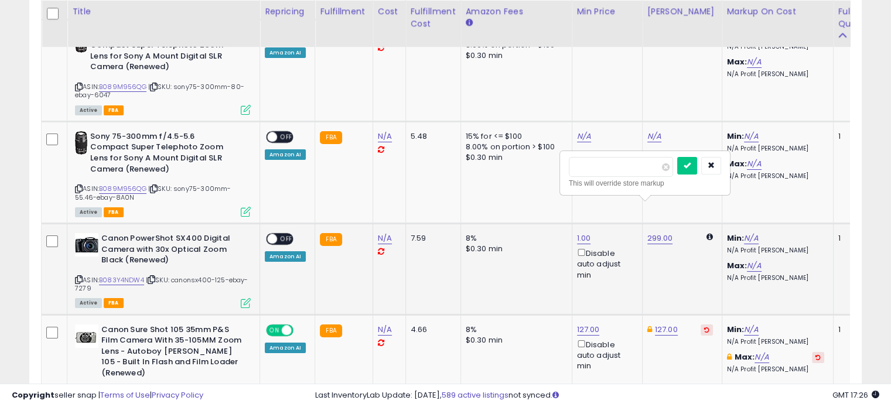
type input "******"
click button "submit" at bounding box center [687, 166] width 20 height 18
click at [279, 234] on span "OFF" at bounding box center [286, 239] width 19 height 10
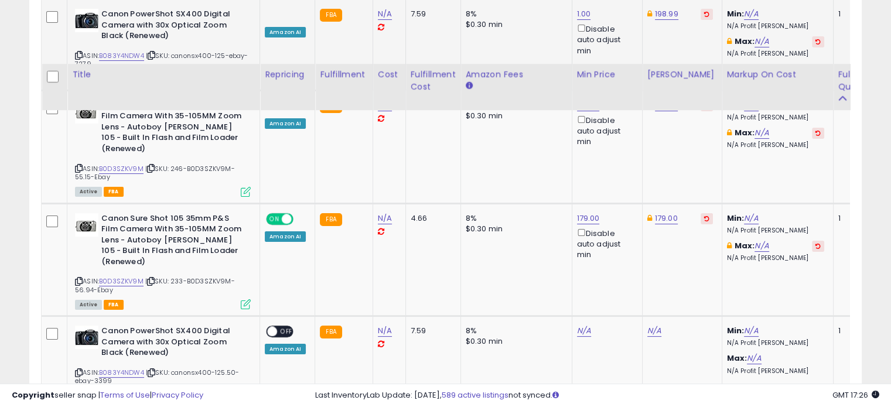
scroll to position [4631, 0]
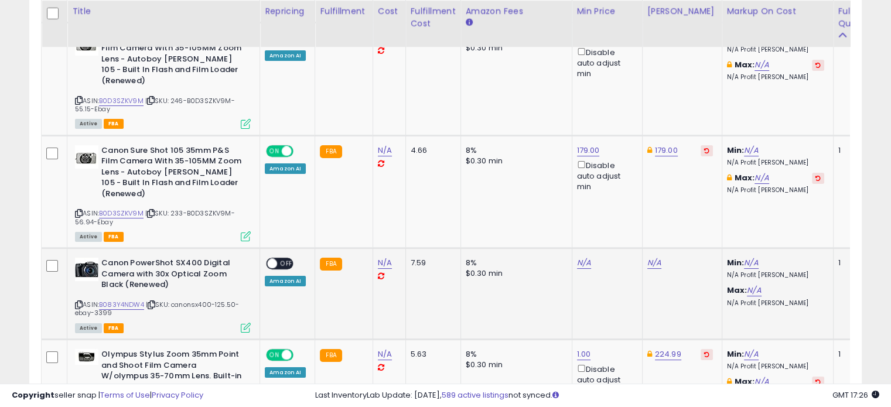
click at [586, 258] on div "N/A" at bounding box center [605, 263] width 56 height 11
click at [584, 257] on link "N/A" at bounding box center [584, 263] width 14 height 12
type input "*"
click button "submit" at bounding box center [611, 168] width 20 height 18
click at [650, 257] on link "299.00" at bounding box center [660, 263] width 26 height 12
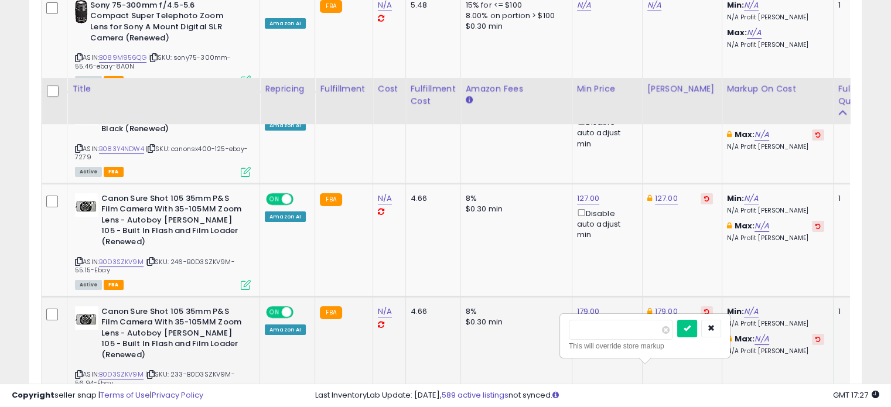
scroll to position [4560, 0]
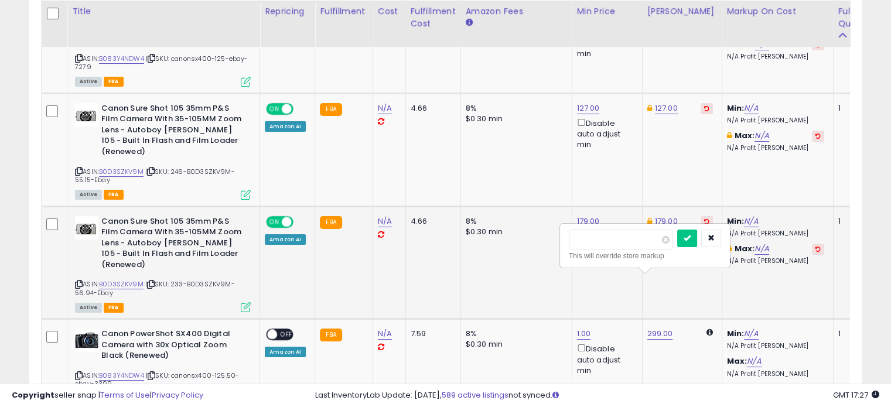
type input "*"
type input "******"
click button "submit" at bounding box center [687, 239] width 20 height 18
click at [281, 330] on span "OFF" at bounding box center [286, 335] width 19 height 10
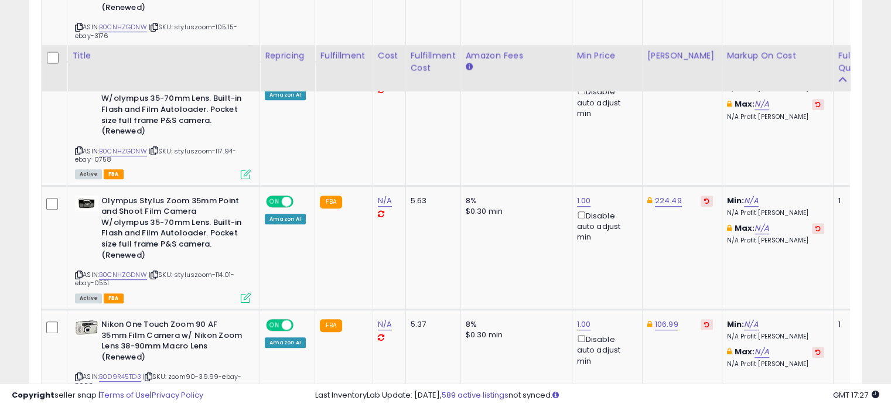
scroll to position [5086, 0]
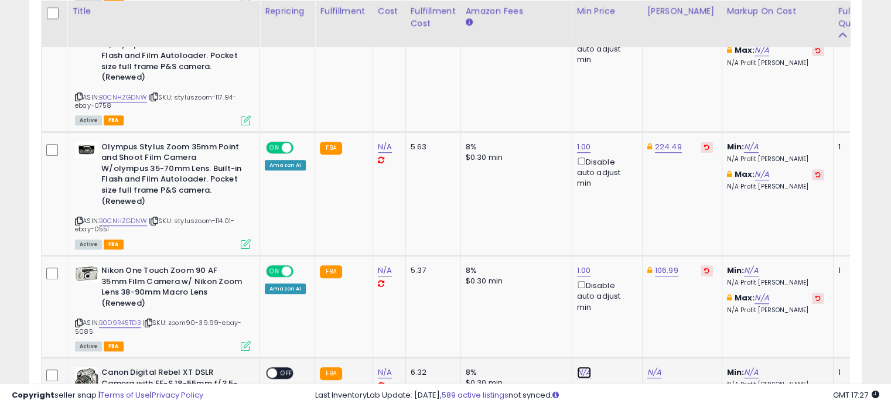
click at [583, 367] on link "N/A" at bounding box center [584, 373] width 14 height 12
click button "submit" at bounding box center [611, 243] width 20 height 18
type input "******"
drag, startPoint x: 604, startPoint y: 240, endPoint x: 524, endPoint y: 256, distance: 82.5
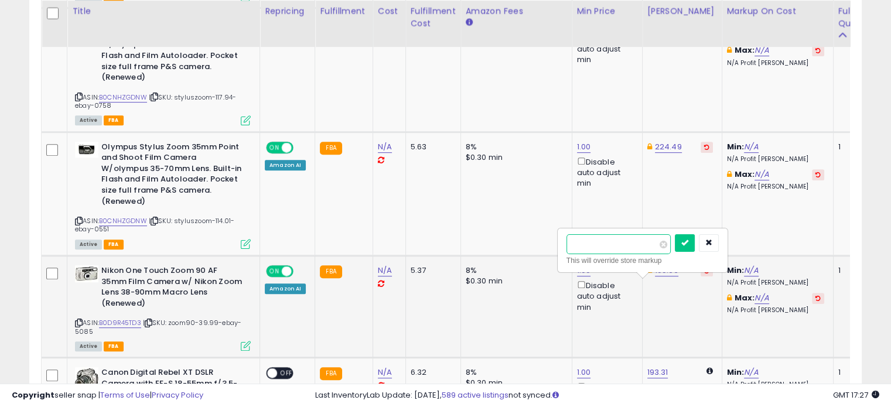
type input "******"
click button "submit" at bounding box center [685, 243] width 20 height 18
click at [285, 368] on span "OFF" at bounding box center [286, 373] width 19 height 10
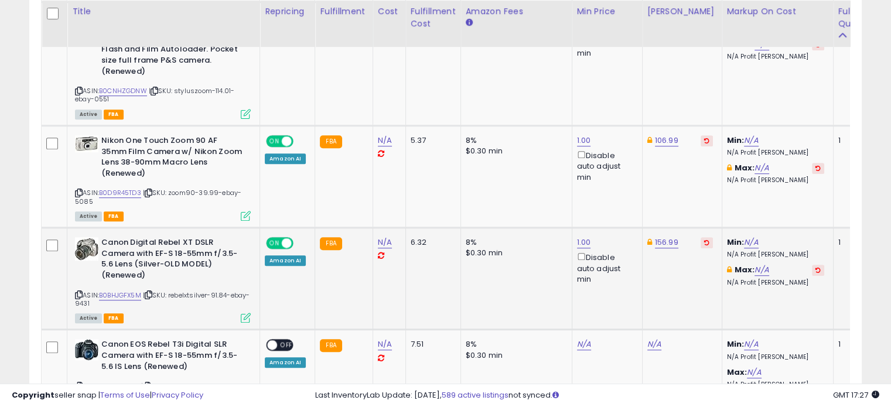
scroll to position [5254, 0]
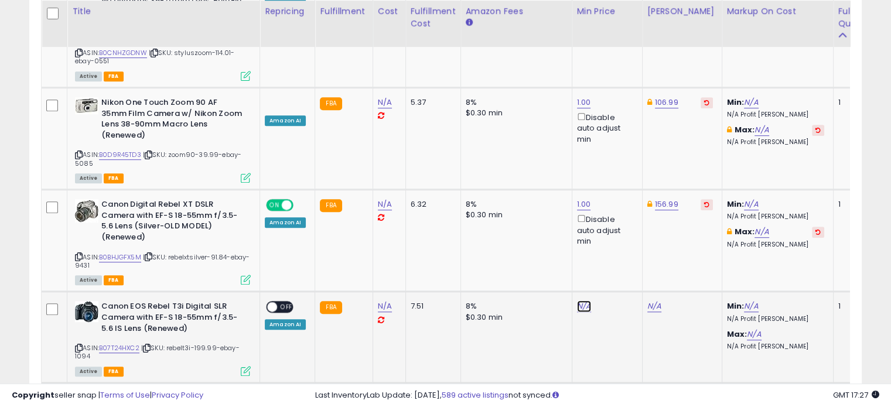
click at [580, 300] on link "N/A" at bounding box center [584, 306] width 14 height 12
type input "*"
click button "submit" at bounding box center [611, 176] width 20 height 18
click at [579, 392] on link "N/A" at bounding box center [584, 398] width 14 height 12
type input "*"
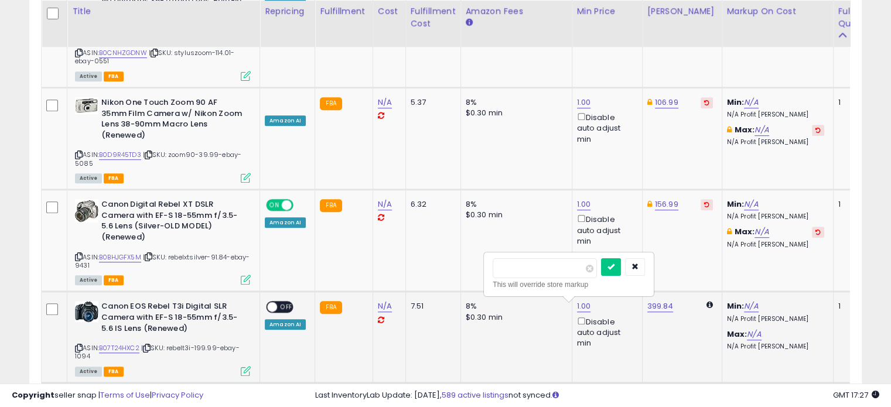
click button "submit" at bounding box center [611, 267] width 20 height 18
click at [651, 392] on link "158.89" at bounding box center [658, 398] width 23 height 12
drag, startPoint x: 611, startPoint y: 271, endPoint x: 557, endPoint y: 273, distance: 54.5
type input "******"
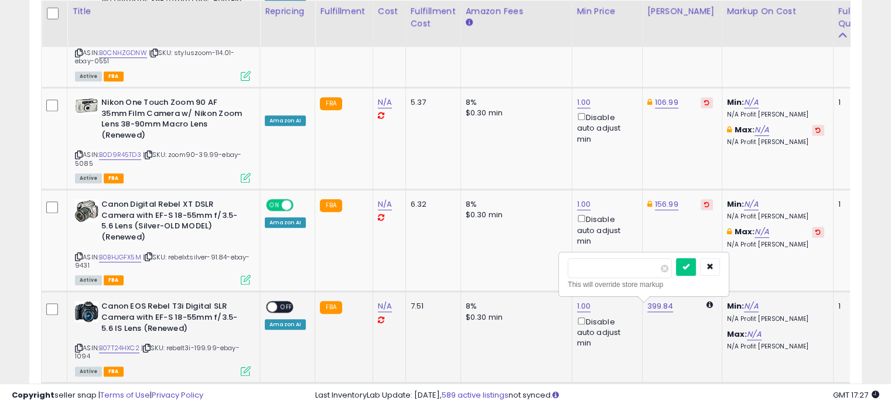
click button "submit" at bounding box center [686, 267] width 20 height 18
click at [285, 394] on span "OFF" at bounding box center [286, 399] width 19 height 10
click at [656, 300] on link "399.84" at bounding box center [660, 306] width 26 height 12
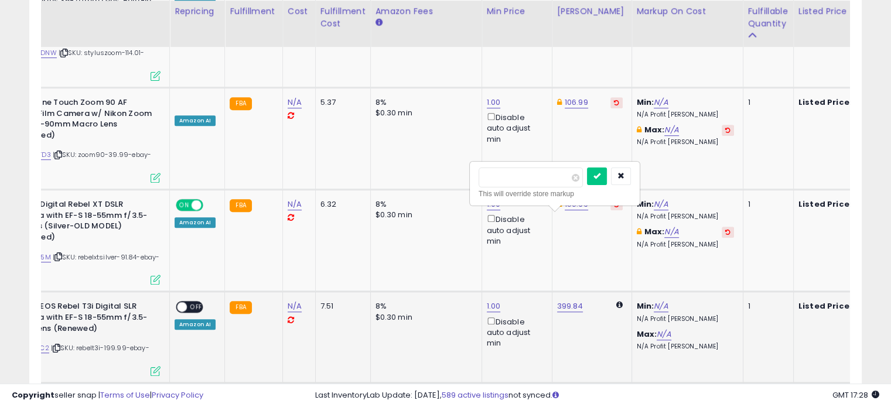
scroll to position [0, 89]
type input "*"
type input "*****"
click button "submit" at bounding box center [598, 176] width 20 height 18
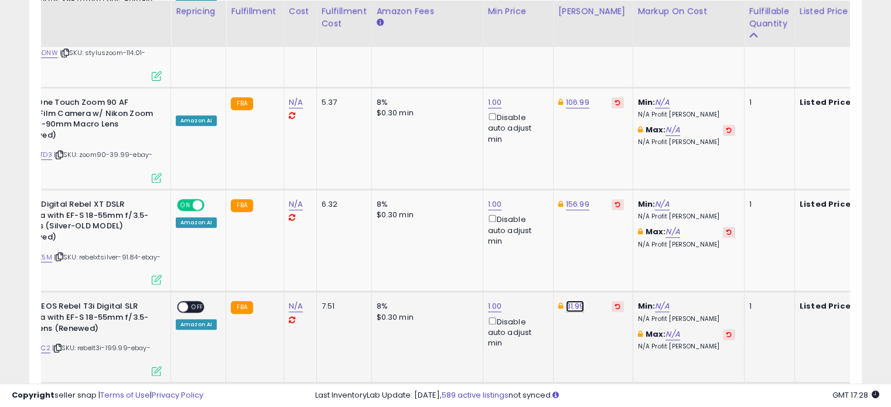
click at [566, 300] on link "31.99" at bounding box center [575, 306] width 19 height 12
type input "******"
click button "submit" at bounding box center [602, 176] width 20 height 18
click at [201, 302] on span "OFF" at bounding box center [197, 307] width 19 height 10
click at [488, 300] on link "1.00" at bounding box center [495, 306] width 14 height 12
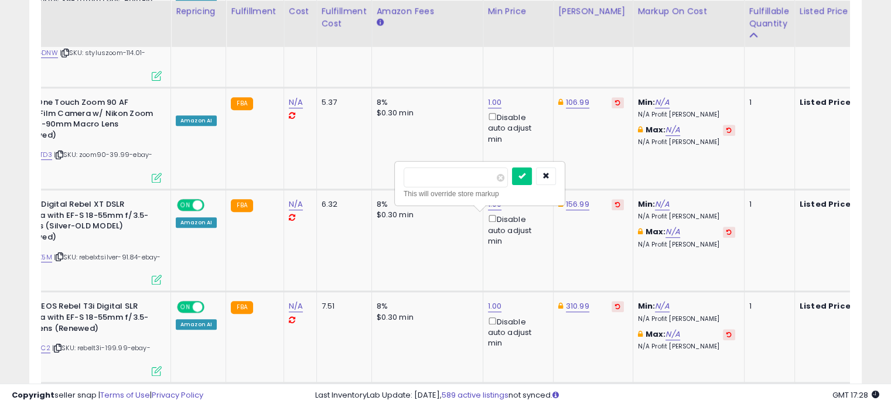
type input "*"
type input "******"
click button "submit" at bounding box center [522, 176] width 20 height 18
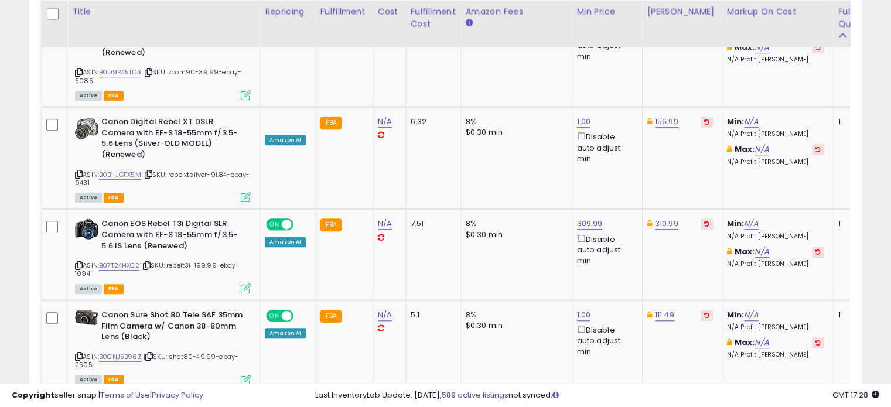
scroll to position [5341, 0]
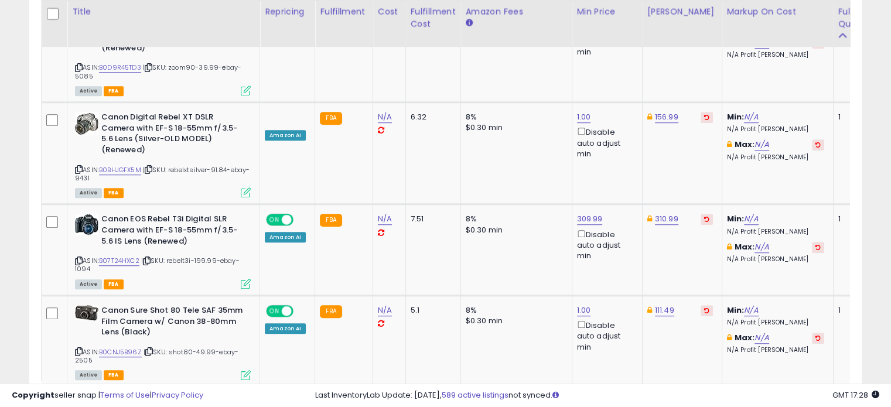
click at [739, 399] on link "2" at bounding box center [739, 409] width 20 height 20
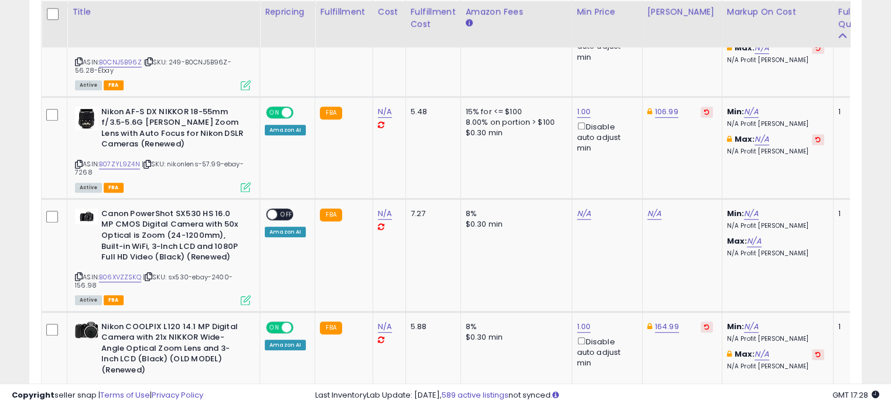
scroll to position [918, 0]
click at [579, 213] on link "N/A" at bounding box center [584, 213] width 14 height 12
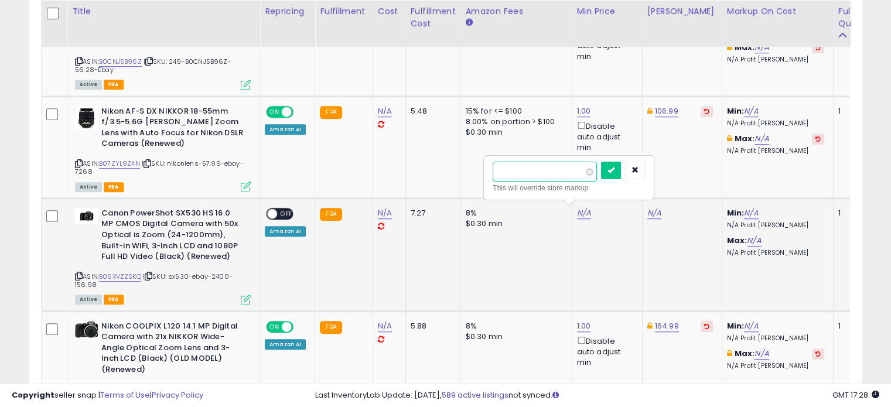
type input "*"
click button "submit" at bounding box center [611, 171] width 20 height 18
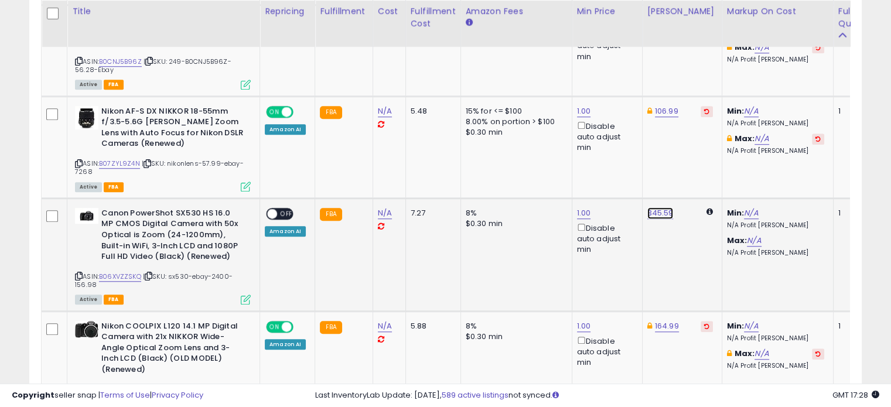
click at [648, 210] on link "345.59" at bounding box center [660, 213] width 26 height 12
type input "*"
type input "******"
click button "submit" at bounding box center [687, 171] width 20 height 18
click at [579, 208] on link "1.00" at bounding box center [584, 213] width 14 height 12
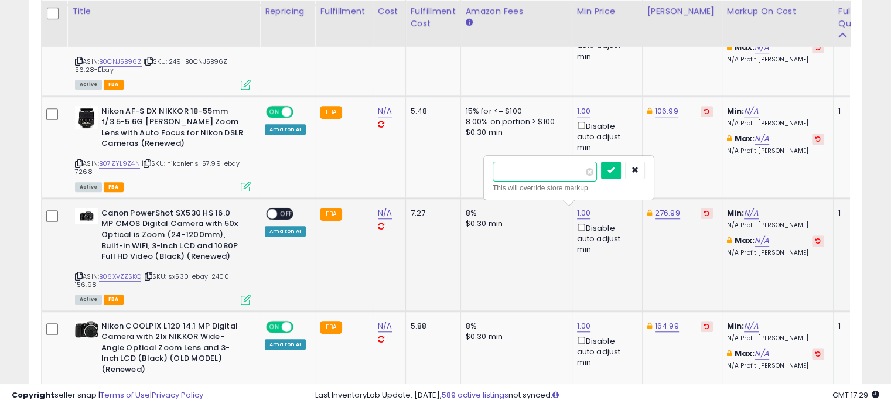
type input "*"
type input "******"
click button "submit" at bounding box center [611, 171] width 20 height 18
click at [284, 209] on span "OFF" at bounding box center [286, 213] width 19 height 10
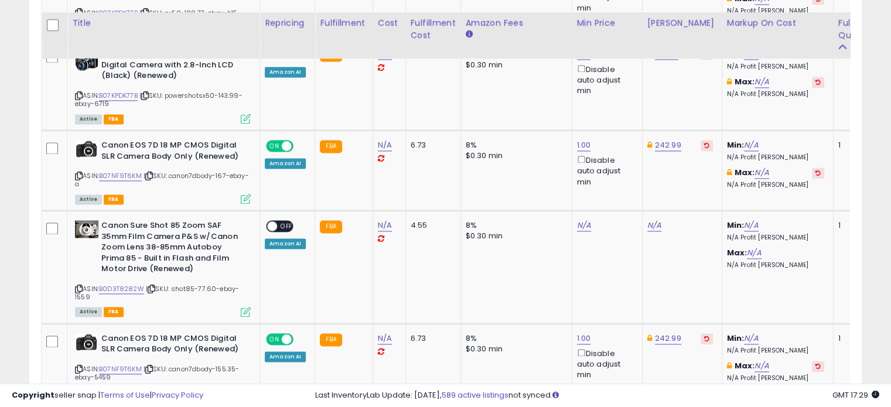
scroll to position [1703, 0]
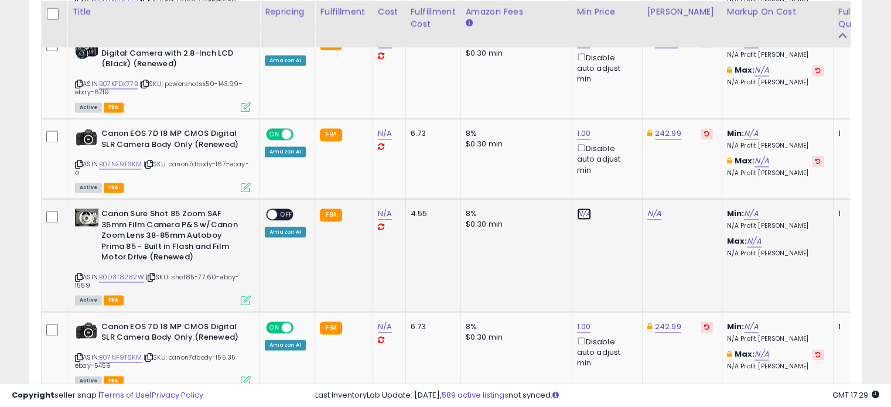
click at [583, 210] on link "N/A" at bounding box center [584, 214] width 14 height 12
click button "submit" at bounding box center [611, 169] width 20 height 18
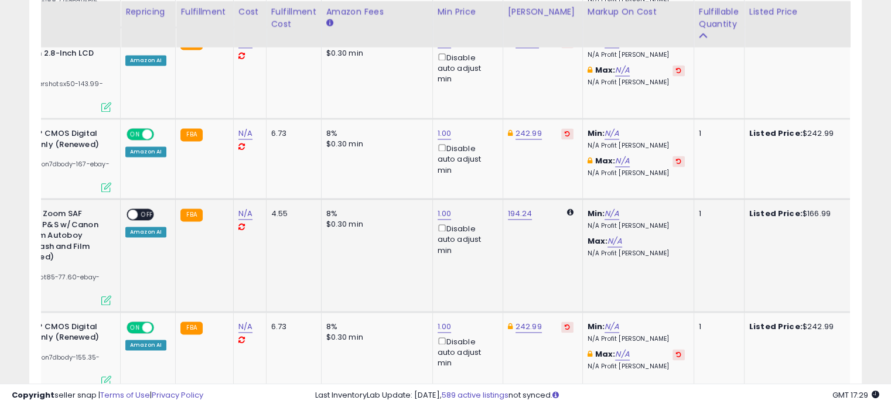
scroll to position [0, 138]
click at [522, 210] on link "194.24" at bounding box center [521, 214] width 25 height 12
type input "*"
type input "******"
click button "submit" at bounding box center [548, 169] width 20 height 18
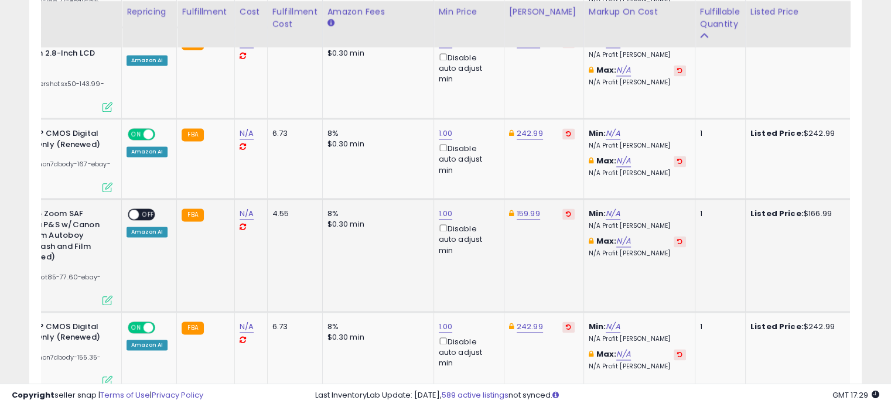
scroll to position [0, 0]
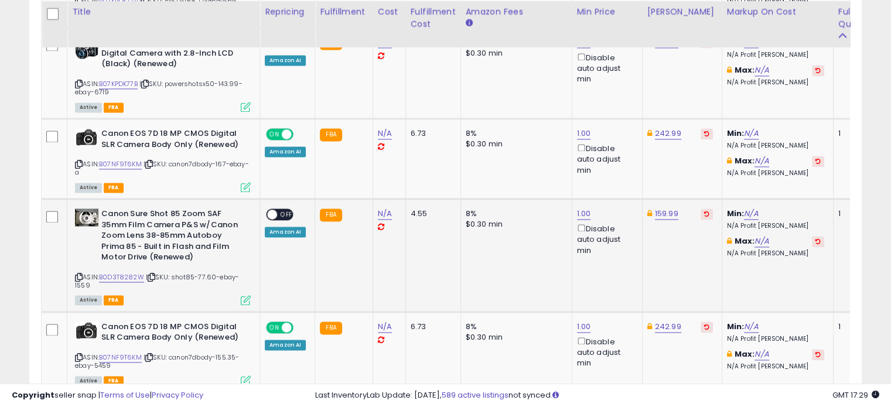
click at [283, 210] on span "OFF" at bounding box center [286, 215] width 19 height 10
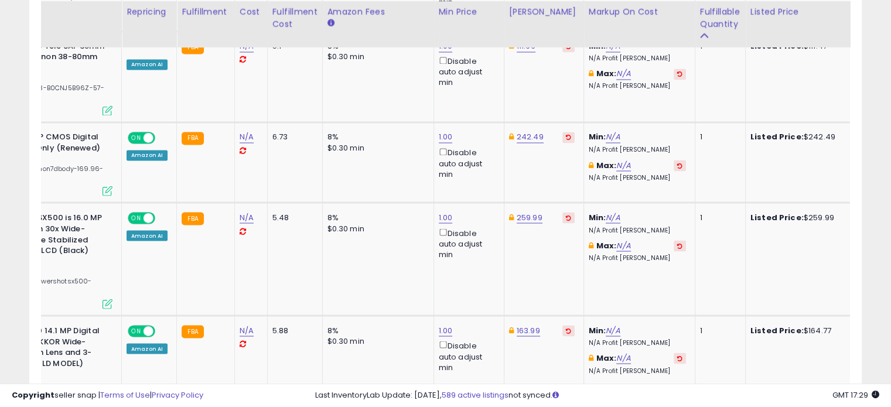
scroll to position [0, 309]
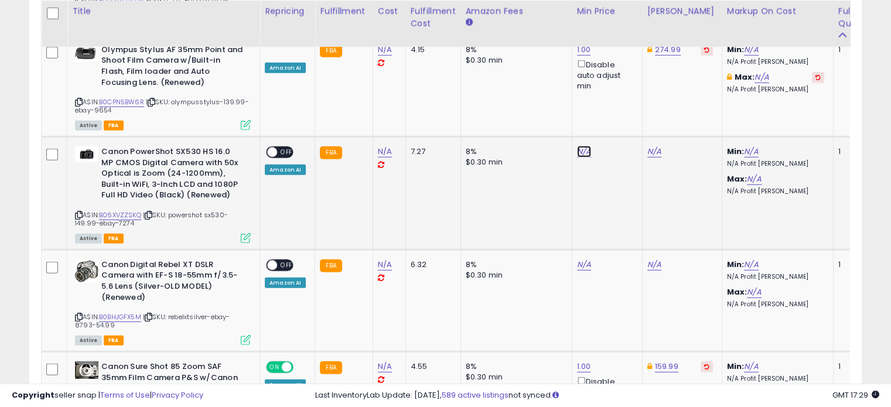
click at [577, 146] on link "N/A" at bounding box center [584, 152] width 14 height 12
type input "*"
click button "submit" at bounding box center [611, 102] width 20 height 18
click at [655, 146] on link "345.59" at bounding box center [660, 152] width 26 height 12
type input "*"
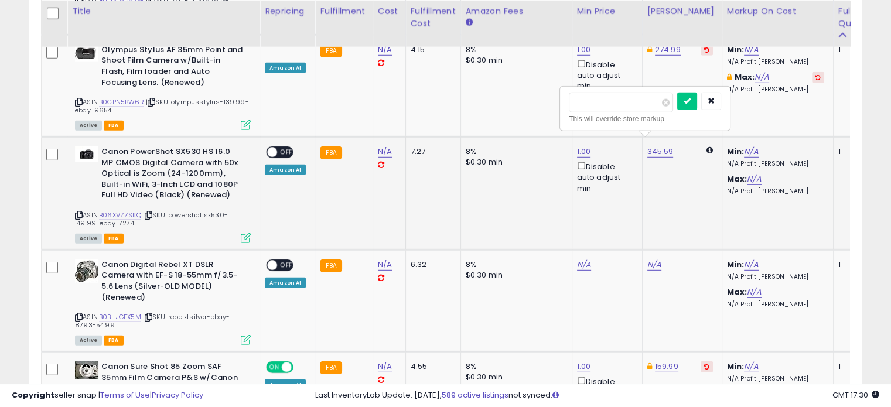
type input "******"
click button "submit" at bounding box center [687, 102] width 20 height 18
click at [577, 146] on link "1.00" at bounding box center [584, 152] width 14 height 12
type input "*"
type input "***"
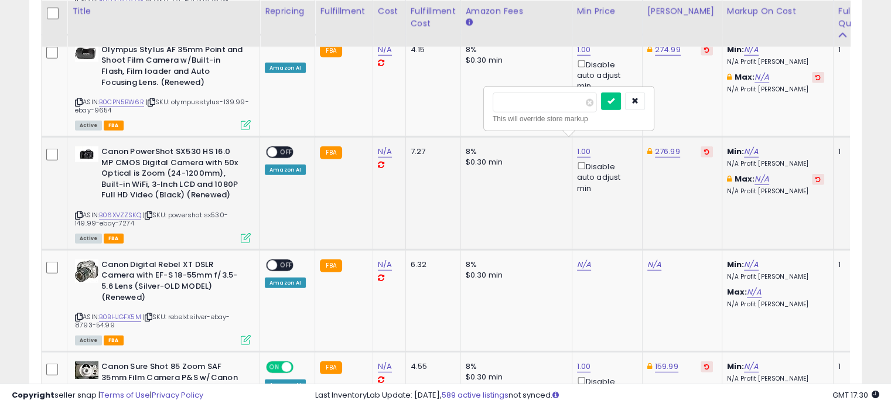
click button "submit" at bounding box center [611, 102] width 20 height 18
click at [286, 148] on span "OFF" at bounding box center [286, 153] width 19 height 10
click at [577, 259] on link "N/A" at bounding box center [584, 265] width 14 height 12
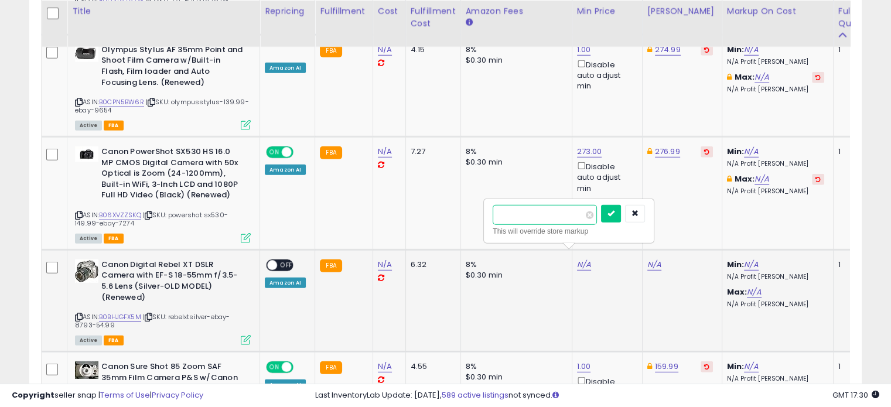
type input "*"
click button "submit" at bounding box center [611, 214] width 20 height 18
click at [655, 259] on link "193.31" at bounding box center [657, 265] width 21 height 12
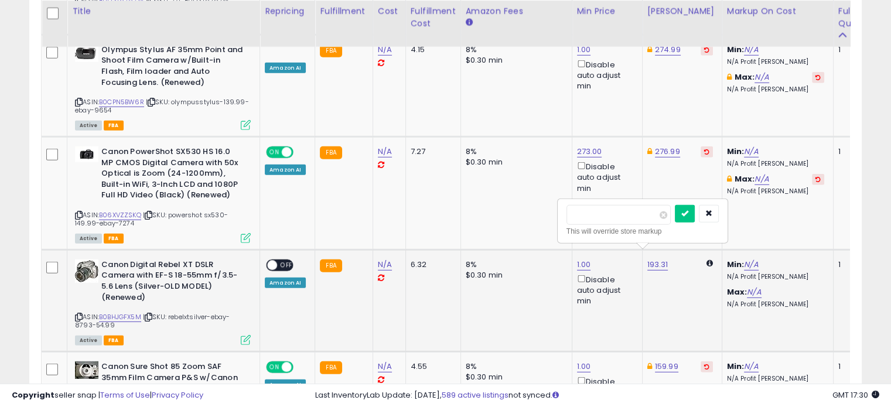
type input "*"
type input "*****"
click button "submit" at bounding box center [685, 214] width 20 height 18
click at [657, 259] on link "25.99" at bounding box center [665, 265] width 21 height 12
type input "*"
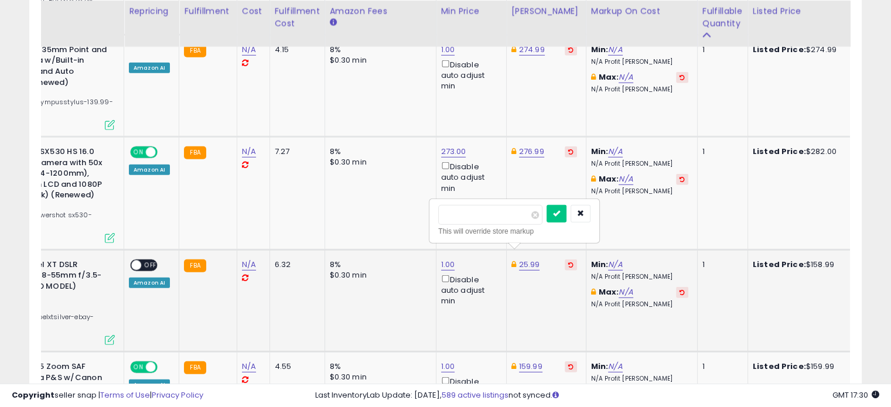
type input "******"
click button "submit" at bounding box center [556, 214] width 20 height 18
click at [148, 260] on span "OFF" at bounding box center [150, 265] width 19 height 10
click at [441, 259] on link "1.00" at bounding box center [448, 265] width 14 height 12
type input "*"
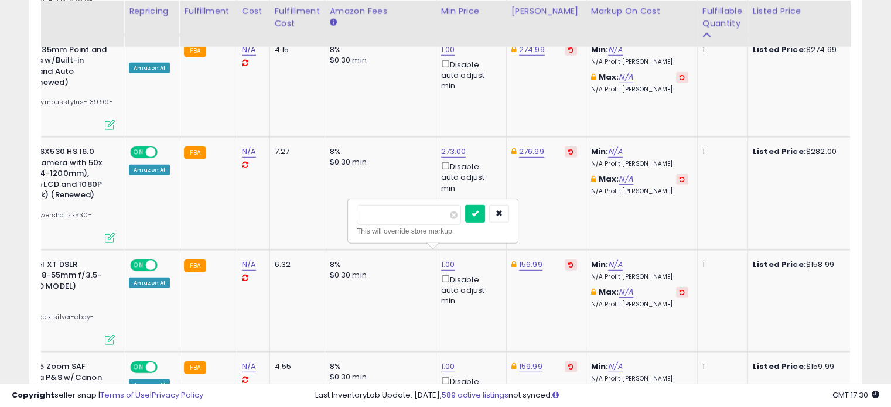
type input "***"
click button "submit" at bounding box center [475, 214] width 20 height 18
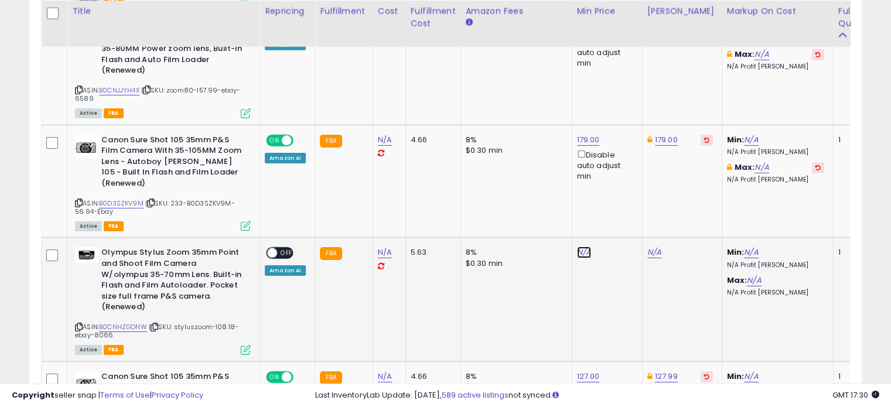
click at [582, 247] on link "N/A" at bounding box center [584, 253] width 14 height 12
type input "*"
click button "submit" at bounding box center [611, 190] width 20 height 18
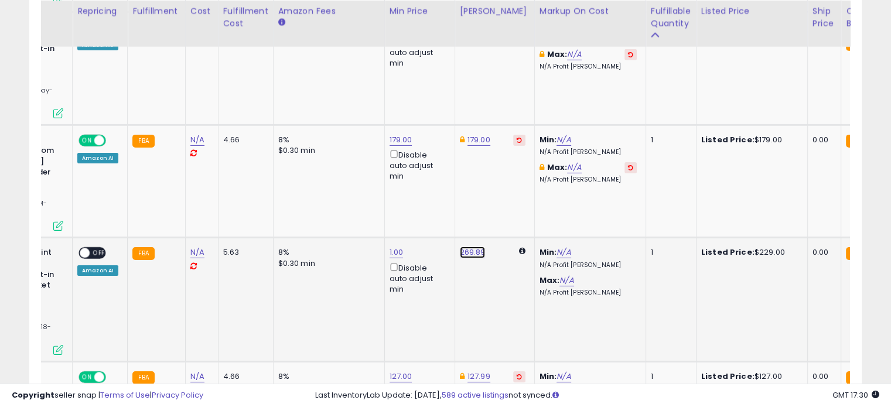
click at [476, 247] on link "269.89" at bounding box center [473, 253] width 26 height 12
type input "*"
type input "******"
click button "submit" at bounding box center [500, 190] width 20 height 18
click at [89, 248] on span at bounding box center [85, 253] width 10 height 10
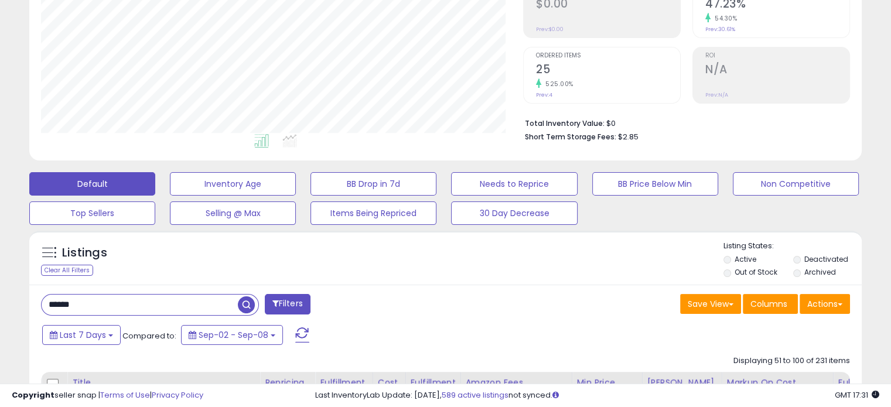
drag, startPoint x: 105, startPoint y: 302, endPoint x: 54, endPoint y: 302, distance: 50.4
click at [54, 302] on input "******" at bounding box center [140, 305] width 196 height 20
type input "*"
type input "****"
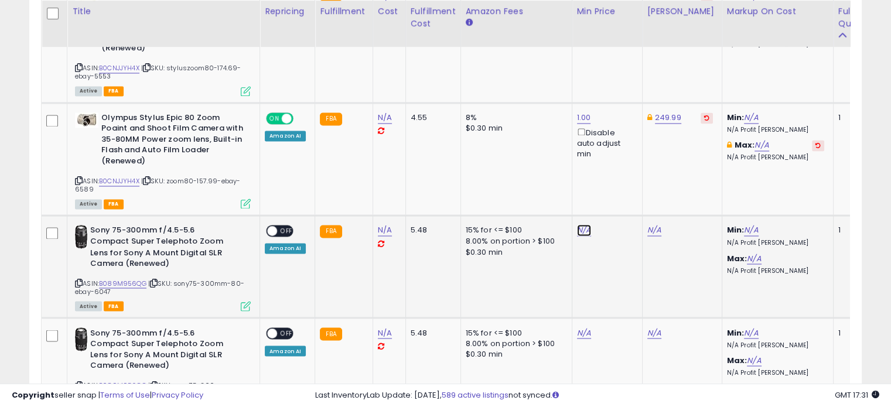
click at [581, 227] on link "N/A" at bounding box center [584, 230] width 14 height 12
type input "*"
click button "submit" at bounding box center [611, 185] width 20 height 18
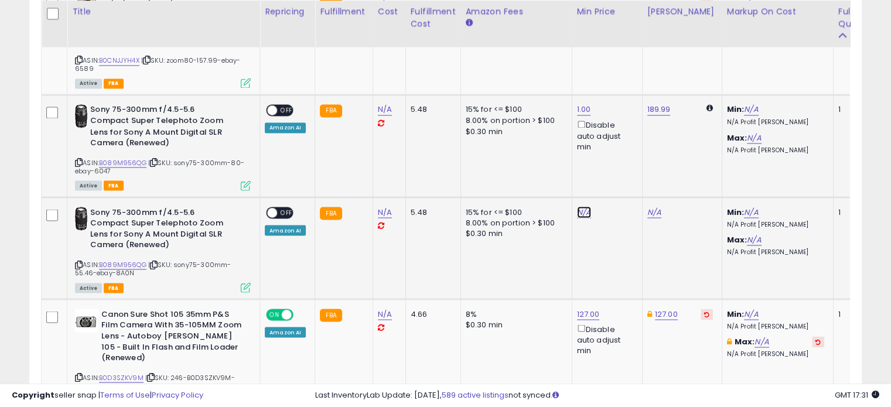
click at [577, 206] on link "N/A" at bounding box center [584, 212] width 14 height 12
type input "*"
click button "submit" at bounding box center [611, 166] width 20 height 18
click at [655, 104] on link "189.99" at bounding box center [658, 110] width 23 height 12
type input "*"
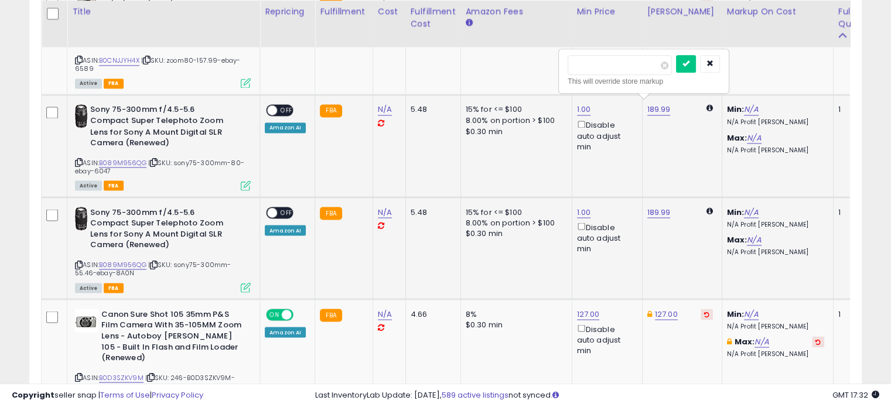
type input "******"
click button "submit" at bounding box center [686, 64] width 20 height 18
click at [283, 105] on span "OFF" at bounding box center [286, 110] width 19 height 10
click at [656, 206] on link "189.99" at bounding box center [658, 212] width 23 height 12
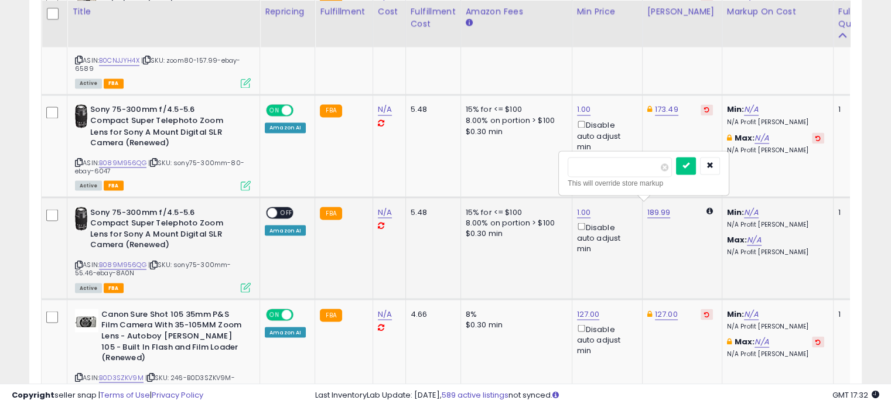
type input "*"
type input "******"
click button "submit" at bounding box center [686, 166] width 20 height 18
click at [280, 207] on span "OFF" at bounding box center [286, 212] width 19 height 10
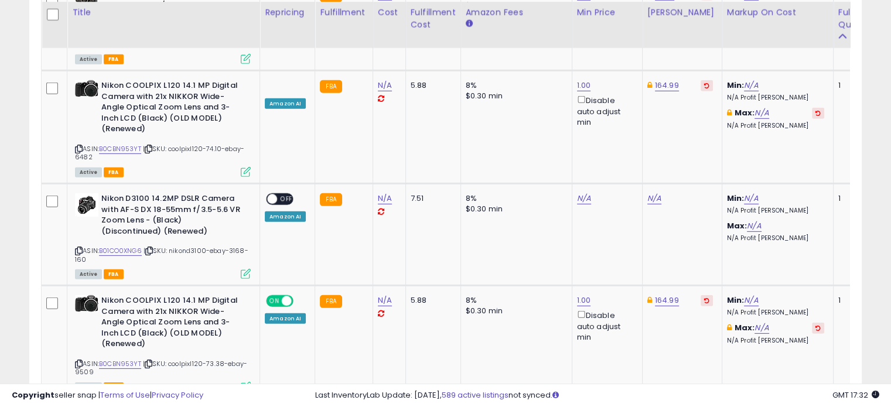
scroll to position [3551, 0]
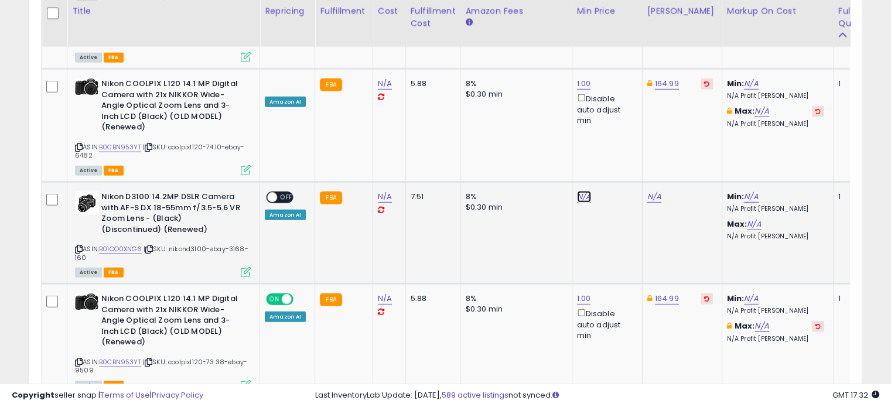
click at [578, 191] on link "N/A" at bounding box center [584, 197] width 14 height 12
type input "*"
click button "submit" at bounding box center [611, 49] width 20 height 18
click at [659, 191] on link "377.58" at bounding box center [659, 197] width 25 height 12
type input "*"
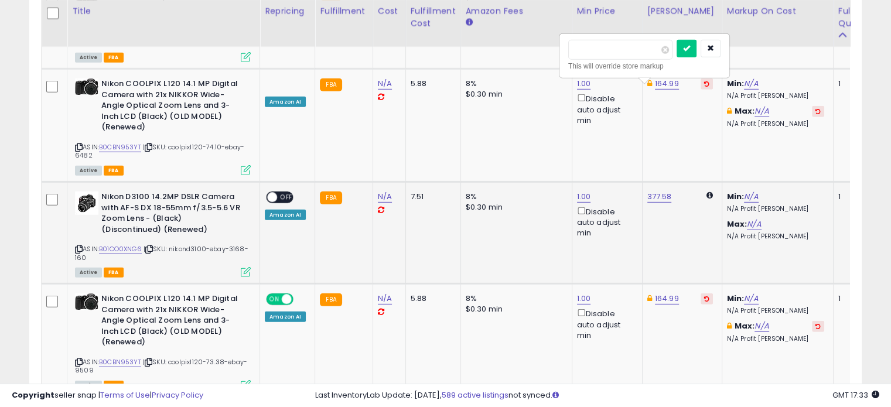
type input "******"
click button "submit" at bounding box center [686, 49] width 20 height 18
click at [281, 193] on span "OFF" at bounding box center [286, 198] width 19 height 10
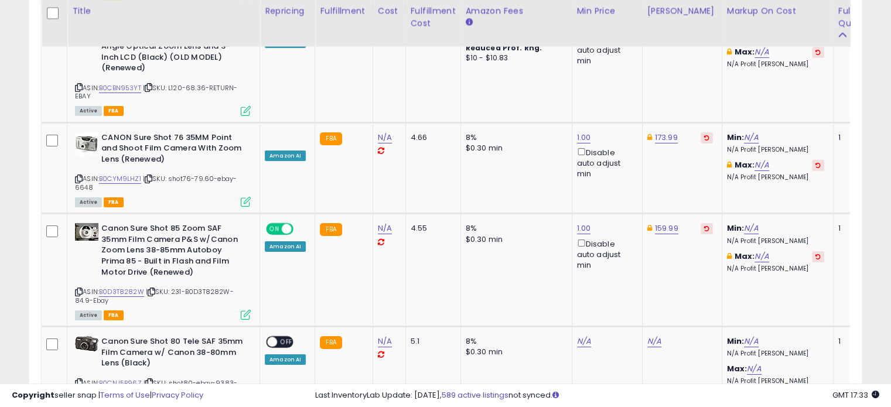
scroll to position [3956, 0]
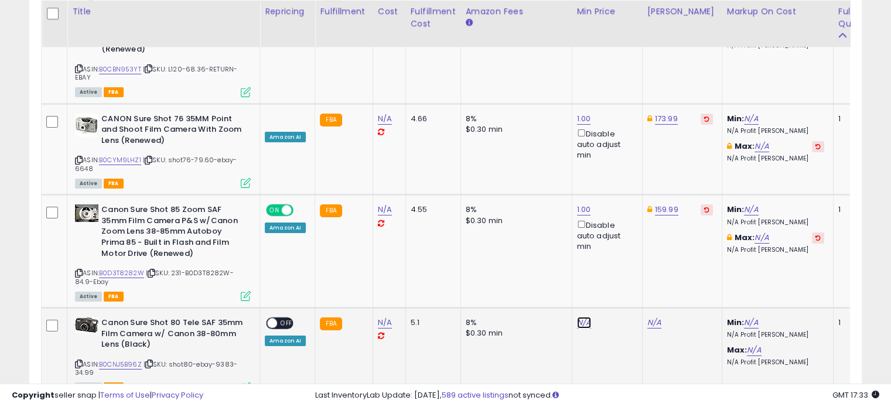
click at [585, 317] on link "N/A" at bounding box center [584, 323] width 14 height 12
click button "submit" at bounding box center [611, 173] width 20 height 18
click at [658, 317] on link "158.89" at bounding box center [658, 323] width 23 height 12
type input "*"
type input "******"
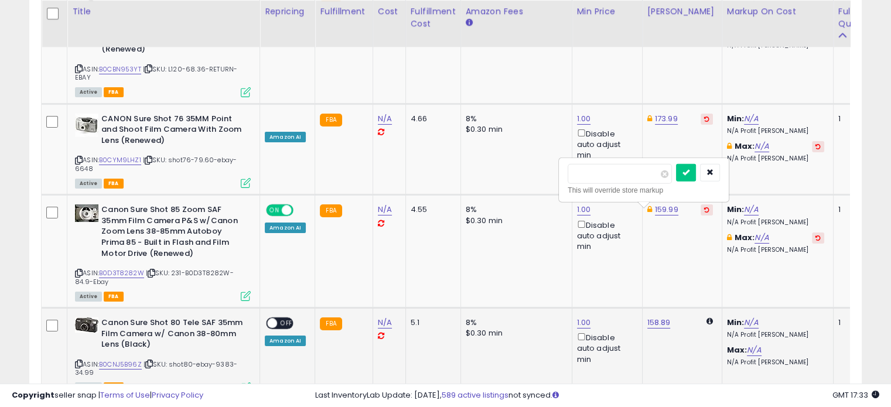
click button "submit" at bounding box center [686, 173] width 20 height 18
click at [281, 319] on span "OFF" at bounding box center [286, 324] width 19 height 10
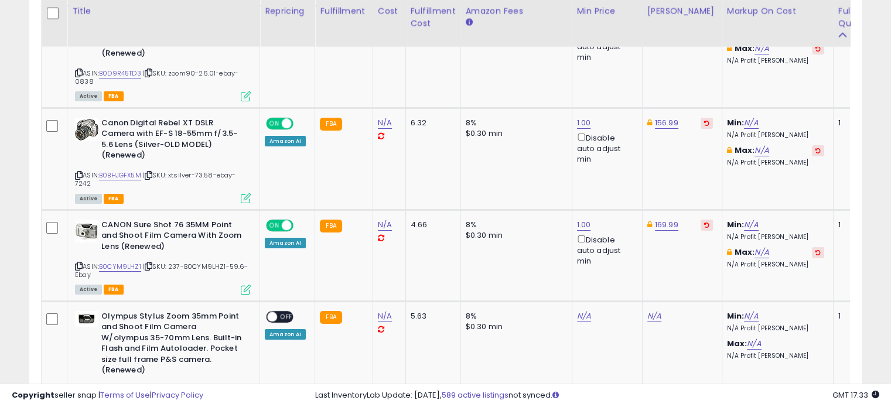
scroll to position [4472, 0]
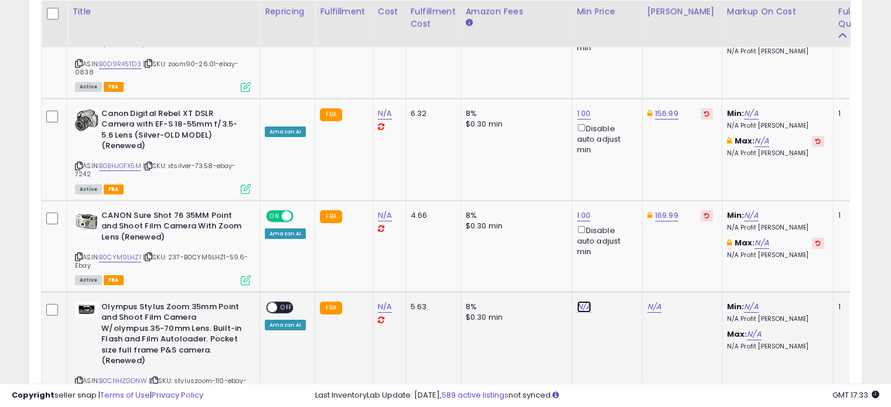
click at [580, 301] on link "N/A" at bounding box center [584, 307] width 14 height 12
click button "submit" at bounding box center [611, 155] width 20 height 18
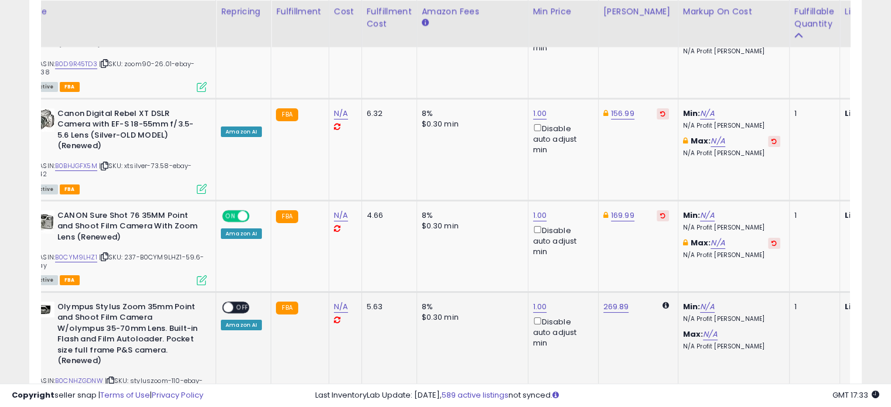
scroll to position [0, 37]
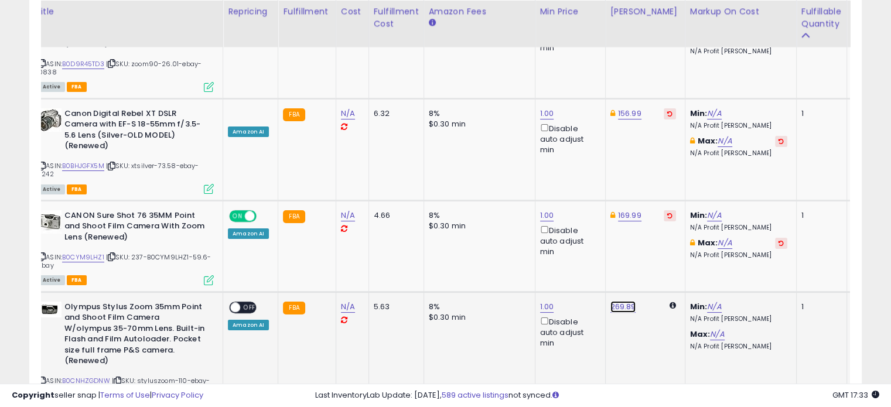
click at [623, 301] on link "269.89" at bounding box center [623, 307] width 26 height 12
type input "*"
type input "******"
click button "submit" at bounding box center [650, 155] width 20 height 18
click at [245, 302] on span "OFF" at bounding box center [249, 307] width 19 height 10
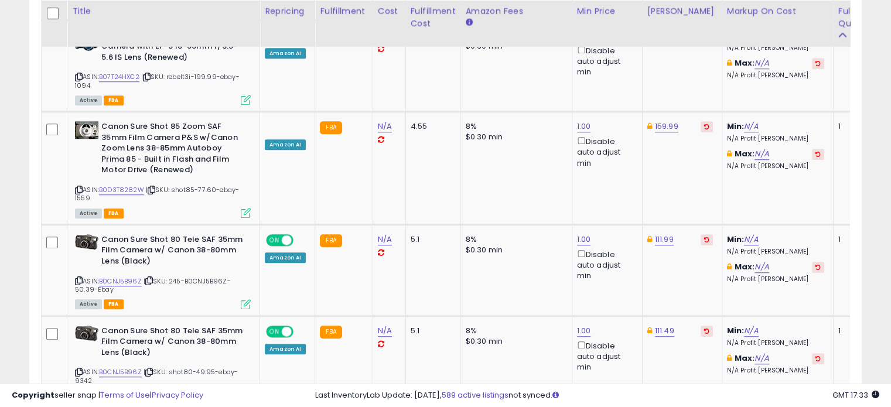
scroll to position [5464, 0]
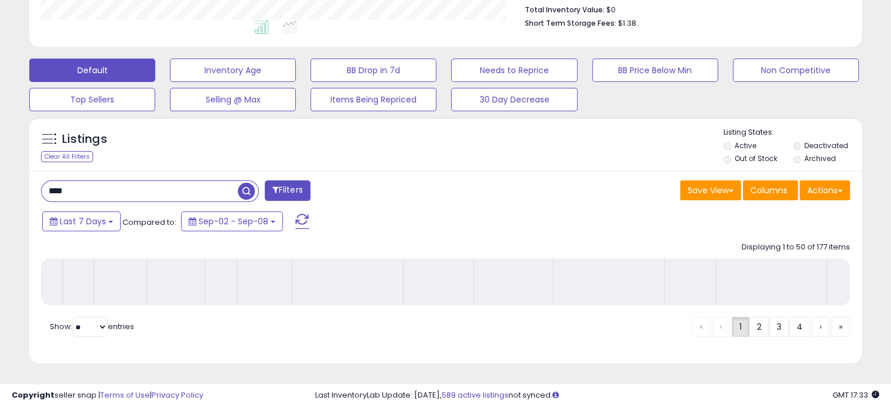
scroll to position [319, 0]
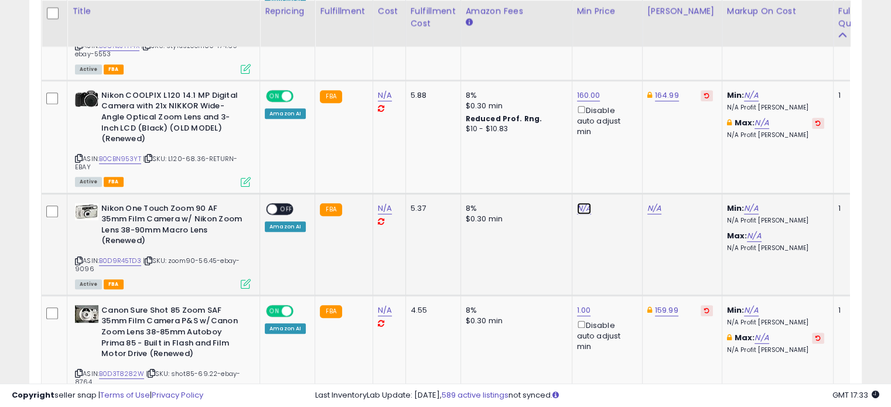
click at [581, 210] on link "N/A" at bounding box center [584, 209] width 14 height 12
type input "*"
click button "submit" at bounding box center [611, 167] width 20 height 18
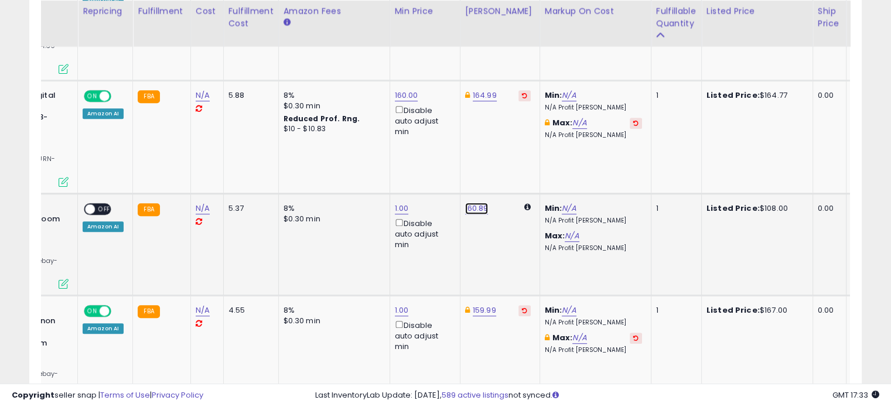
click at [476, 207] on link "160.89" at bounding box center [476, 209] width 23 height 12
type input "*"
type input "******"
click button "submit" at bounding box center [504, 167] width 20 height 18
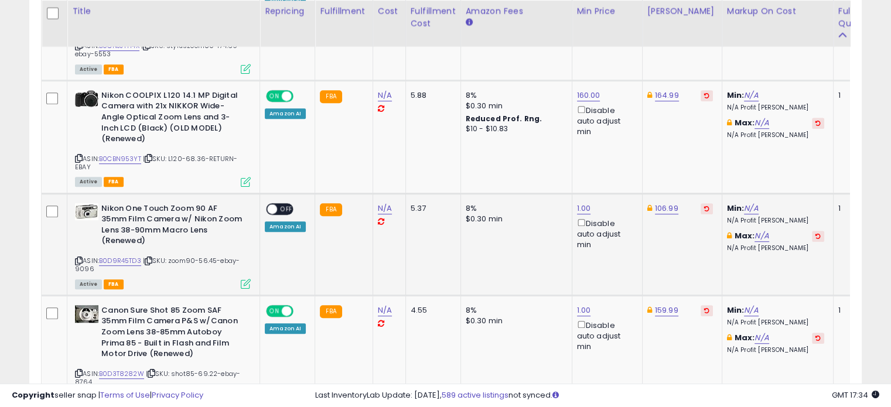
click at [282, 206] on span "OFF" at bounding box center [286, 209] width 19 height 10
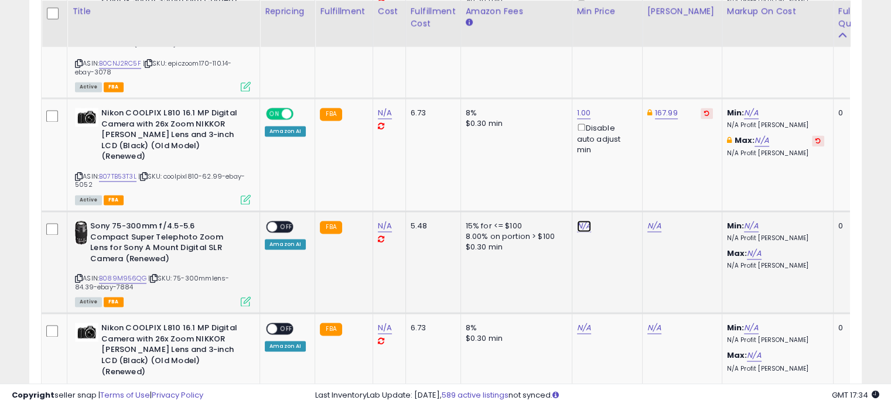
click at [581, 220] on link "N/A" at bounding box center [584, 226] width 14 height 12
click at [644, 140] on button "button" at bounding box center [635, 138] width 20 height 18
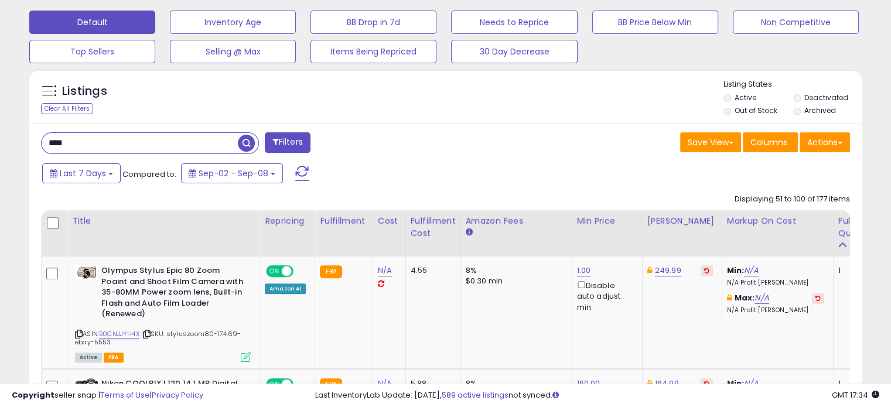
drag, startPoint x: 185, startPoint y: 149, endPoint x: 68, endPoint y: 155, distance: 117.3
type input "*"
type input "*********"
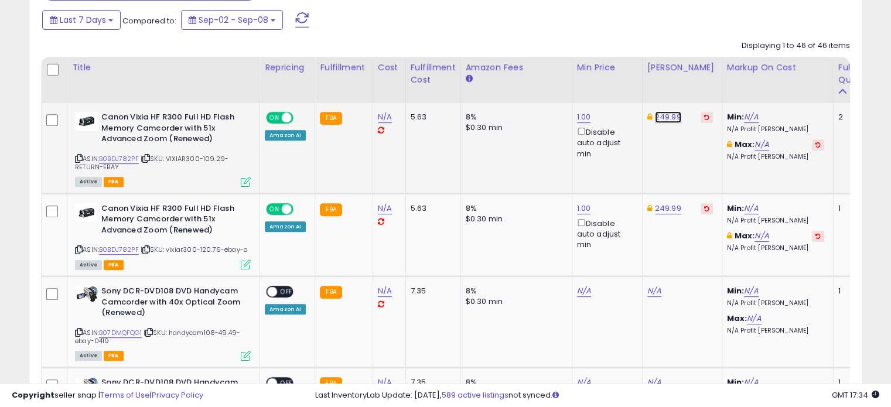
click at [660, 115] on link "249.99" at bounding box center [668, 117] width 26 height 12
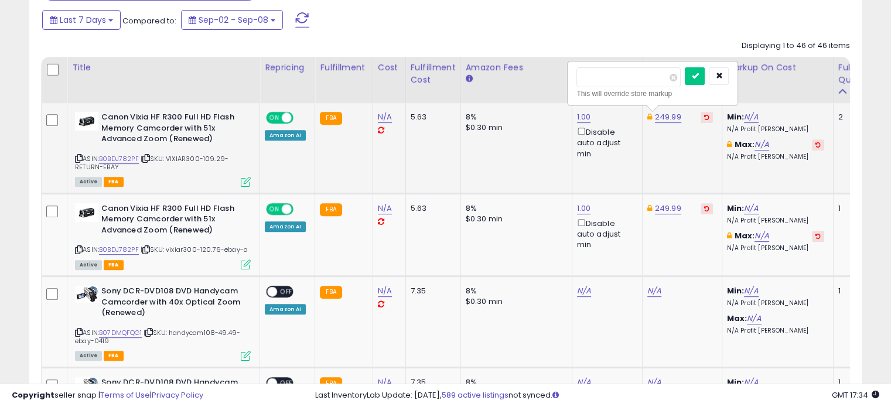
type input "******"
click button "submit" at bounding box center [695, 76] width 20 height 18
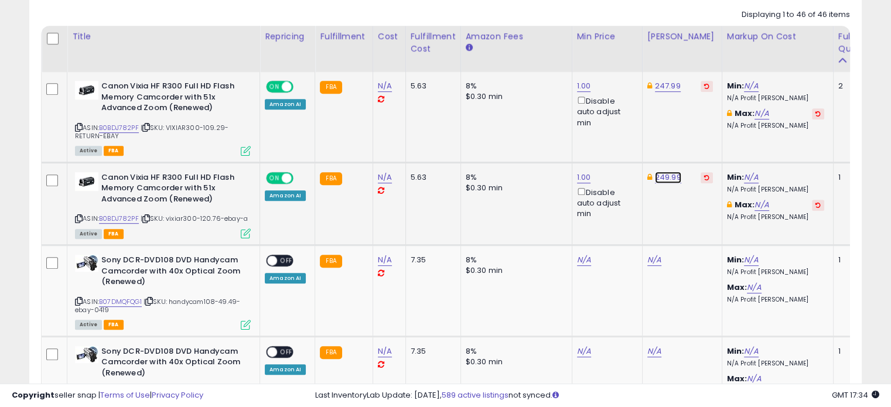
click at [656, 175] on link "249.99" at bounding box center [668, 178] width 26 height 12
type input "******"
click button "submit" at bounding box center [695, 136] width 20 height 18
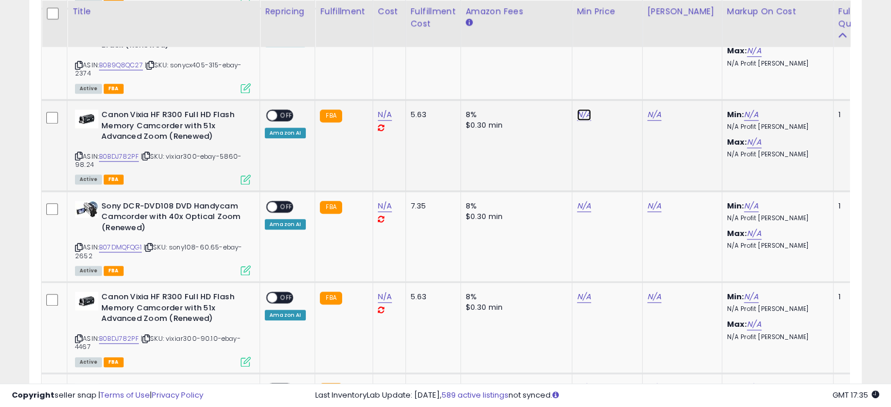
click at [581, 115] on link "N/A" at bounding box center [584, 115] width 14 height 12
type input "*"
click button "submit" at bounding box center [611, 72] width 20 height 18
click at [659, 113] on link "373.19" at bounding box center [658, 115] width 23 height 12
type input "*"
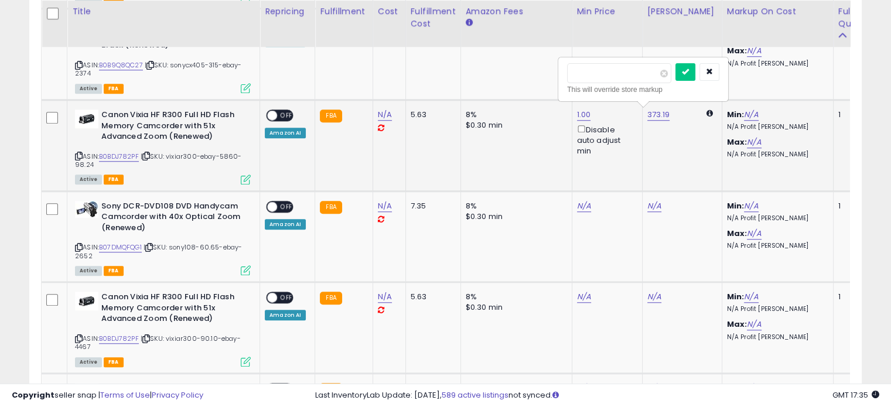
type input "******"
click button "submit" at bounding box center [685, 72] width 20 height 18
click at [283, 113] on span "OFF" at bounding box center [286, 116] width 19 height 10
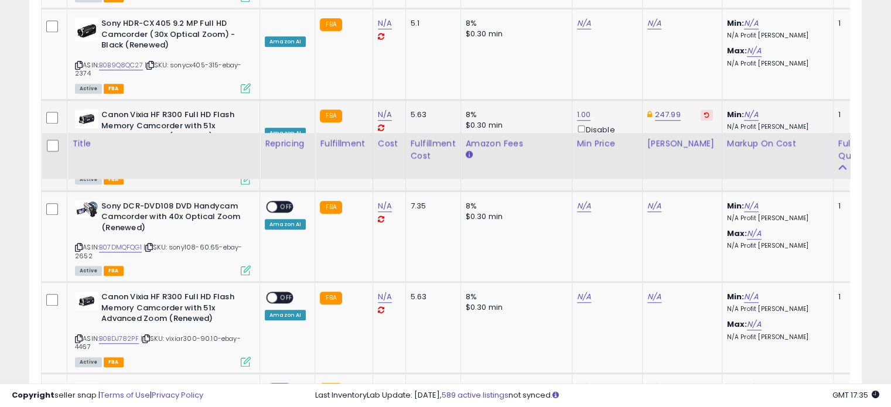
scroll to position [1102, 0]
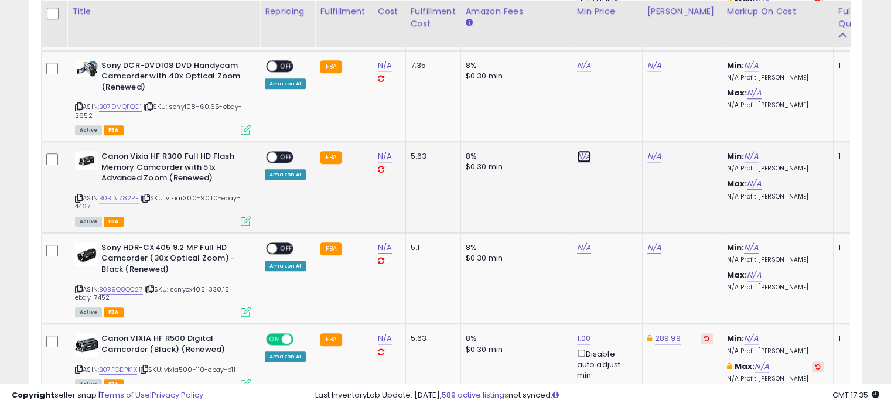
click at [578, 154] on link "N/A" at bounding box center [584, 157] width 14 height 12
type input "*"
click button "submit" at bounding box center [611, 113] width 20 height 18
click at [649, 152] on link "373.19" at bounding box center [658, 157] width 23 height 12
type input "*"
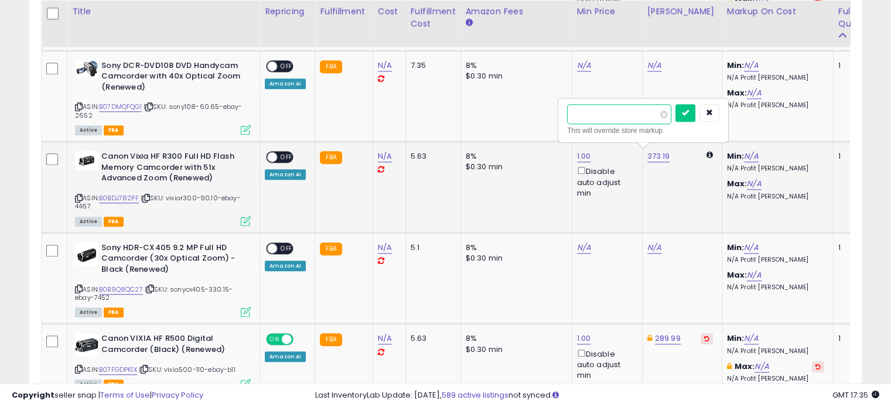
type input "******"
click button "submit" at bounding box center [685, 113] width 20 height 18
click at [288, 152] on span "OFF" at bounding box center [286, 157] width 19 height 10
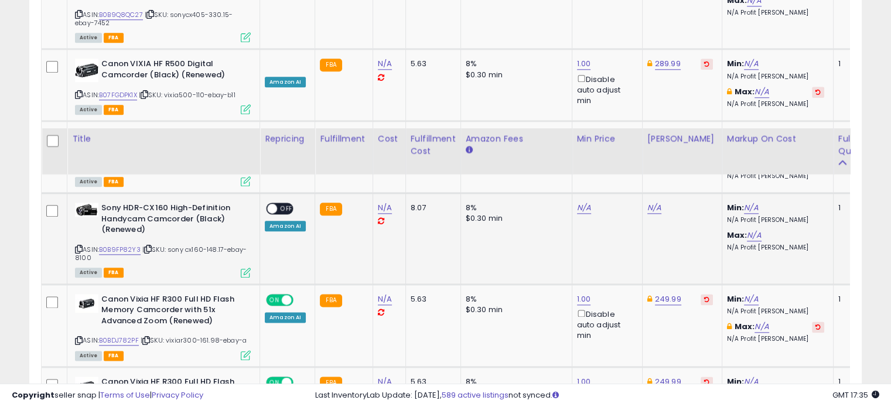
scroll to position [1518, 0]
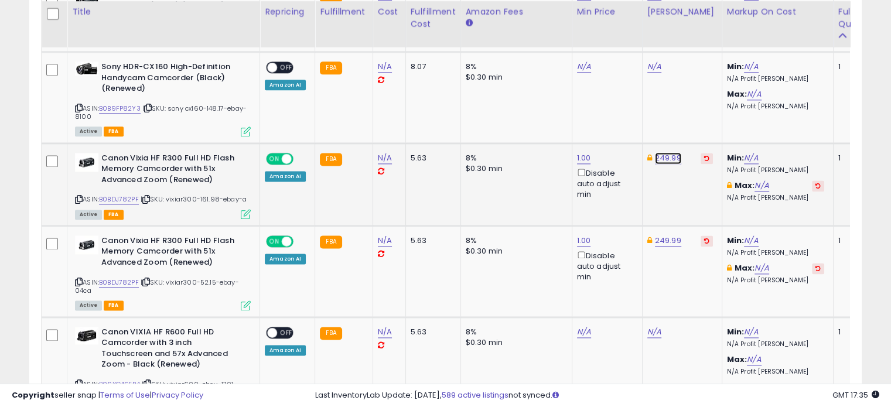
click at [667, 154] on link "249.99" at bounding box center [668, 158] width 26 height 12
type input "******"
click button "submit" at bounding box center [695, 113] width 20 height 18
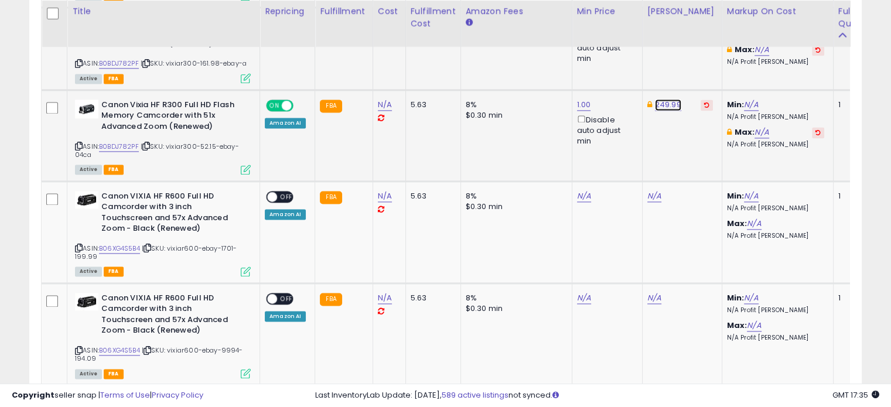
click at [661, 104] on link "249.99" at bounding box center [668, 105] width 26 height 12
type input "******"
click button "submit" at bounding box center [695, 60] width 20 height 18
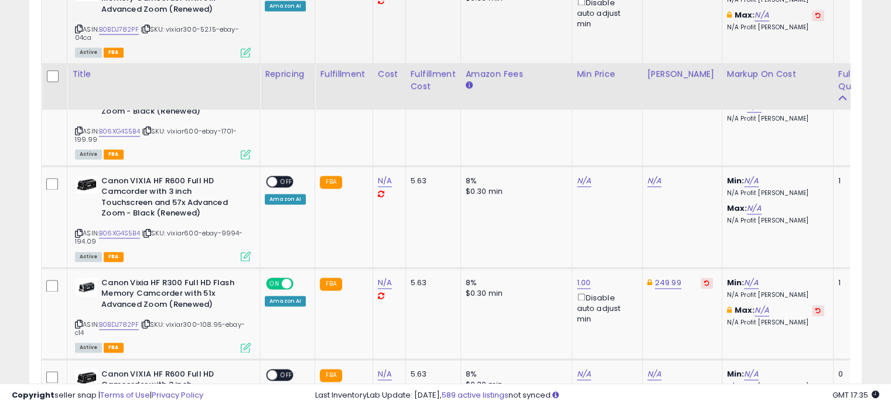
scroll to position [1853, 0]
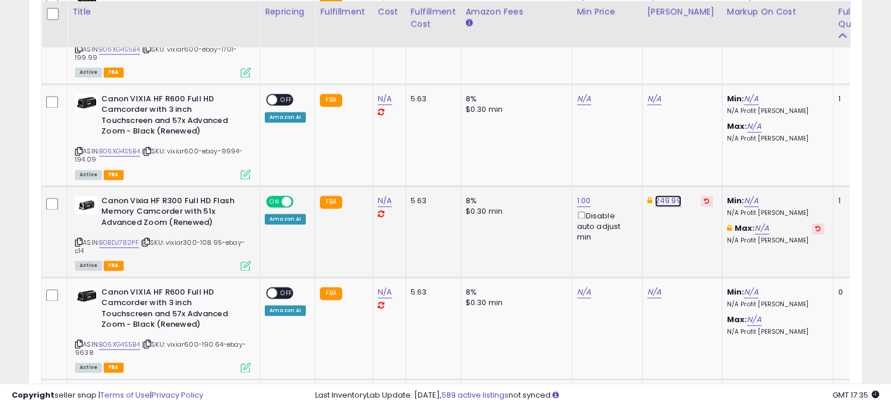
click at [661, 195] on link "249.99" at bounding box center [668, 201] width 26 height 12
click button "submit" at bounding box center [695, 155] width 20 height 18
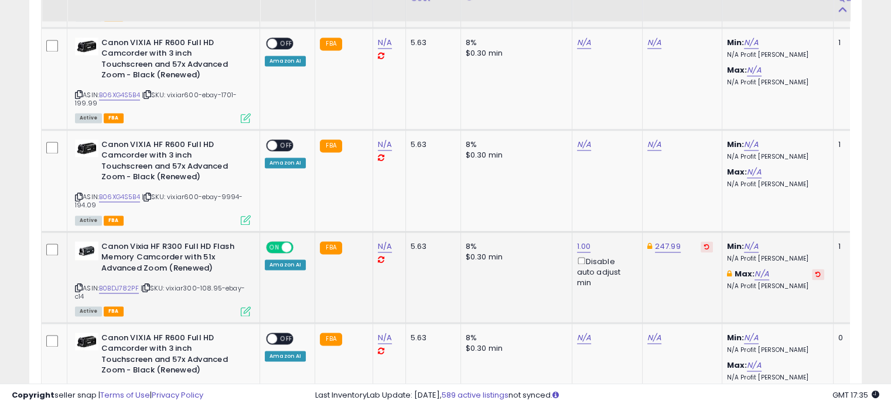
scroll to position [1774, 0]
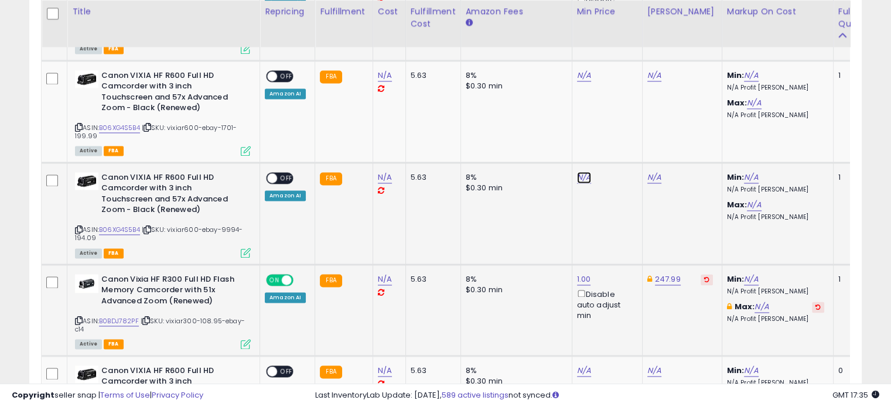
click at [583, 173] on link "N/A" at bounding box center [584, 178] width 14 height 12
click button "submit" at bounding box center [611, 131] width 20 height 18
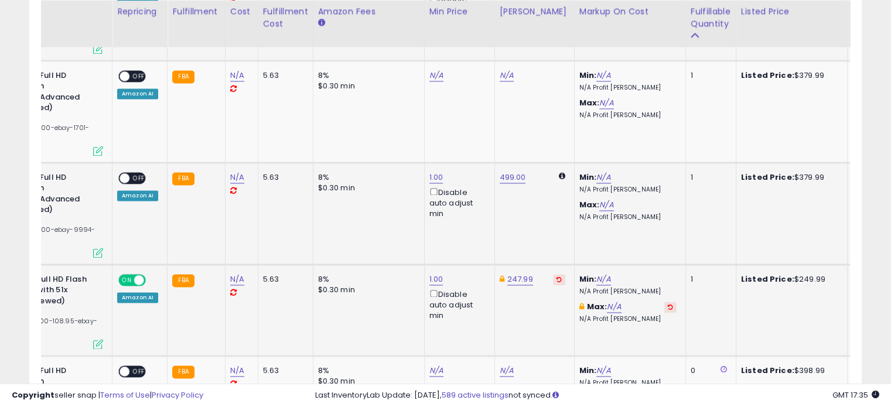
scroll to position [0, 63]
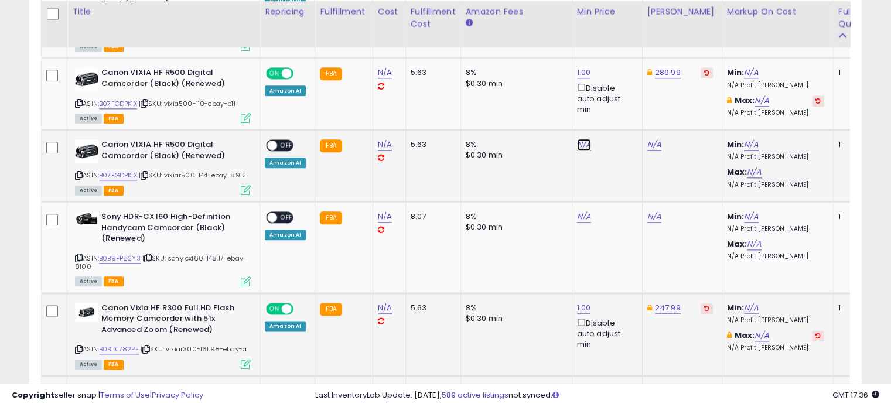
click at [577, 139] on link "N/A" at bounding box center [584, 145] width 14 height 12
click button "submit" at bounding box center [611, 101] width 20 height 18
click at [660, 141] on link "372.59" at bounding box center [659, 145] width 25 height 12
click button "submit" at bounding box center [686, 101] width 20 height 18
click at [290, 141] on span "OFF" at bounding box center [286, 146] width 19 height 10
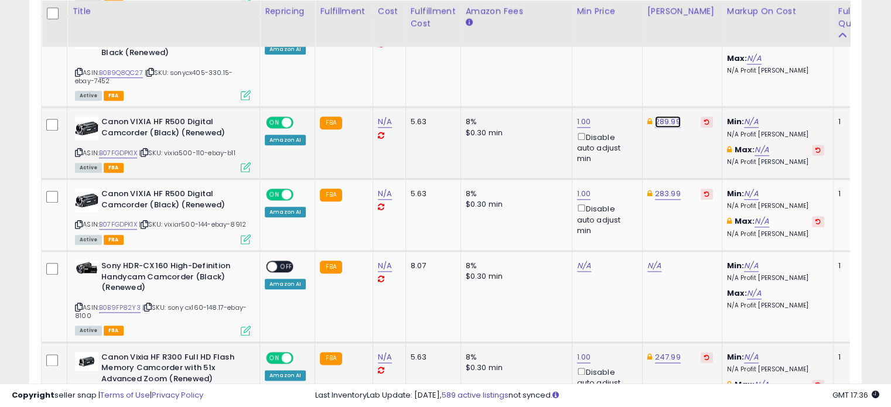
click at [659, 118] on link "289.99" at bounding box center [668, 122] width 26 height 12
click button "submit" at bounding box center [695, 79] width 20 height 18
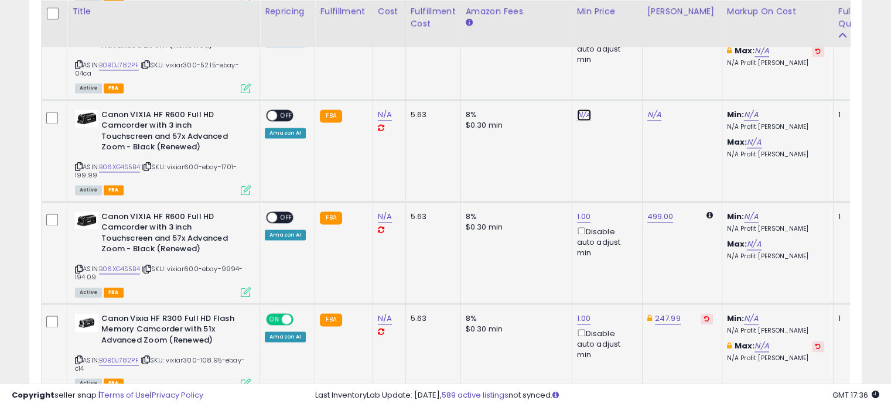
click at [581, 111] on link "N/A" at bounding box center [584, 115] width 14 height 12
click button "submit" at bounding box center [611, 69] width 20 height 18
click at [663, 109] on link "499.00" at bounding box center [660, 115] width 26 height 12
click button "submit" at bounding box center [687, 69] width 20 height 18
click at [279, 111] on span "OFF" at bounding box center [286, 115] width 19 height 10
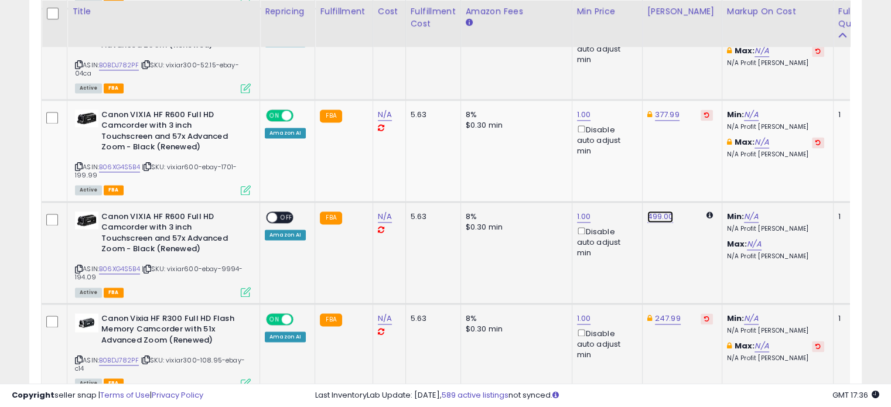
click at [658, 214] on link "499.00" at bounding box center [660, 217] width 26 height 12
click button "submit" at bounding box center [687, 171] width 20 height 18
click at [274, 212] on span at bounding box center [272, 217] width 10 height 10
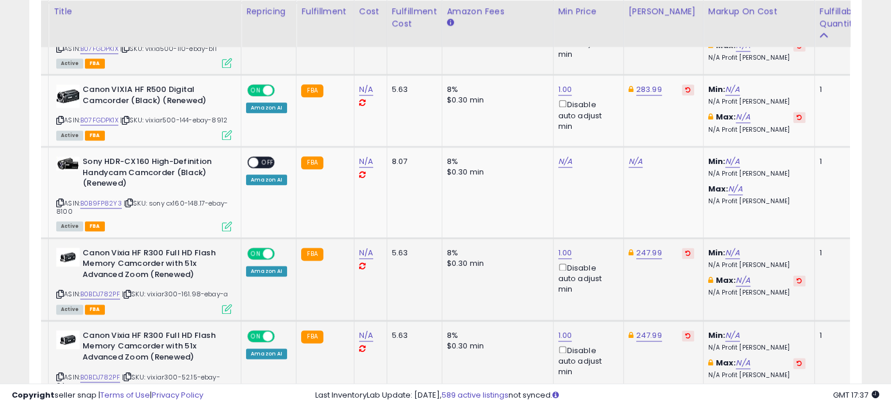
scroll to position [1421, 0]
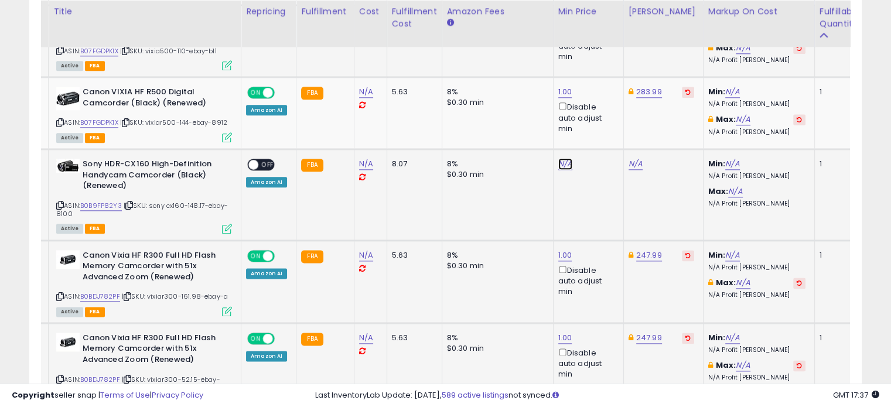
click at [558, 158] on link "N/A" at bounding box center [565, 164] width 14 height 12
click button "submit" at bounding box center [592, 120] width 20 height 18
click at [558, 158] on link "1.00" at bounding box center [565, 164] width 14 height 12
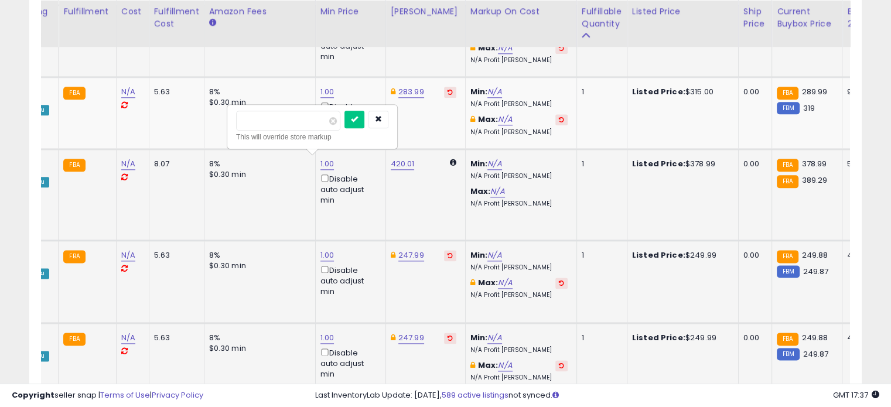
scroll to position [0, 253]
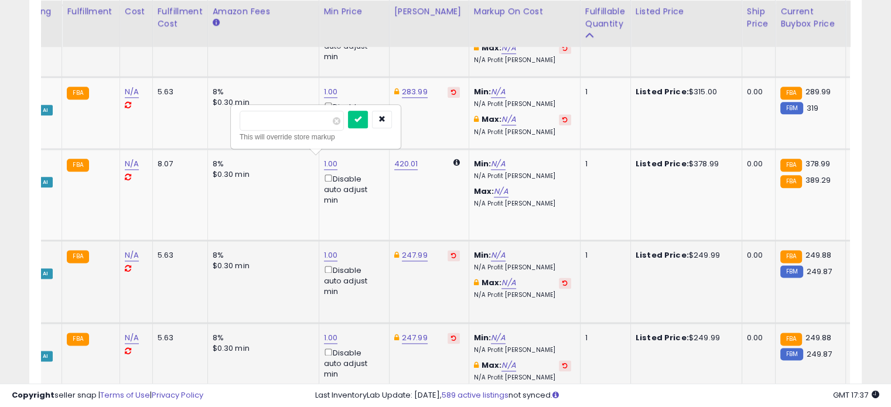
click button "submit" at bounding box center [358, 120] width 20 height 18
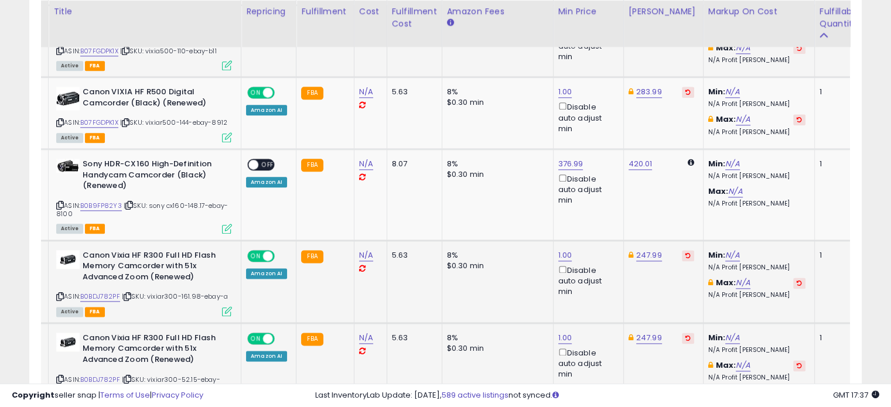
scroll to position [0, 19]
click at [567, 163] on link "376.99" at bounding box center [570, 164] width 25 height 12
click at [580, 121] on span at bounding box center [576, 121] width 8 height 8
click button "submit" at bounding box center [597, 120] width 20 height 18
click at [642, 158] on link "420.01" at bounding box center [640, 164] width 24 height 12
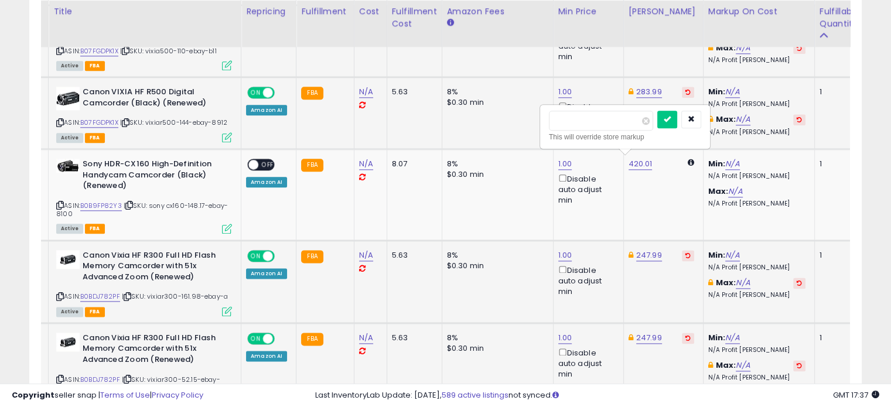
drag, startPoint x: 587, startPoint y: 121, endPoint x: 515, endPoint y: 118, distance: 72.7
click button "submit" at bounding box center [667, 120] width 20 height 18
click at [254, 160] on span at bounding box center [253, 165] width 10 height 10
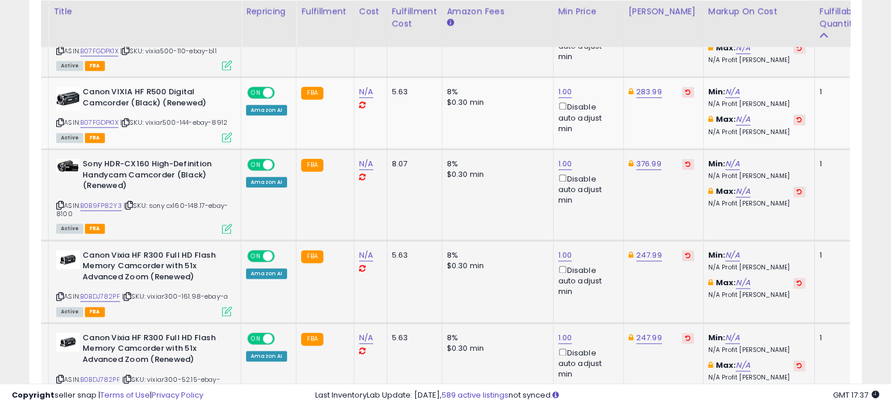
scroll to position [1391, 0]
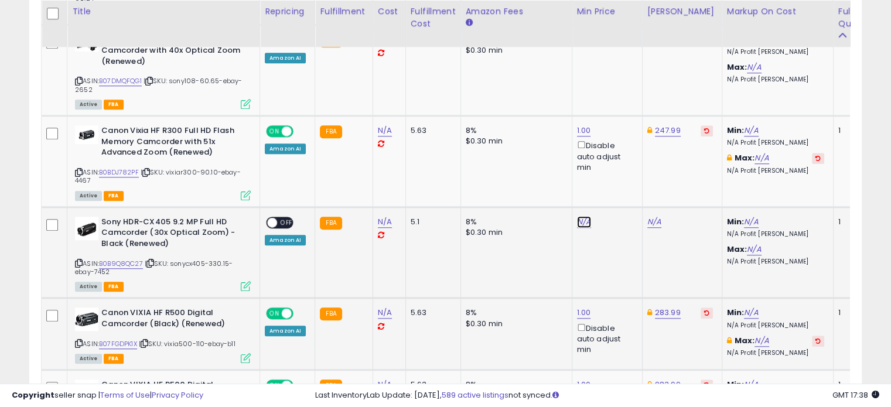
click at [580, 218] on link "N/A" at bounding box center [584, 222] width 14 height 12
click button "submit" at bounding box center [611, 178] width 20 height 18
click at [649, 219] on link "717.56" at bounding box center [658, 222] width 22 height 12
click button "submit" at bounding box center [685, 178] width 20 height 18
click at [273, 217] on span at bounding box center [272, 222] width 10 height 10
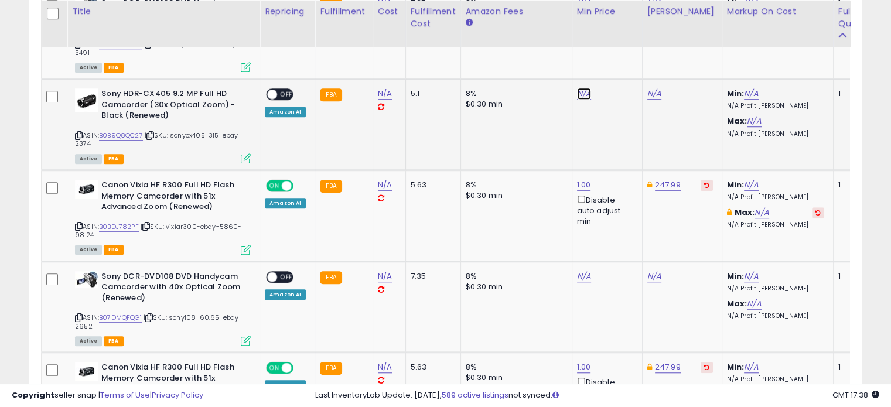
click at [577, 93] on link "N/A" at bounding box center [584, 94] width 14 height 12
click button "submit" at bounding box center [611, 52] width 20 height 18
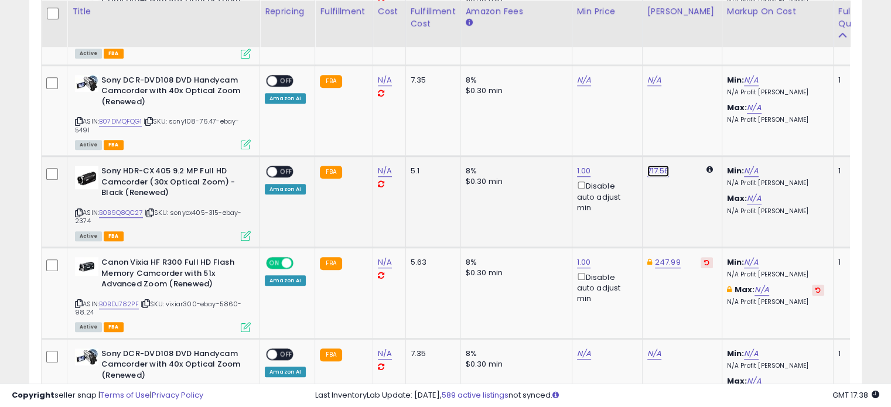
click at [659, 169] on link "717.56" at bounding box center [658, 171] width 22 height 12
click button "submit" at bounding box center [685, 129] width 20 height 18
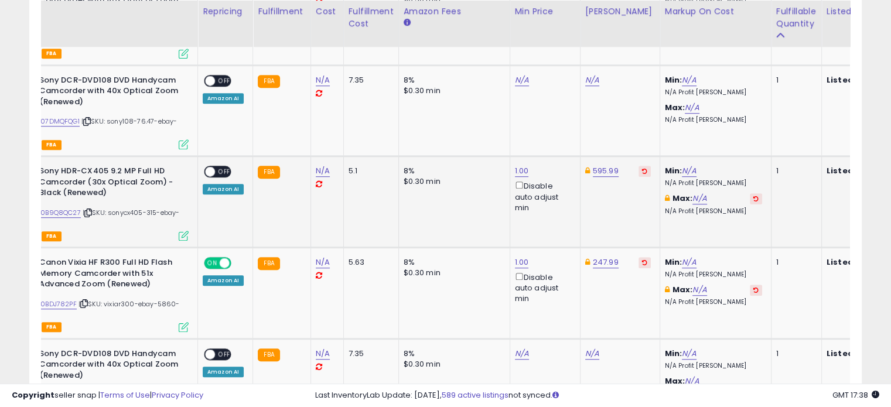
click at [227, 172] on span "OFF" at bounding box center [224, 172] width 19 height 10
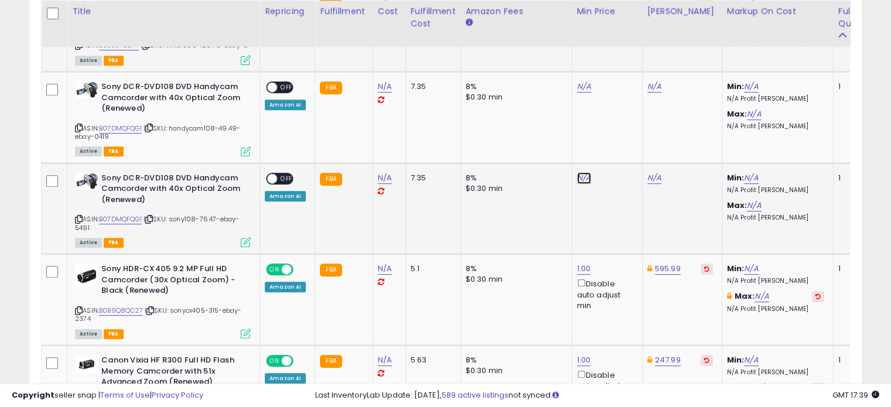
click at [577, 178] on link "N/A" at bounding box center [584, 178] width 14 height 12
click button "submit" at bounding box center [611, 136] width 20 height 18
click at [654, 176] on link "173.24" at bounding box center [658, 178] width 23 height 12
click button "submit" at bounding box center [685, 136] width 20 height 18
click at [286, 177] on span "OFF" at bounding box center [286, 178] width 19 height 10
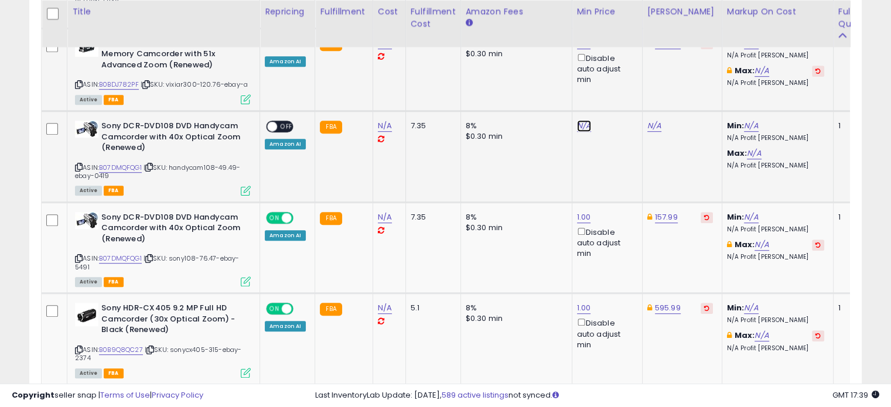
click at [577, 125] on link "N/A" at bounding box center [584, 126] width 14 height 12
click button "submit" at bounding box center [611, 85] width 20 height 18
click at [648, 122] on link "173.24" at bounding box center [658, 126] width 23 height 12
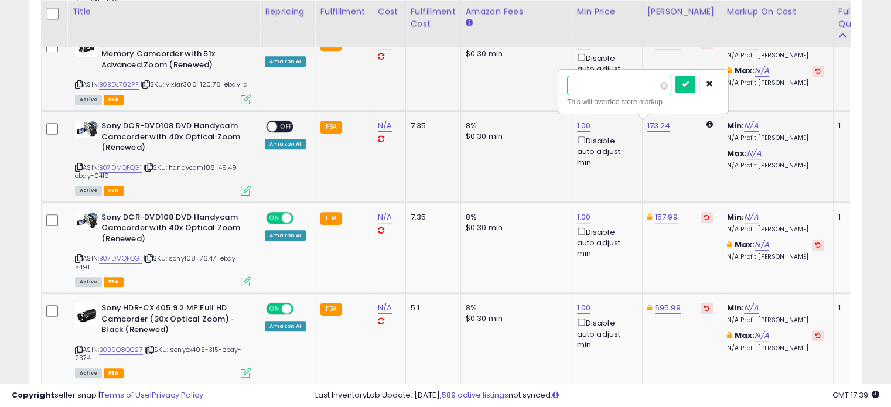
click button "submit" at bounding box center [685, 85] width 20 height 18
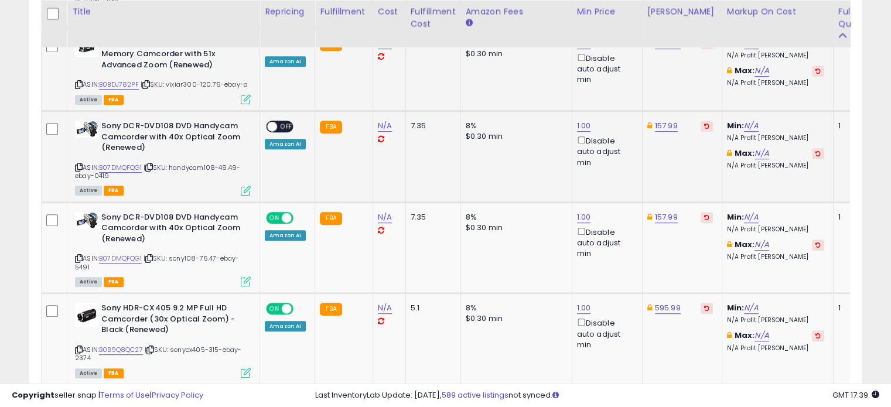
click at [282, 122] on span "OFF" at bounding box center [286, 127] width 19 height 10
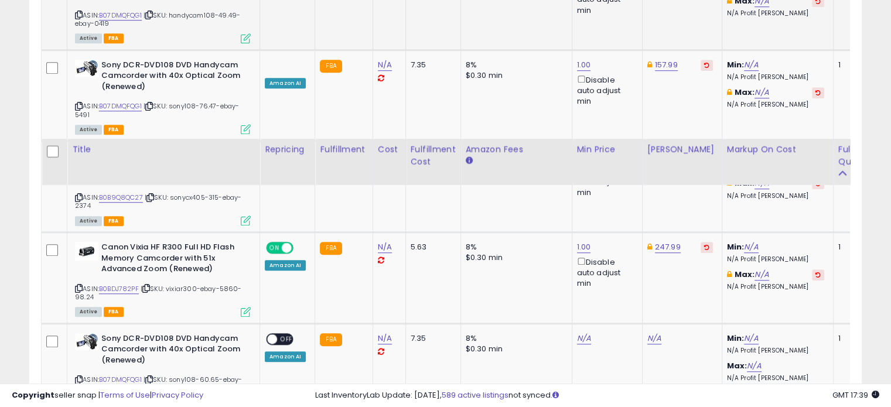
scroll to position [969, 0]
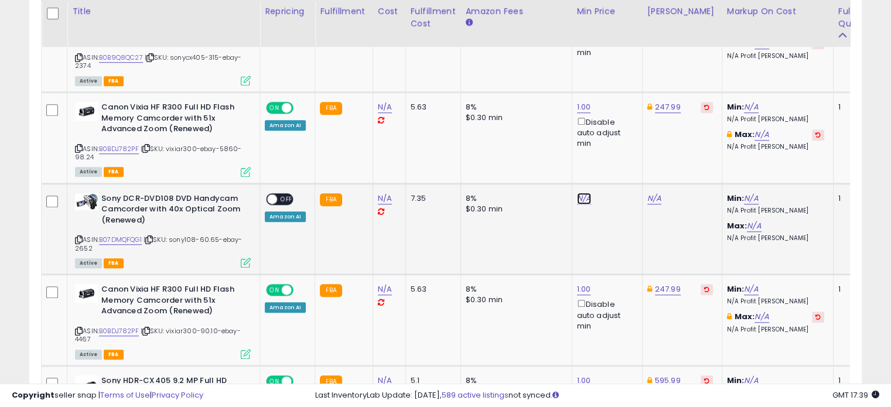
click at [577, 193] on link "N/A" at bounding box center [584, 199] width 14 height 12
click button "submit" at bounding box center [611, 155] width 20 height 18
click at [652, 194] on link "173.24" at bounding box center [658, 199] width 23 height 12
click button "submit" at bounding box center [685, 155] width 20 height 18
click at [287, 197] on span "OFF" at bounding box center [286, 199] width 19 height 10
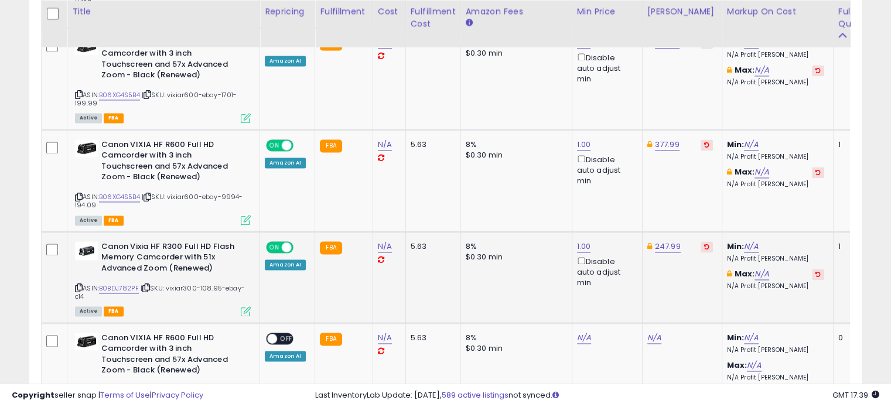
scroll to position [1806, 0]
